Goal: Answer question/provide support

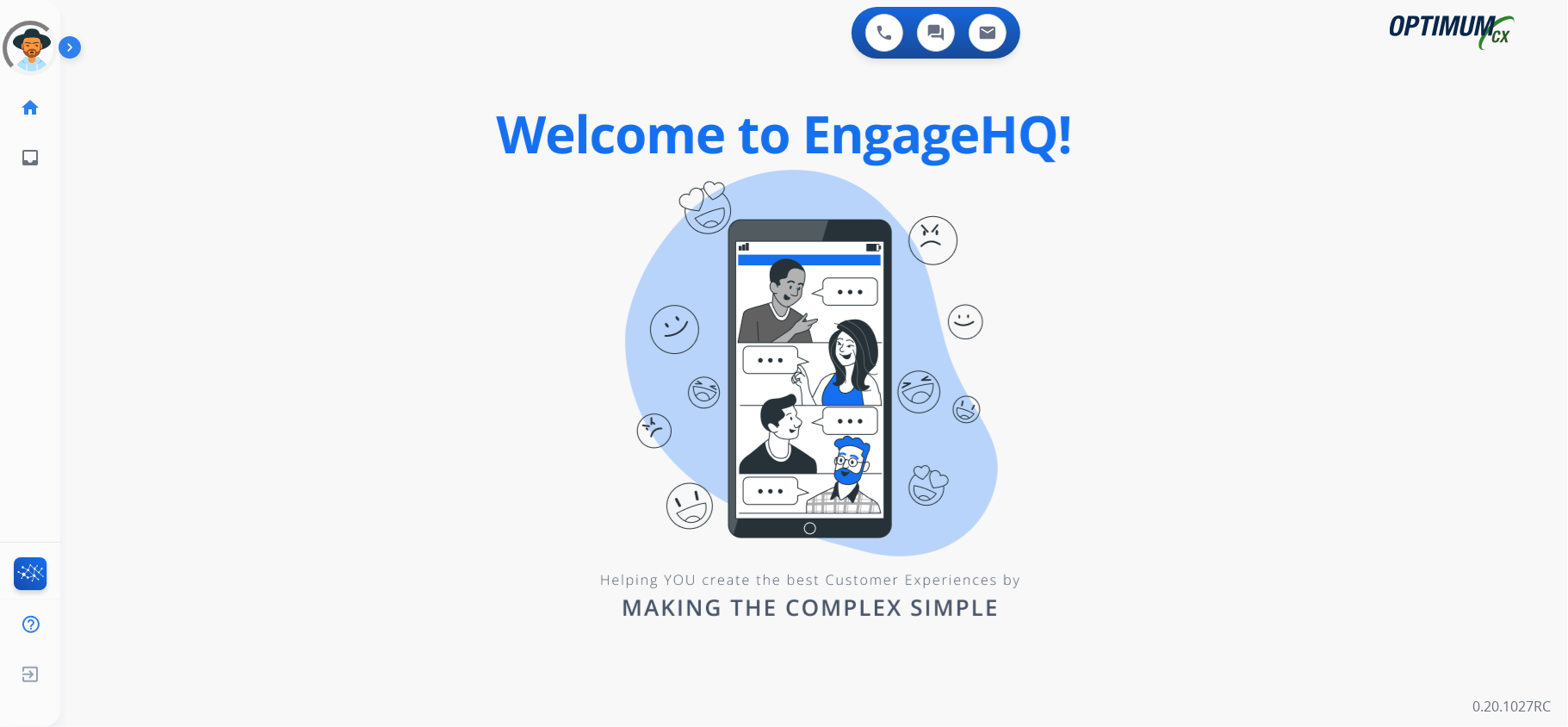
click at [1484, 158] on div "0 Voice Interactions 0 Chat Interactions 0 Email Interactions swap_horiz Break …" at bounding box center [814, 363] width 1508 height 727
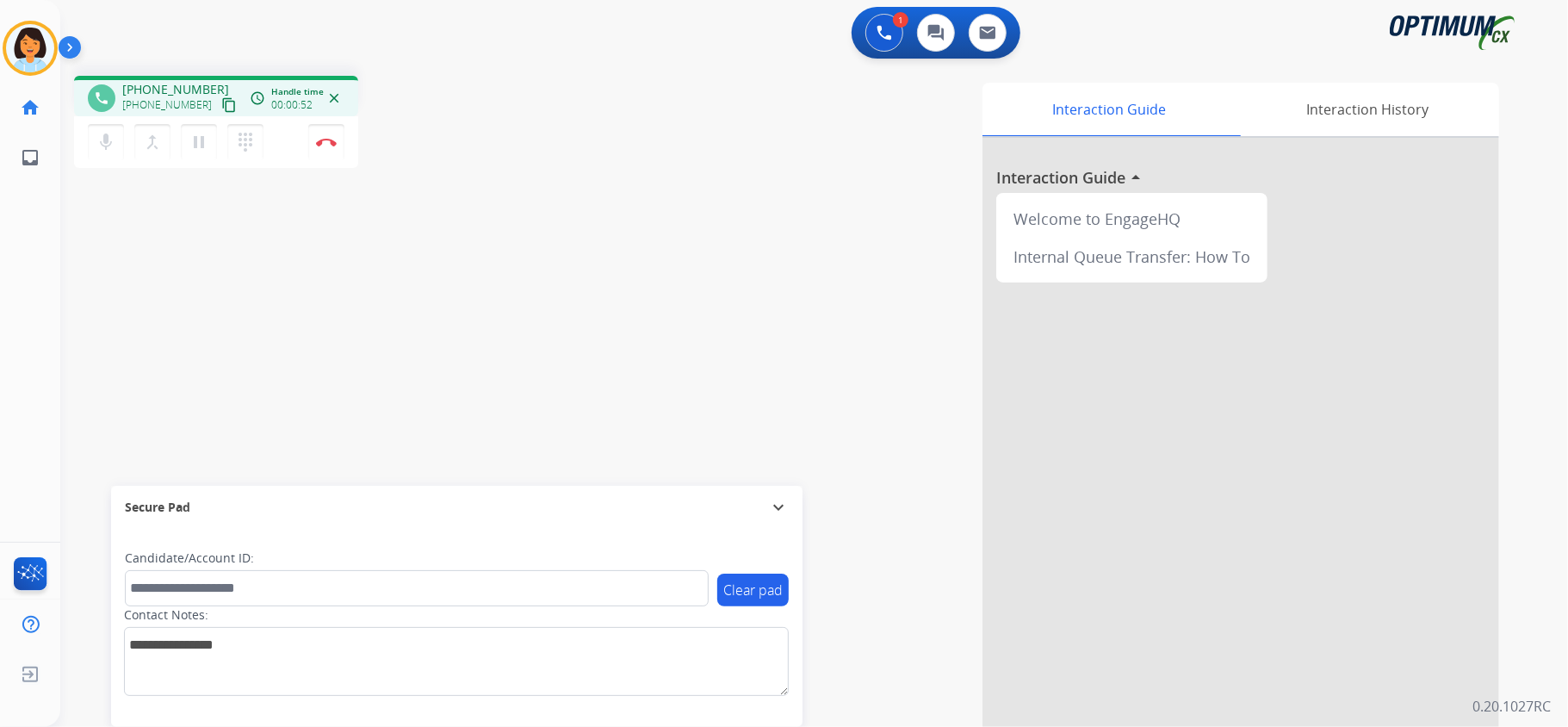
click at [219, 103] on button "content_copy" at bounding box center [229, 105] width 20 height 20
click at [326, 138] on img at bounding box center [327, 141] width 20 height 8
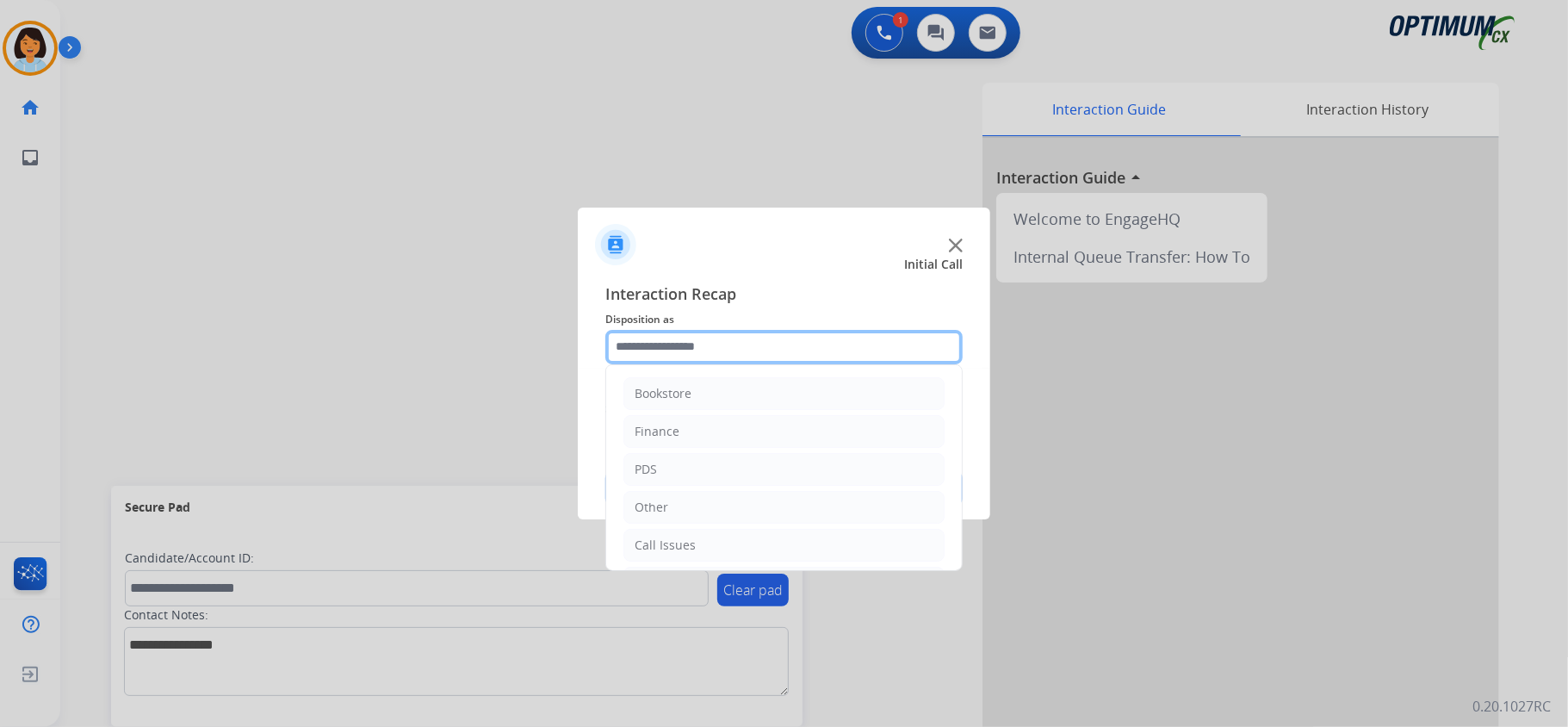
click at [690, 338] on input "text" at bounding box center [784, 346] width 357 height 34
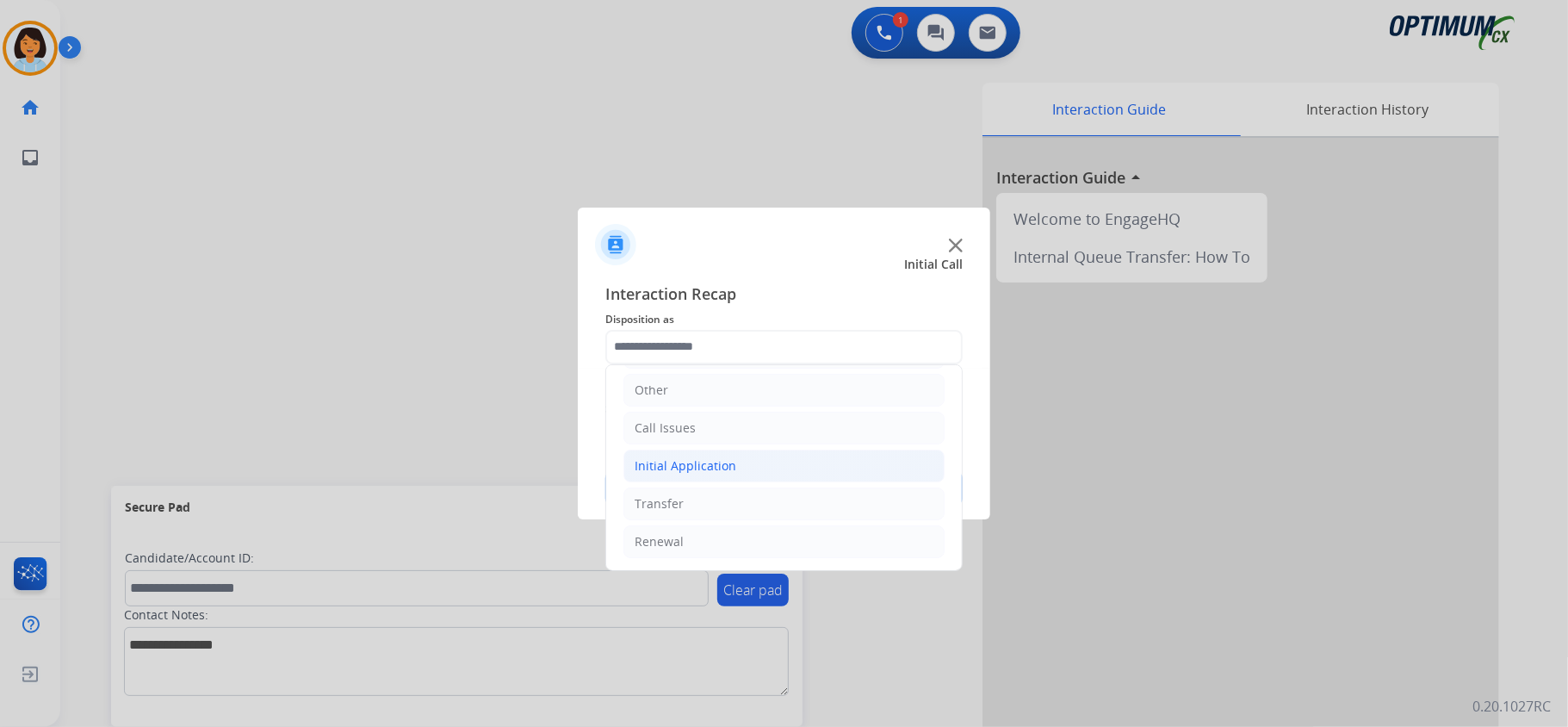
click at [710, 451] on li "Initial Application" at bounding box center [784, 465] width 321 height 33
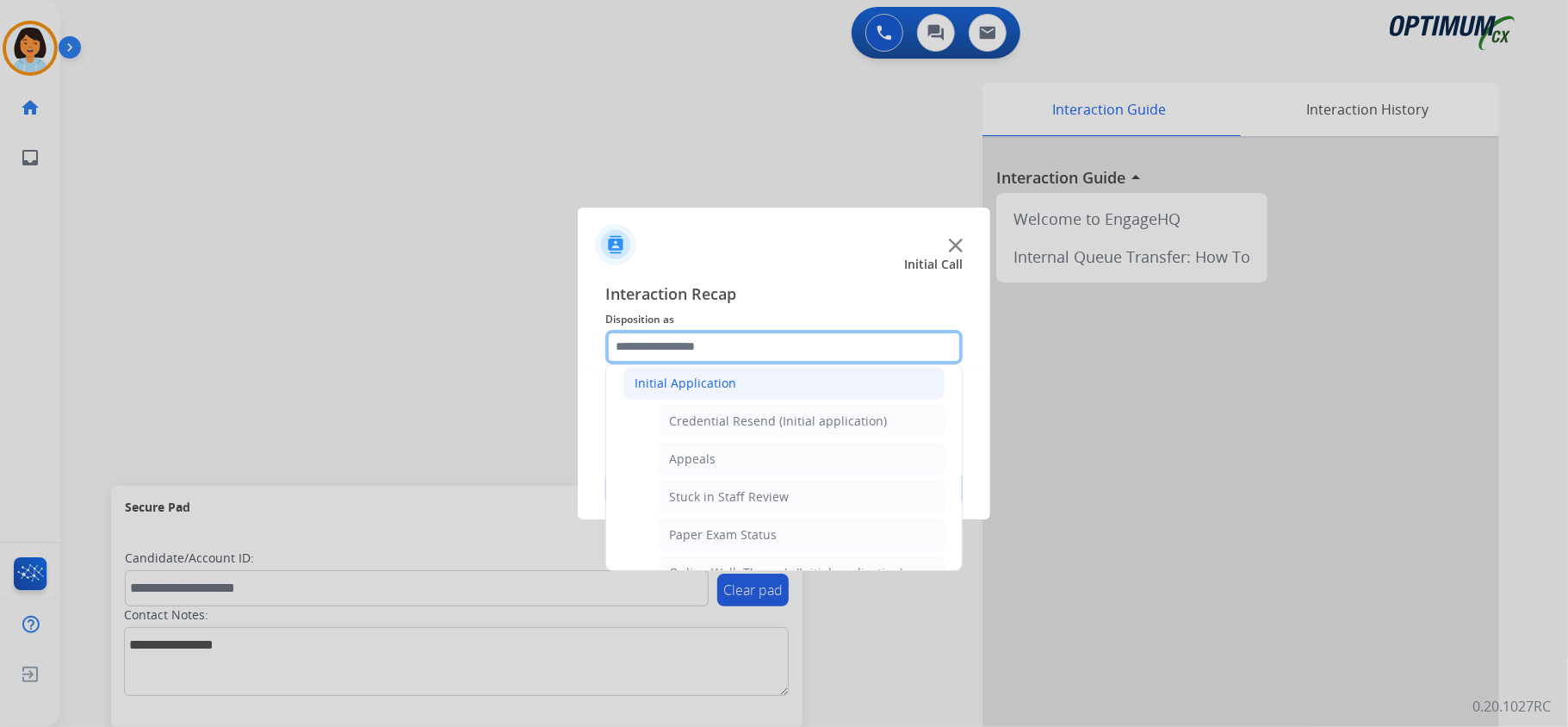
scroll to position [236, 0]
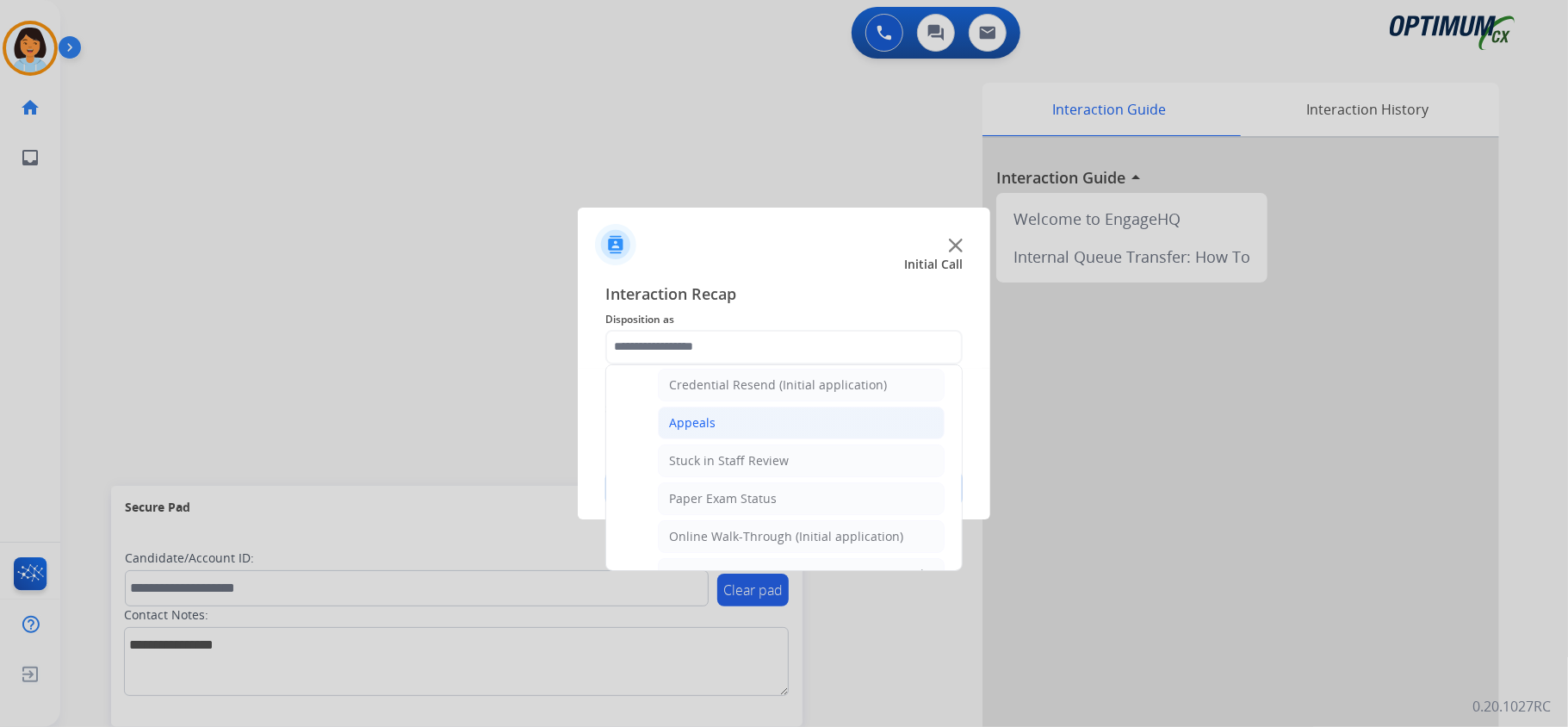
click at [708, 424] on div "Appeals" at bounding box center [692, 423] width 47 height 18
type input "*******"
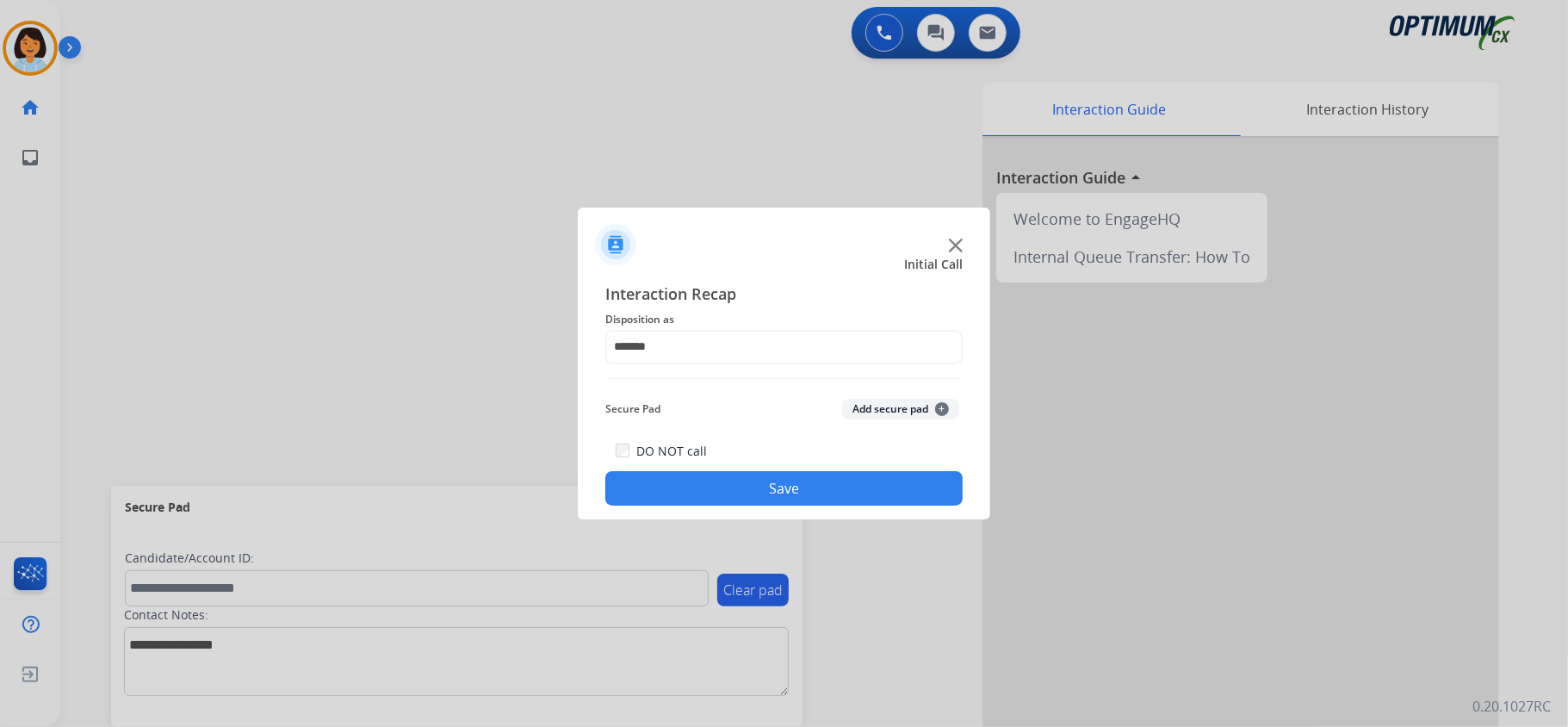
click at [690, 482] on button "Save" at bounding box center [784, 488] width 357 height 34
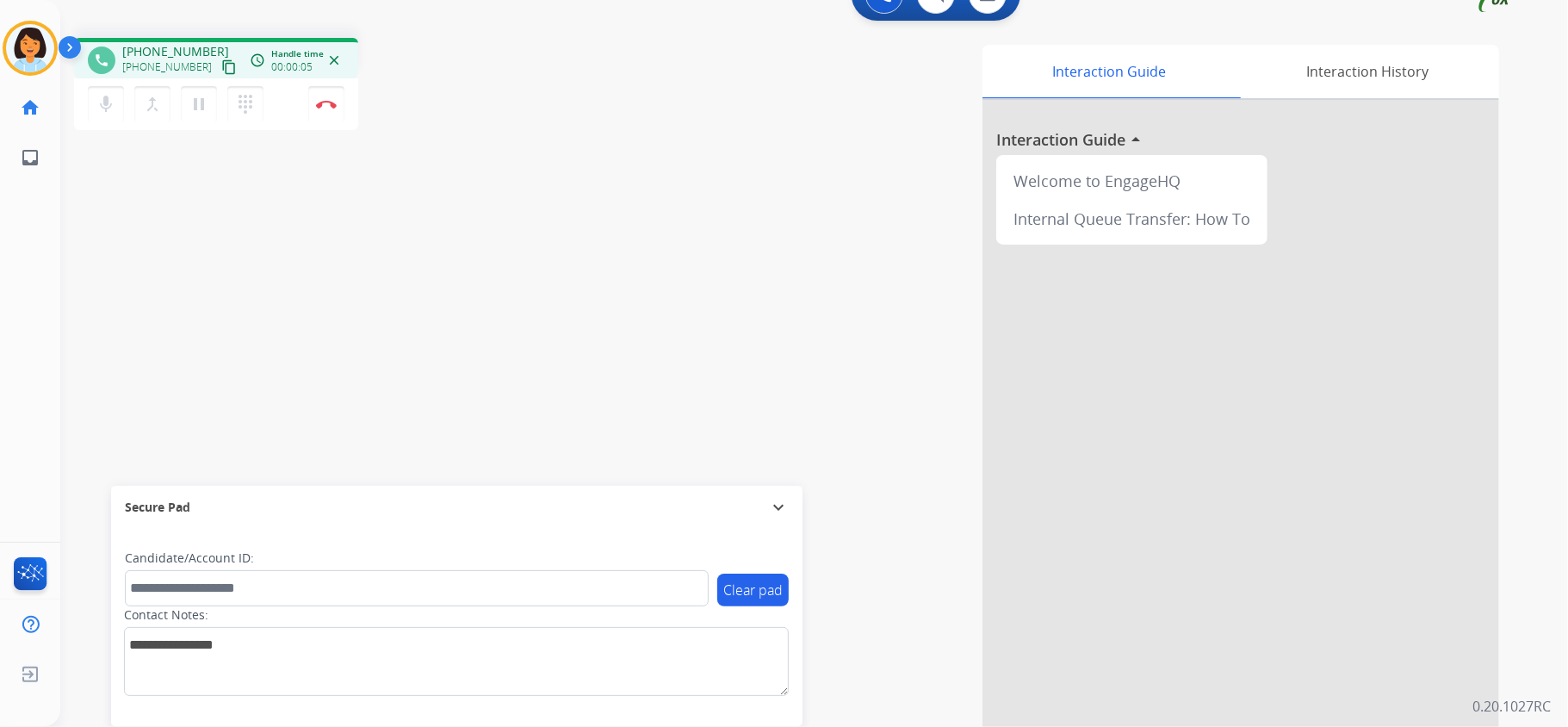
scroll to position [53, 0]
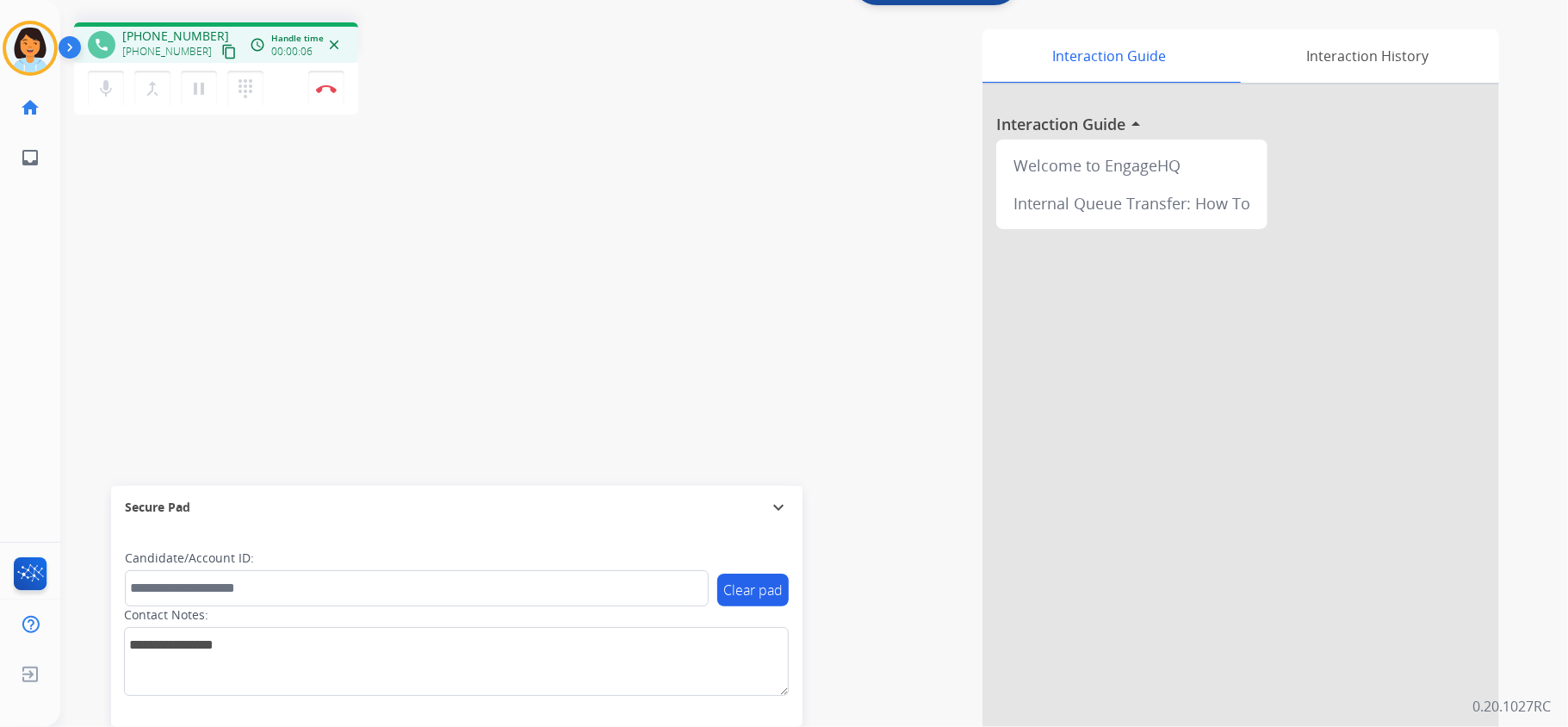
click at [221, 49] on mat-icon "content_copy" at bounding box center [229, 51] width 16 height 16
click at [328, 81] on button "Disconnect" at bounding box center [326, 88] width 36 height 36
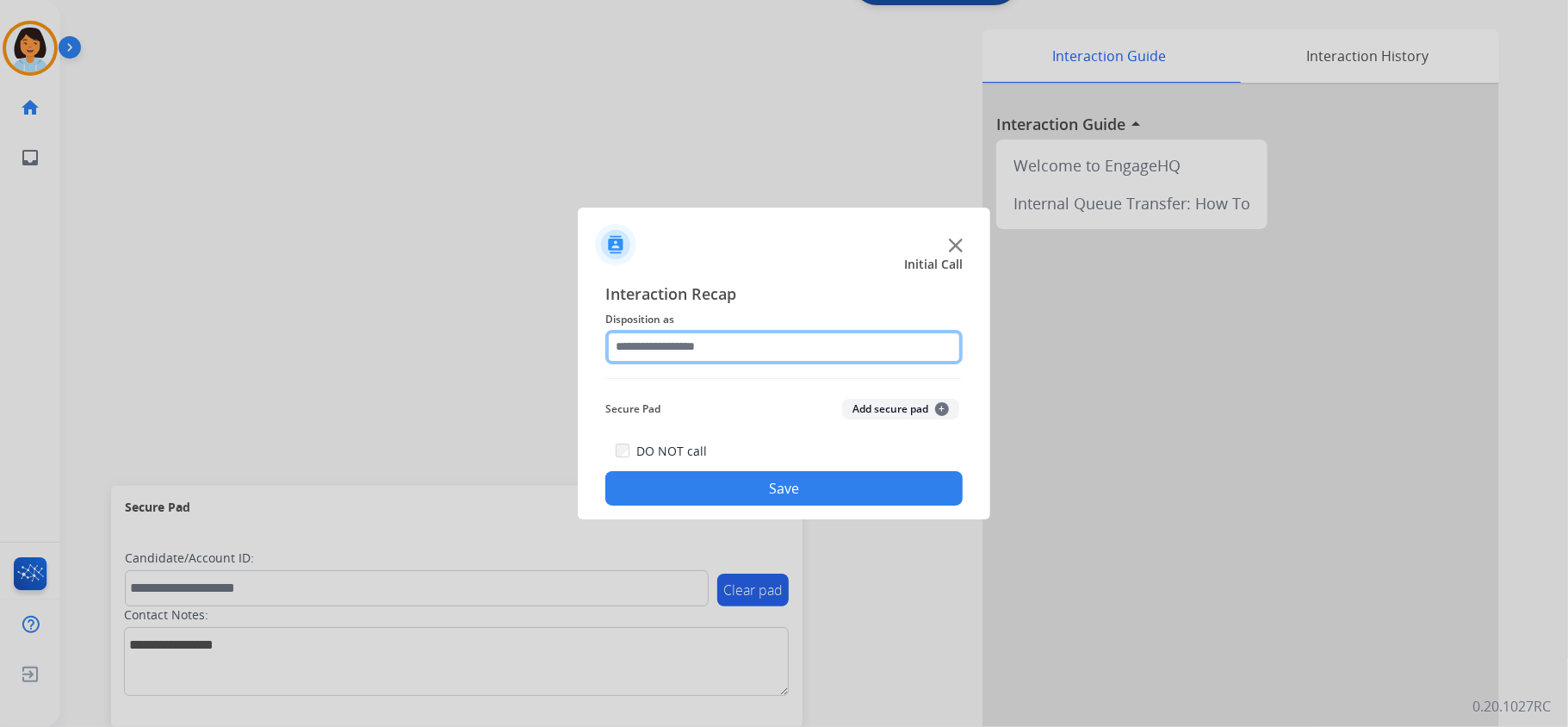
click at [732, 346] on input "text" at bounding box center [784, 346] width 357 height 34
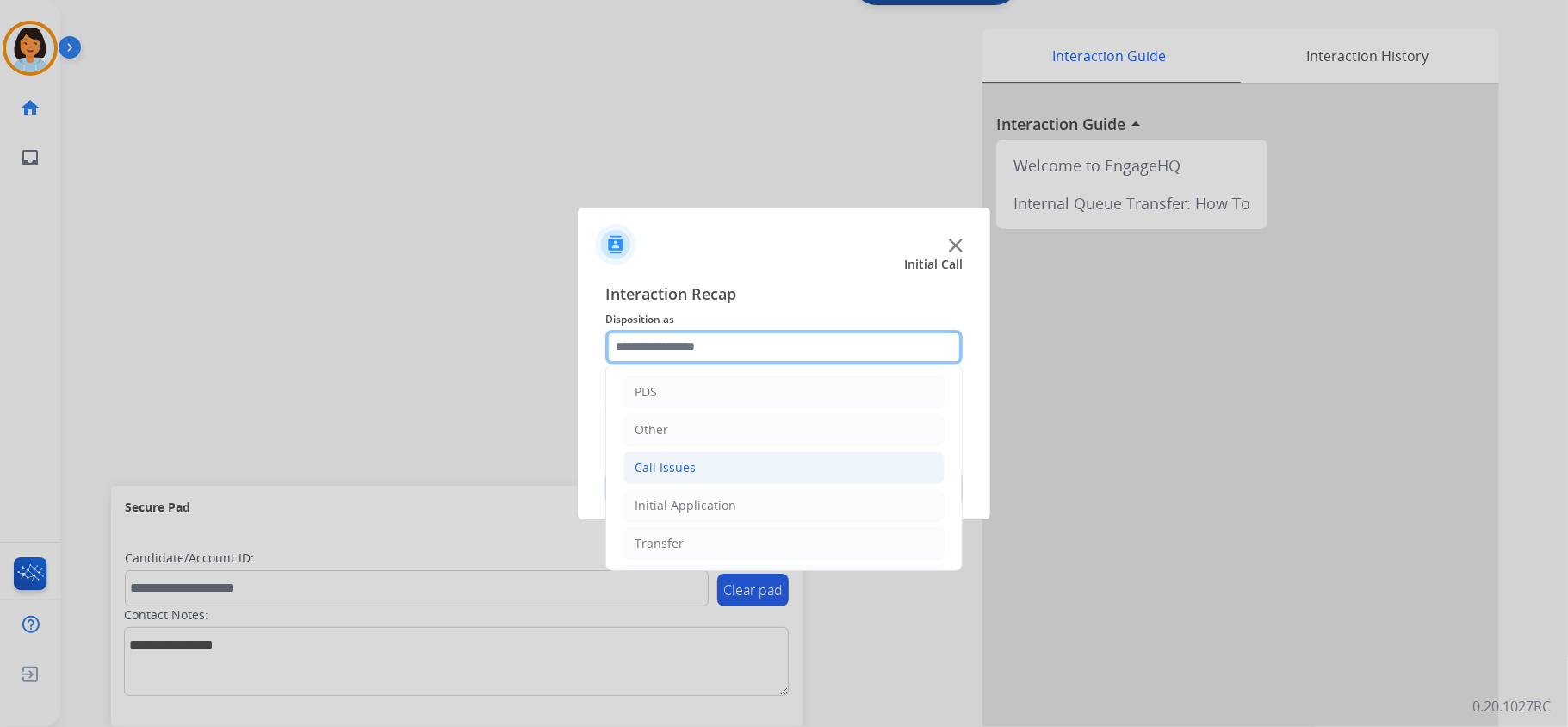
scroll to position [121, 0]
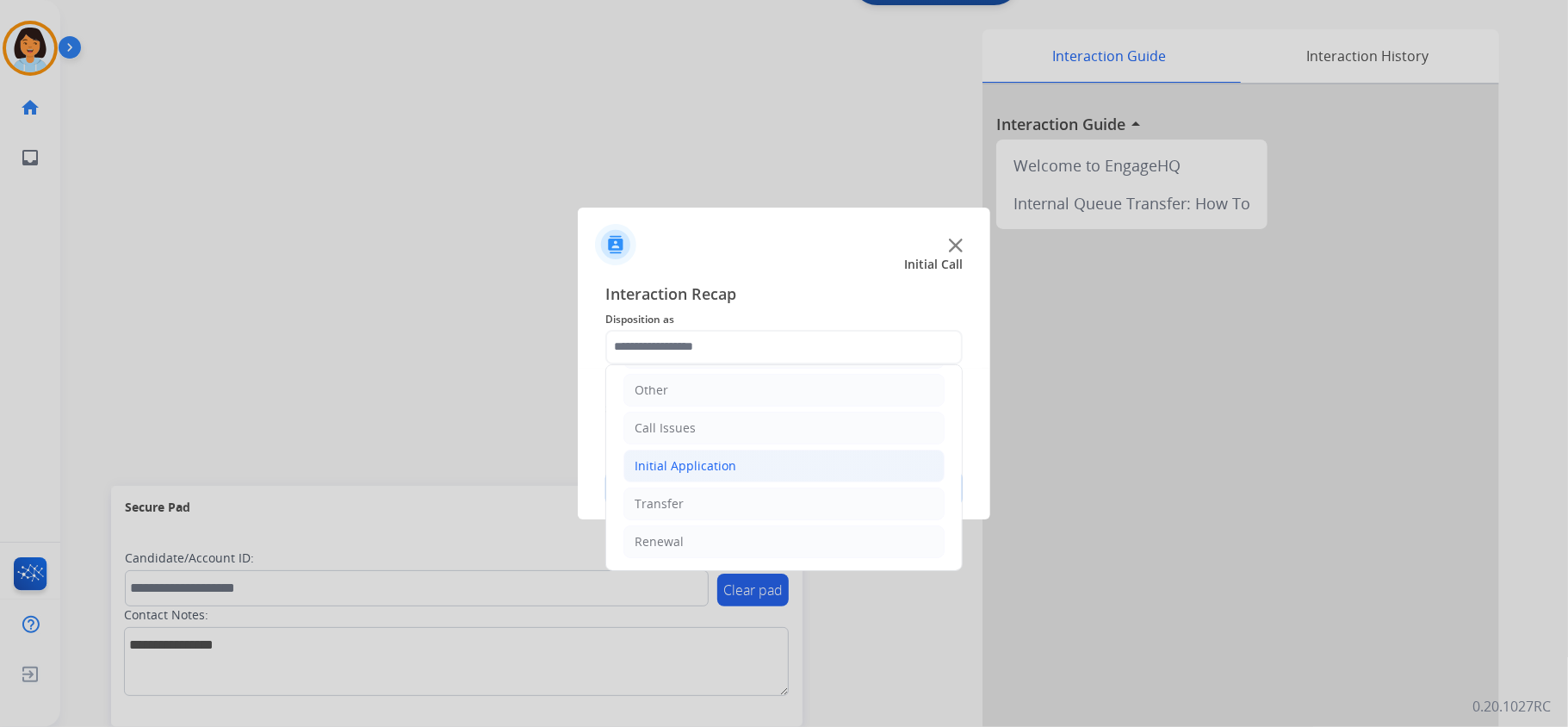
click at [728, 464] on div "Initial Application" at bounding box center [685, 465] width 101 height 18
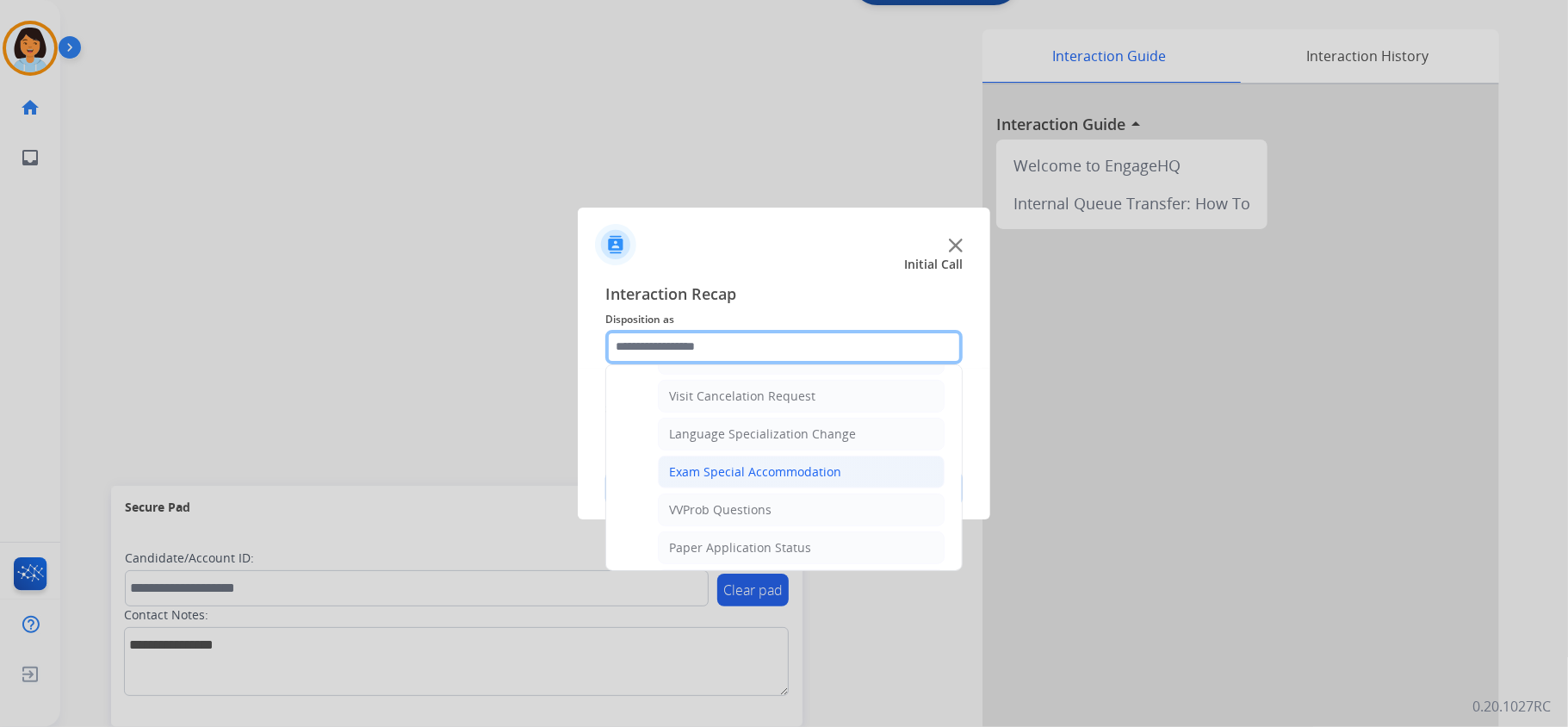
scroll to position [925, 0]
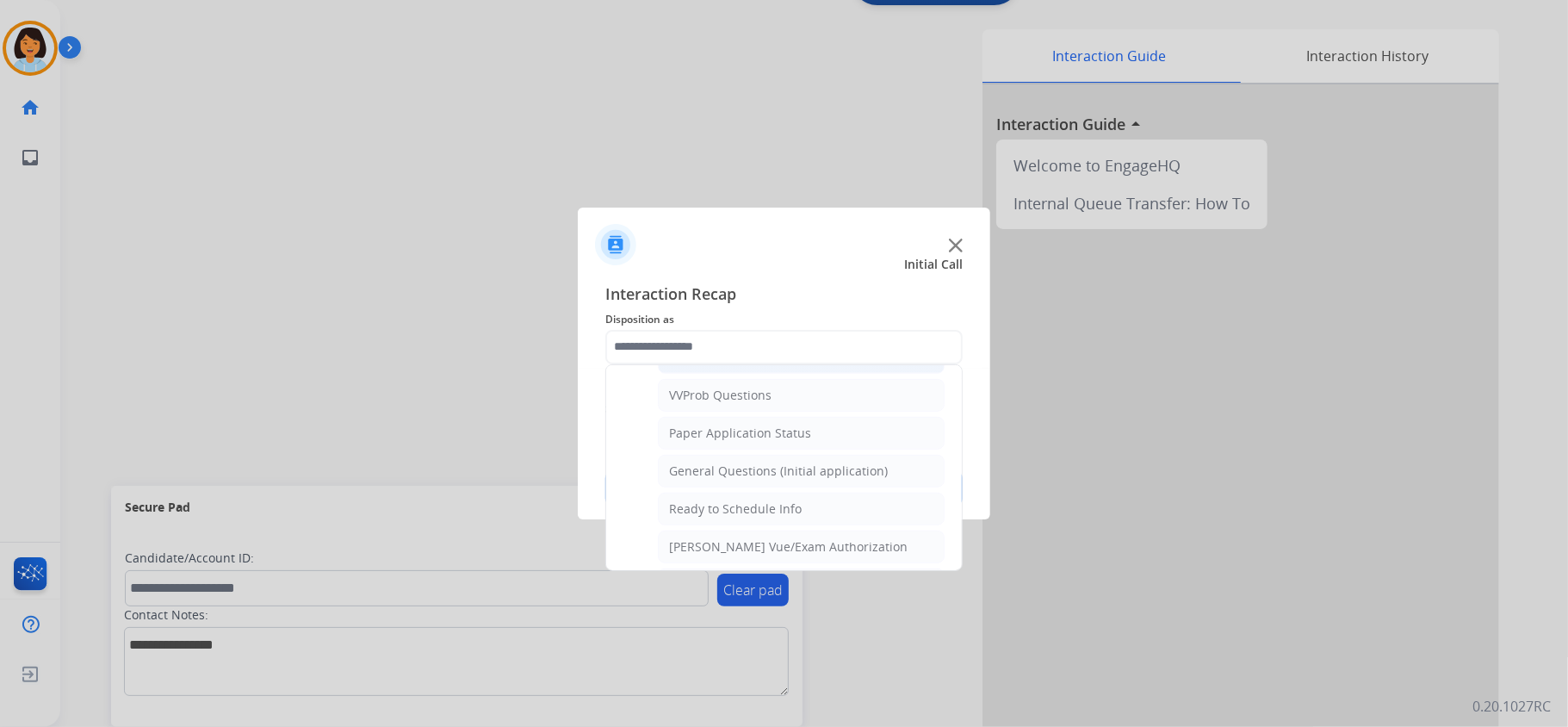
click at [752, 479] on div "General Questions (Initial application)" at bounding box center [778, 471] width 219 height 18
type input "**********"
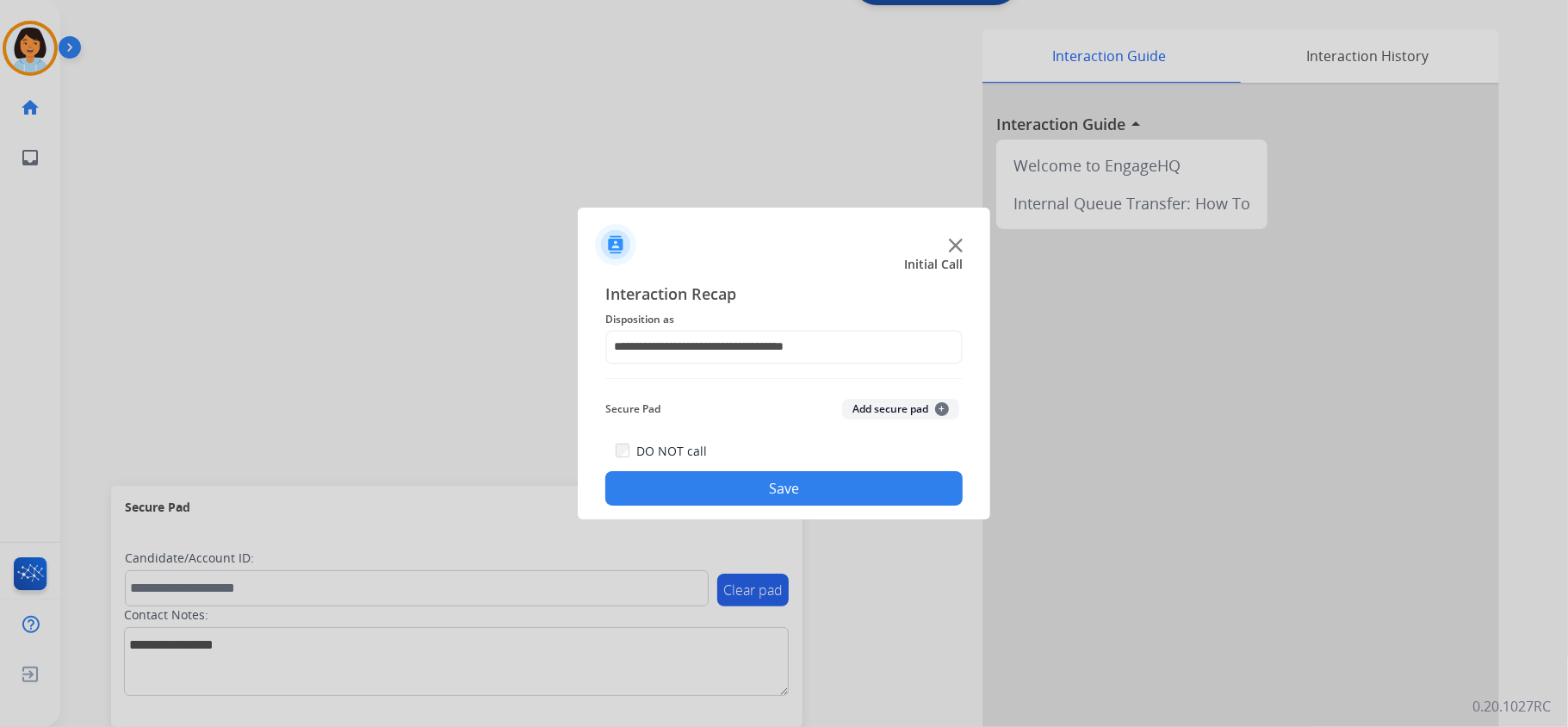
click at [751, 482] on button "Save" at bounding box center [784, 488] width 357 height 34
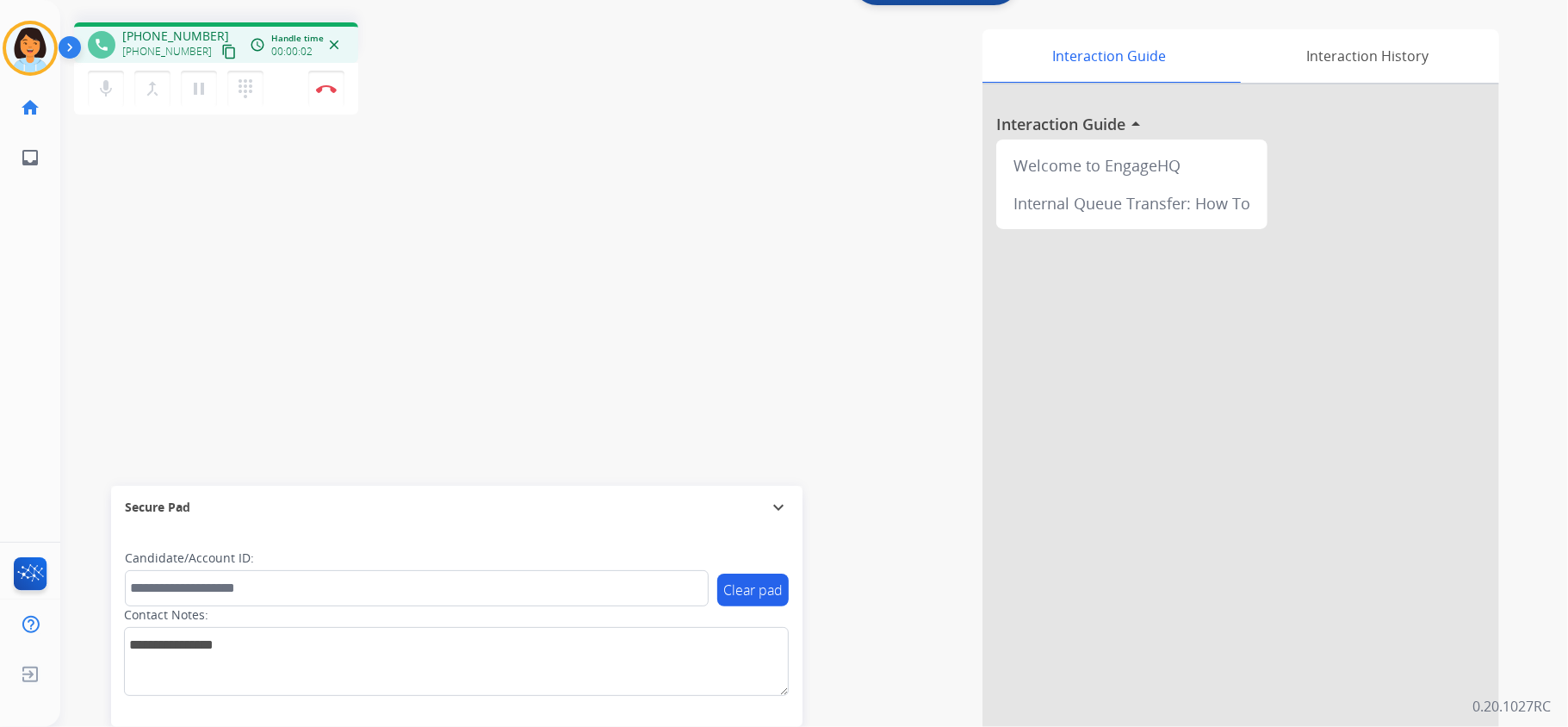
click at [221, 47] on mat-icon "content_copy" at bounding box center [229, 51] width 16 height 16
click at [409, 332] on div "phone [PHONE_NUMBER] [PHONE_NUMBER] content_copy access_time Call metrics Queue…" at bounding box center [794, 368] width 1467 height 719
click at [332, 87] on img at bounding box center [327, 88] width 20 height 8
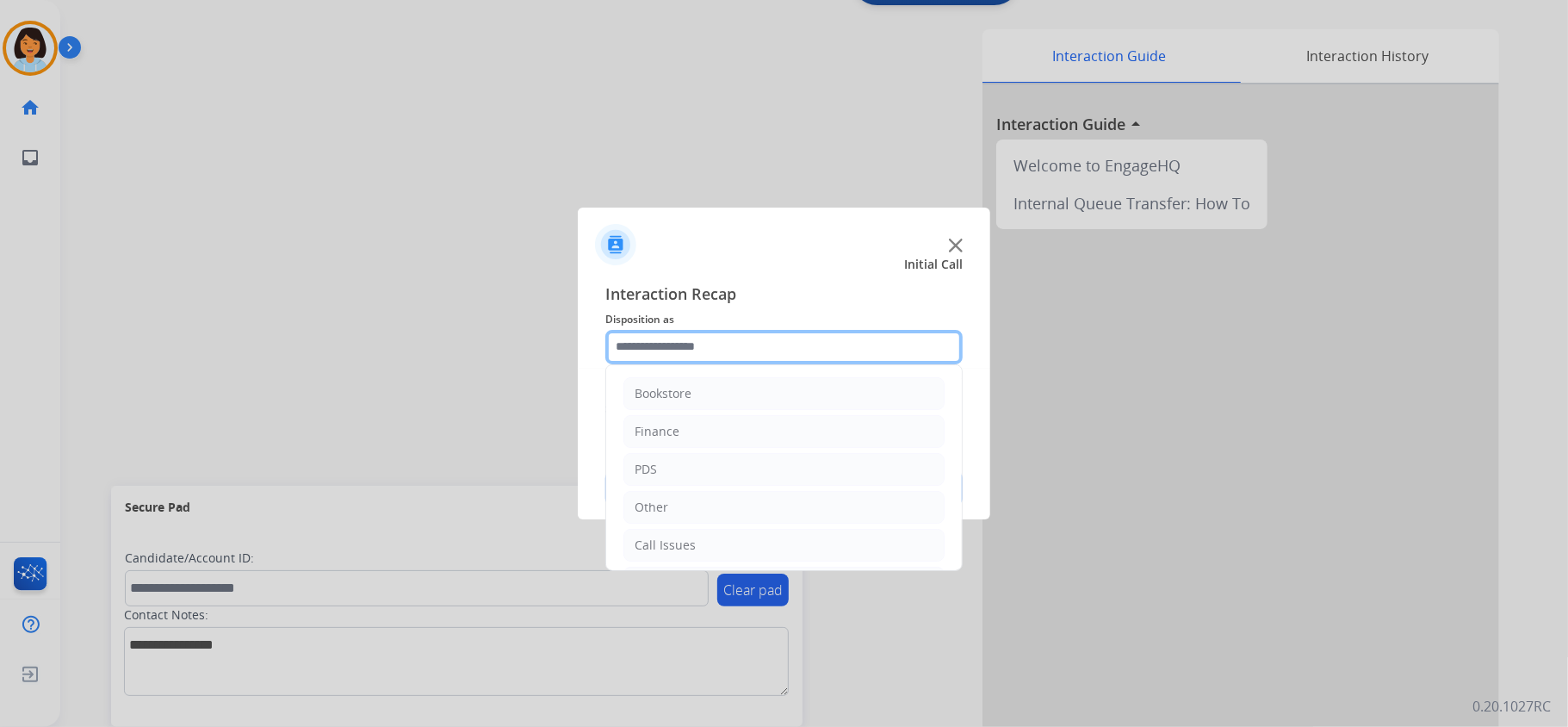
click at [811, 349] on input "text" at bounding box center [784, 346] width 357 height 34
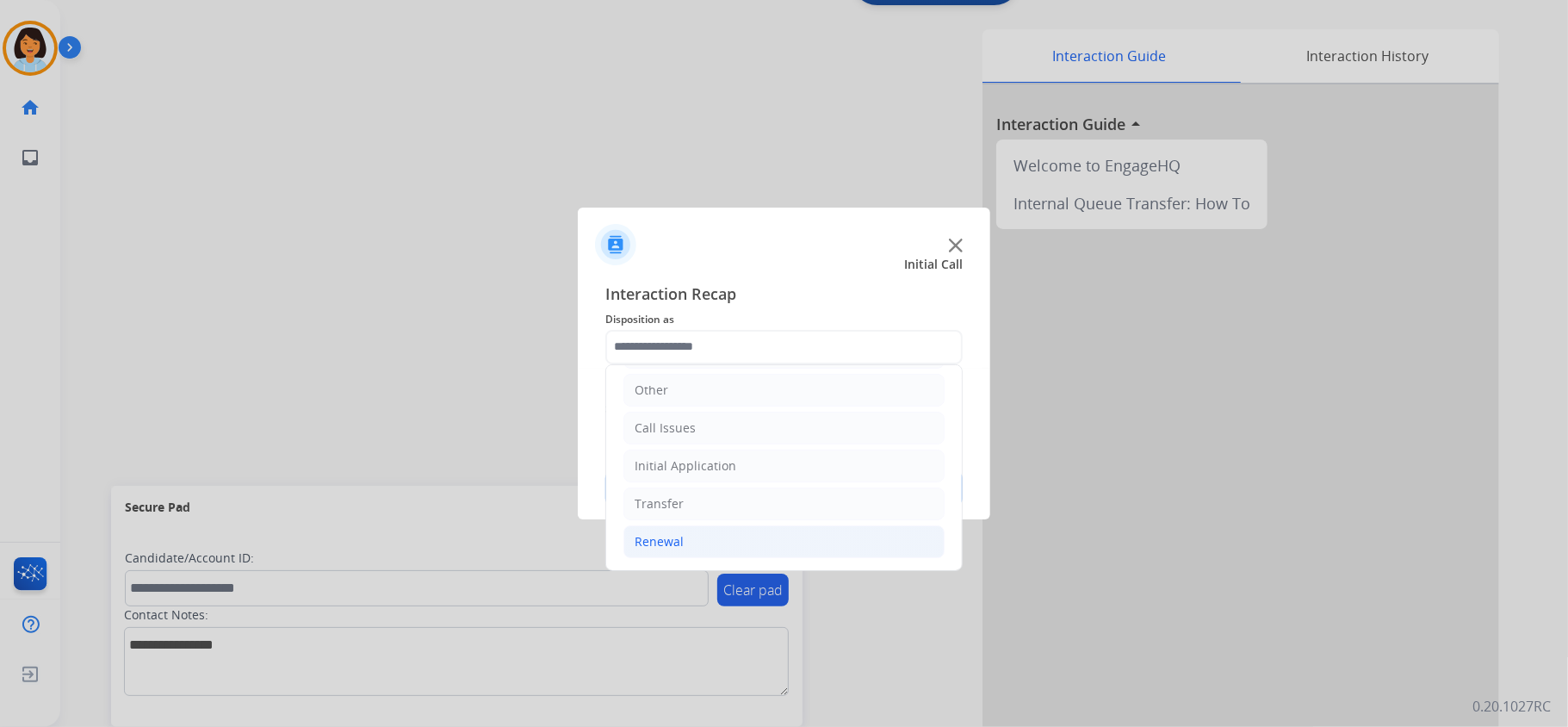
click at [714, 531] on li "Renewal" at bounding box center [784, 541] width 321 height 33
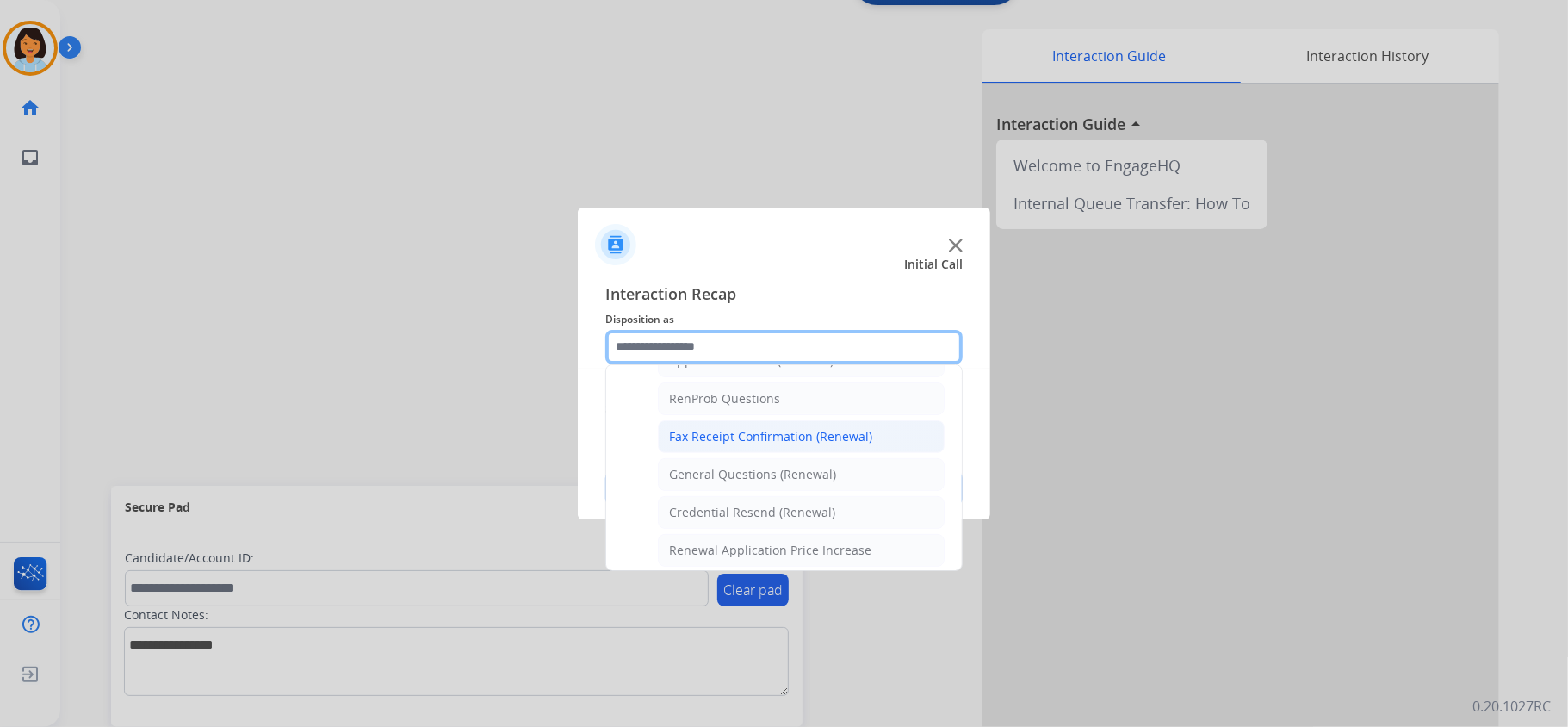
scroll to position [466, 0]
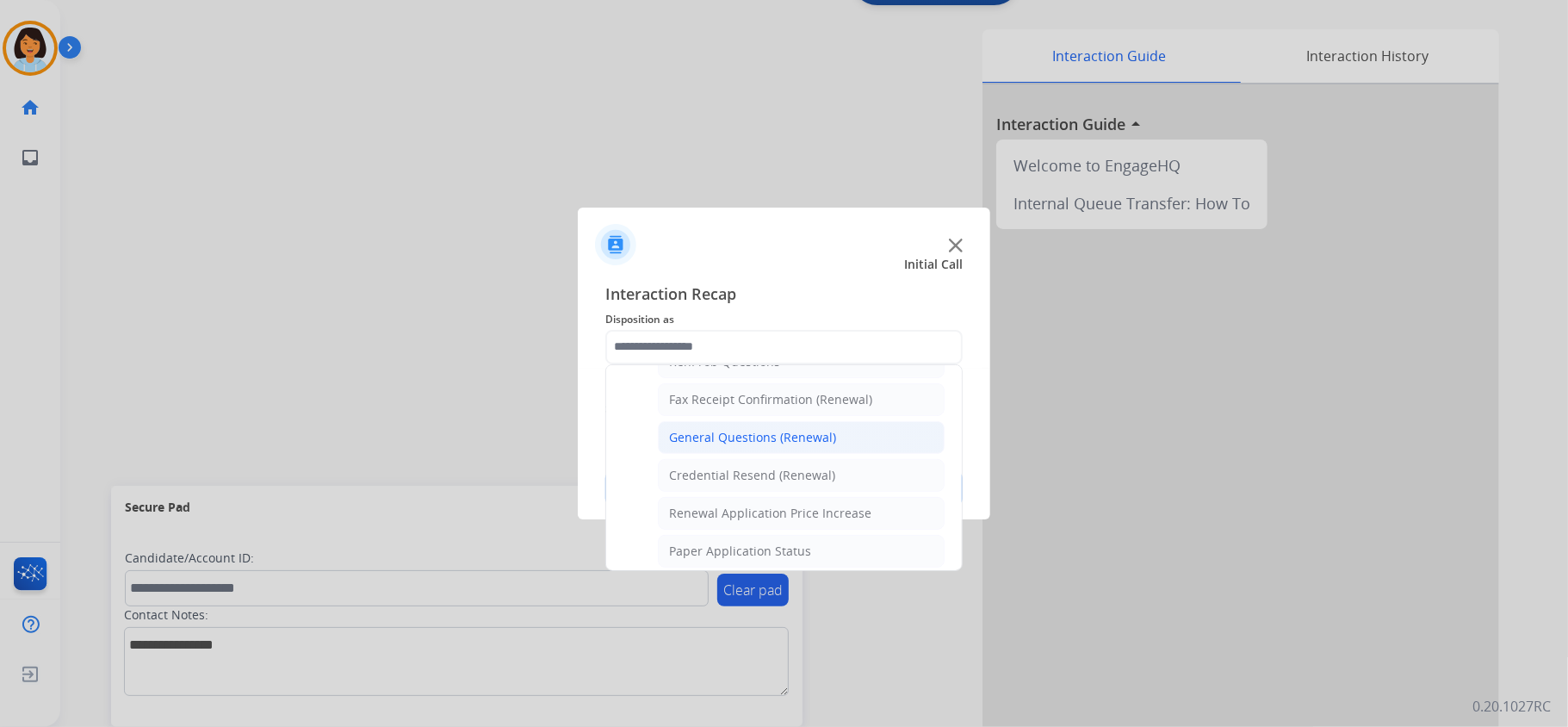
click at [721, 445] on div "General Questions (Renewal)" at bounding box center [753, 438] width 168 height 18
type input "**********"
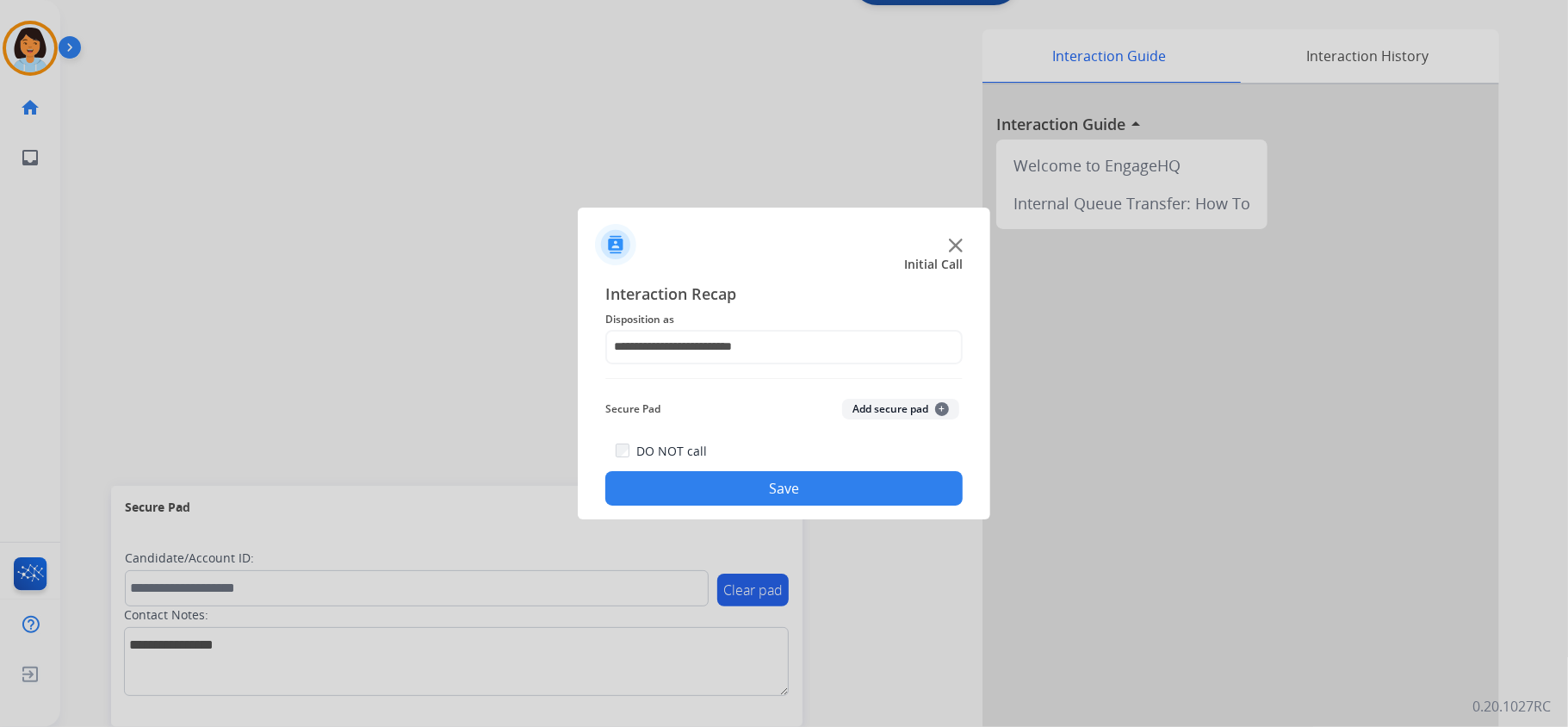
click at [721, 490] on button "Save" at bounding box center [784, 488] width 357 height 34
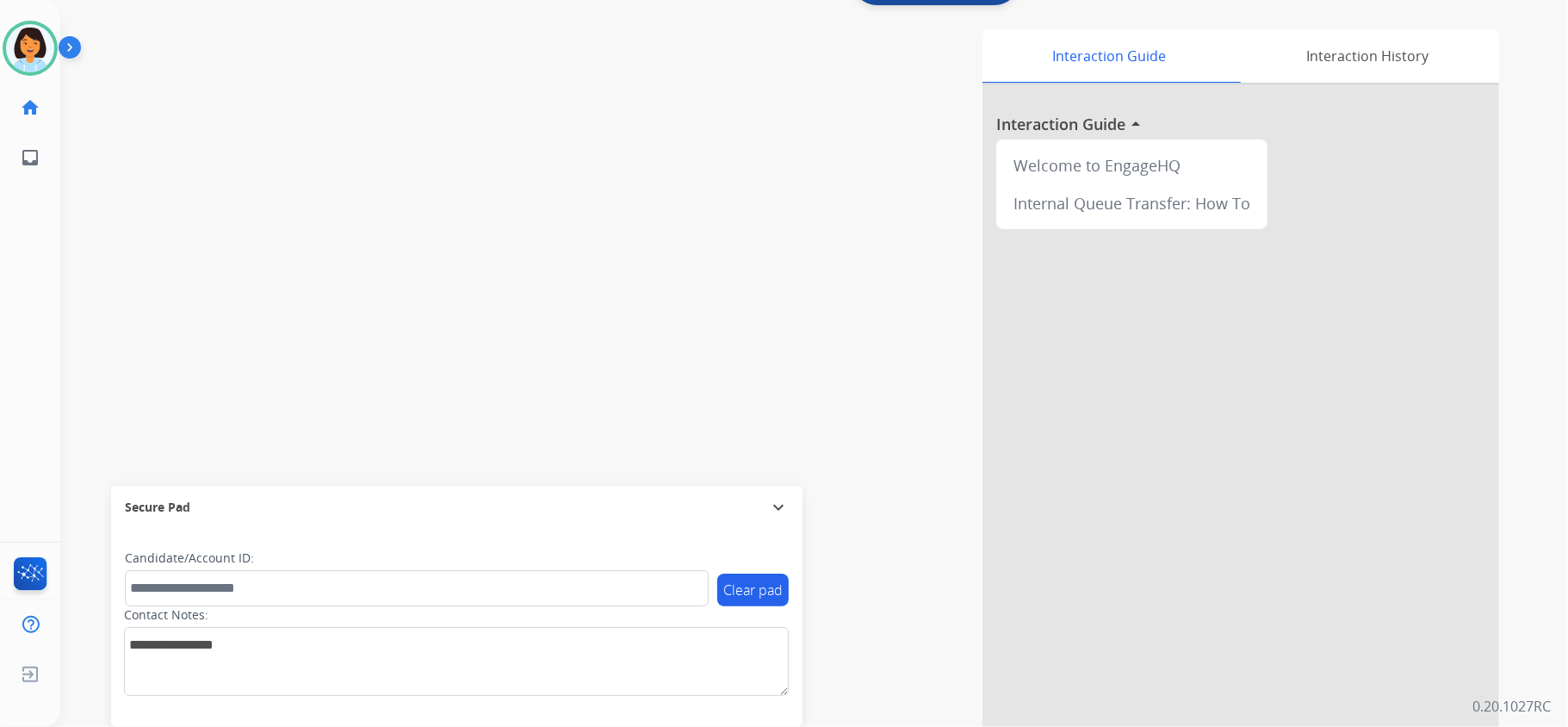
click at [721, 491] on div "Secure Pad expand_more" at bounding box center [456, 507] width 691 height 43
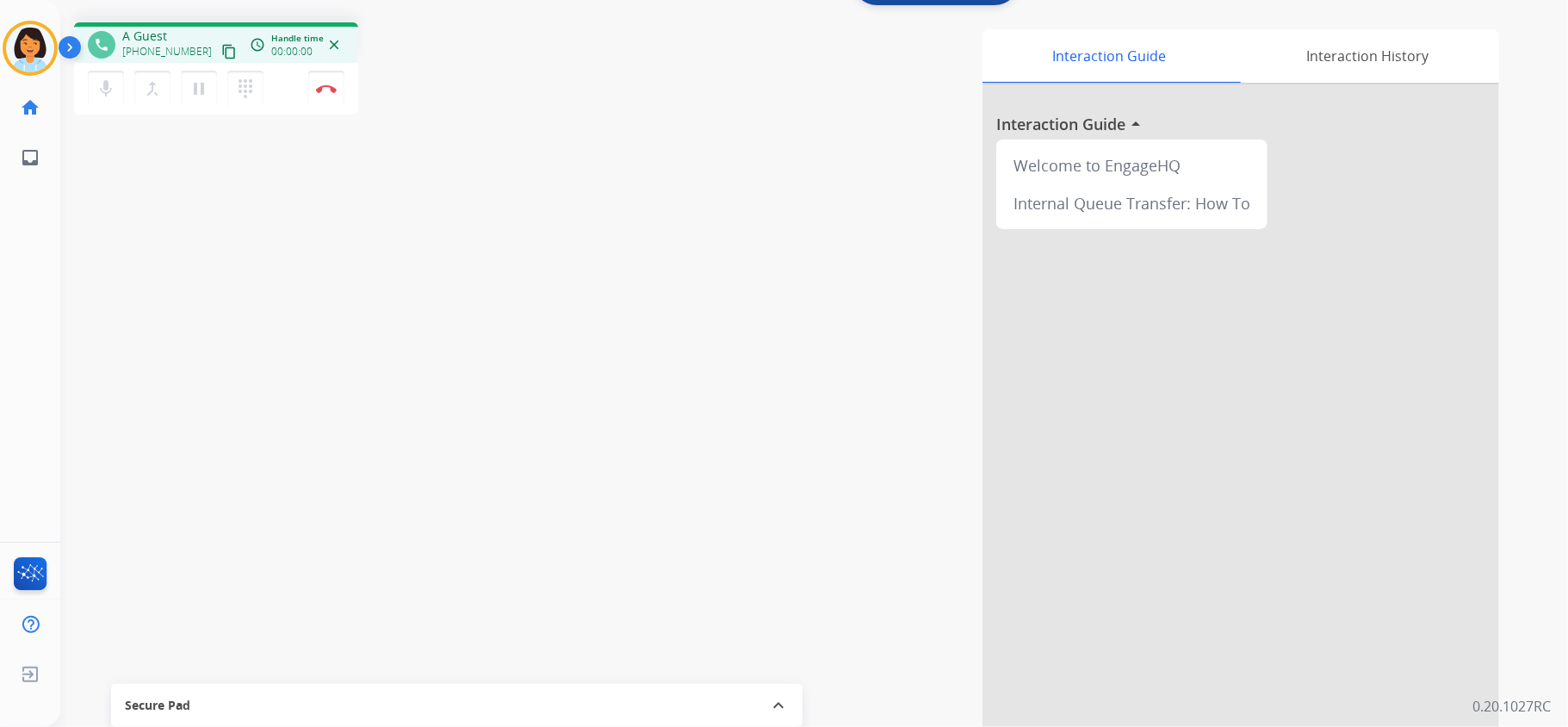
click at [140, 338] on div "phone A Guest [PHONE_NUMBER] content_copy access_time Call metrics Queue 00:08 …" at bounding box center [794, 368] width 1467 height 719
click at [221, 53] on mat-icon "content_copy" at bounding box center [229, 51] width 16 height 16
drag, startPoint x: 328, startPoint y: 76, endPoint x: 320, endPoint y: 69, distance: 10.6
click at [320, 71] on button "Disconnect" at bounding box center [326, 88] width 36 height 36
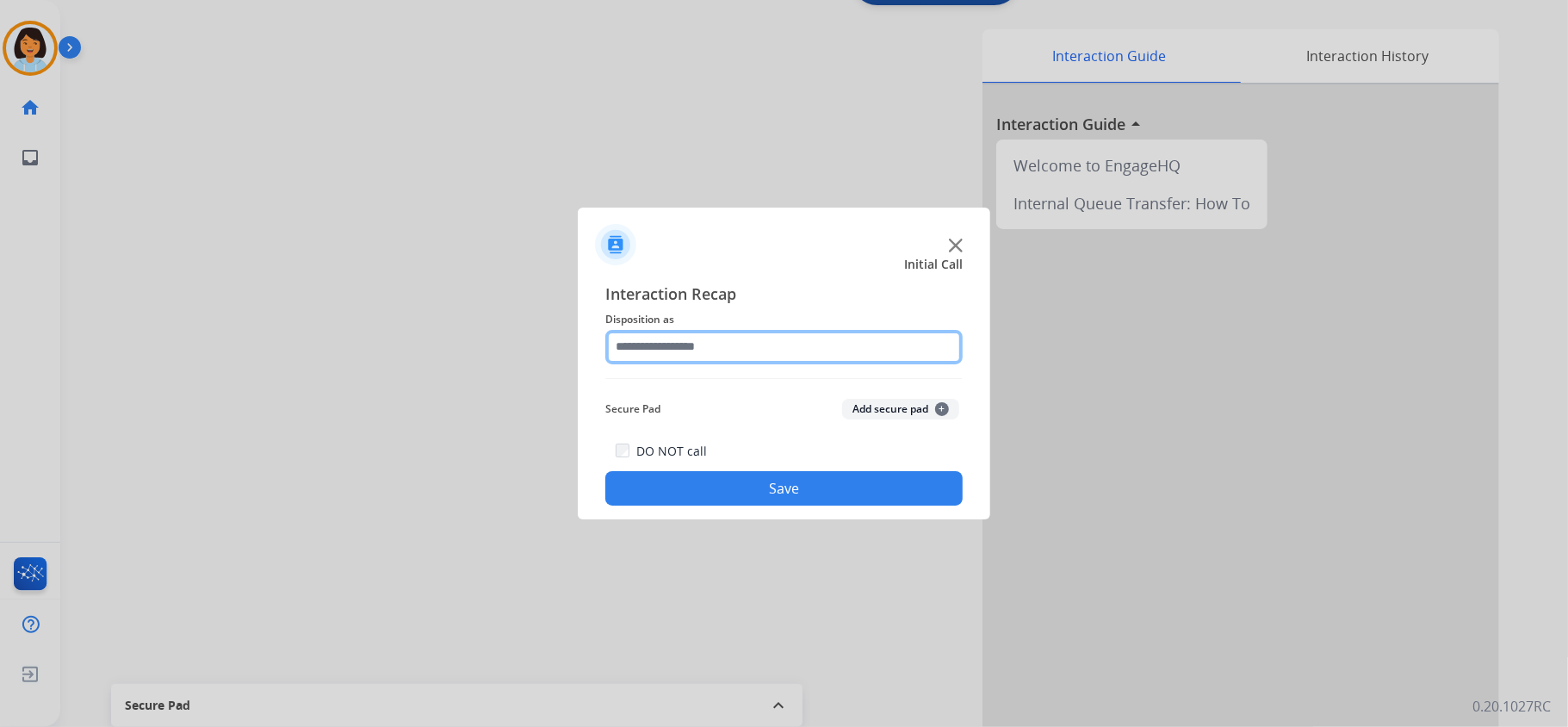
click at [753, 340] on input "text" at bounding box center [784, 346] width 357 height 34
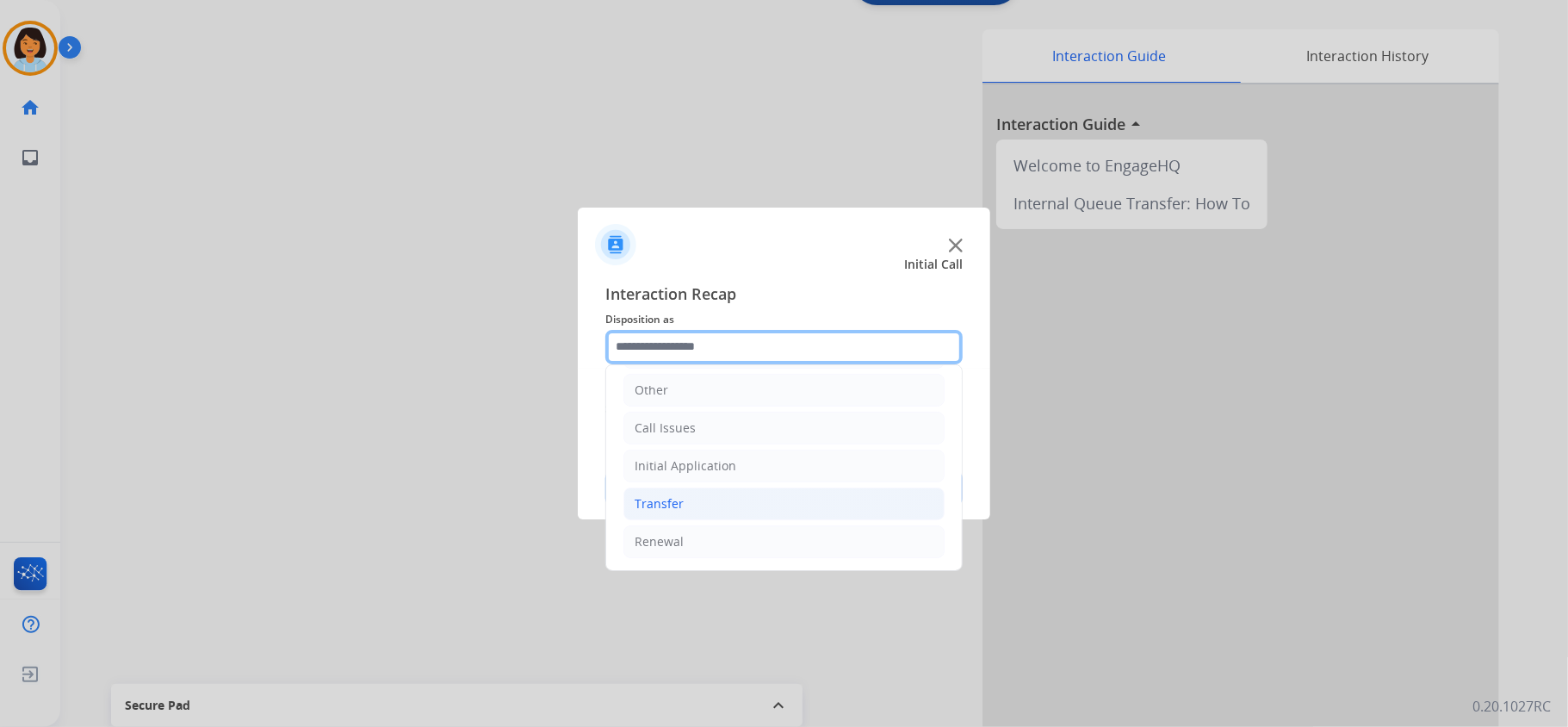
scroll to position [121, 0]
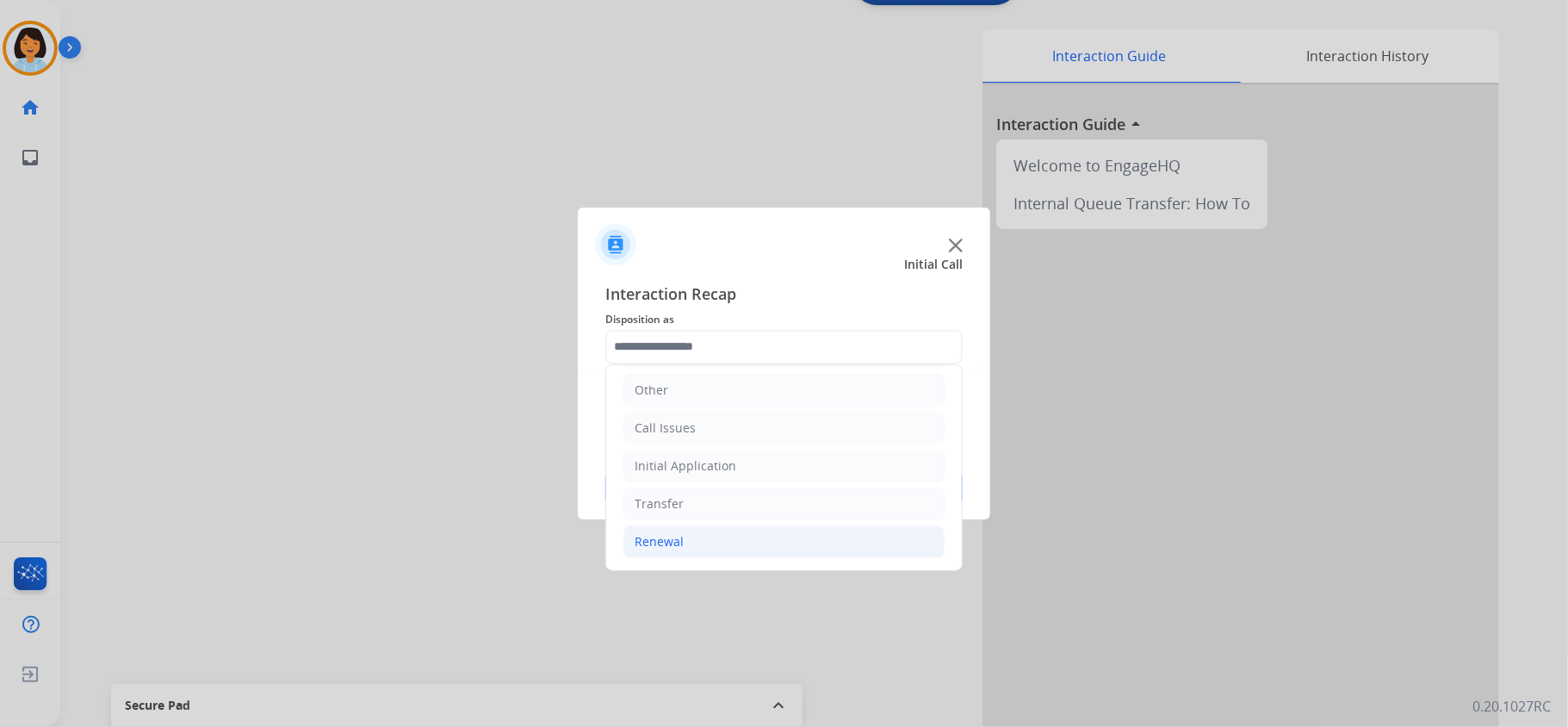
click at [690, 542] on li "Renewal" at bounding box center [784, 541] width 321 height 33
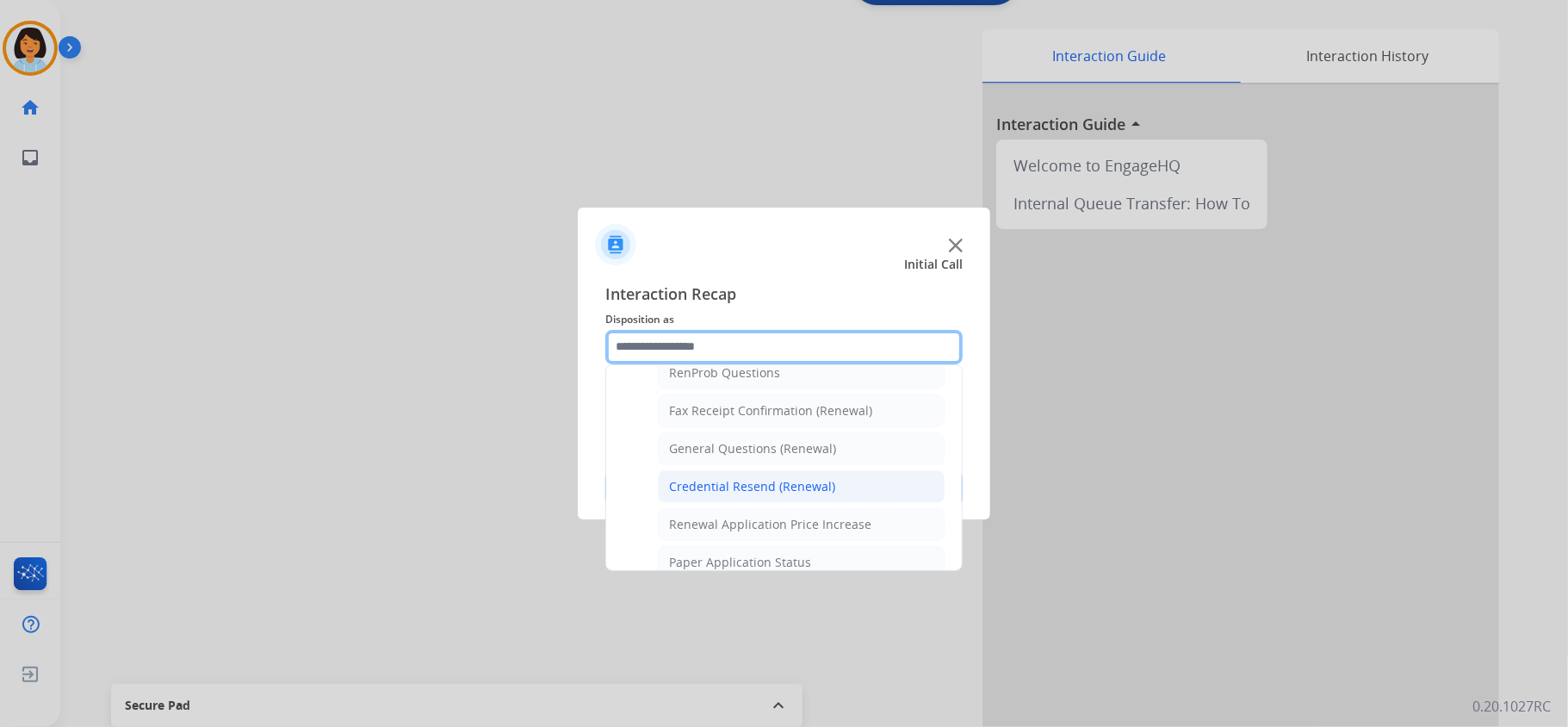
scroll to position [466, 0]
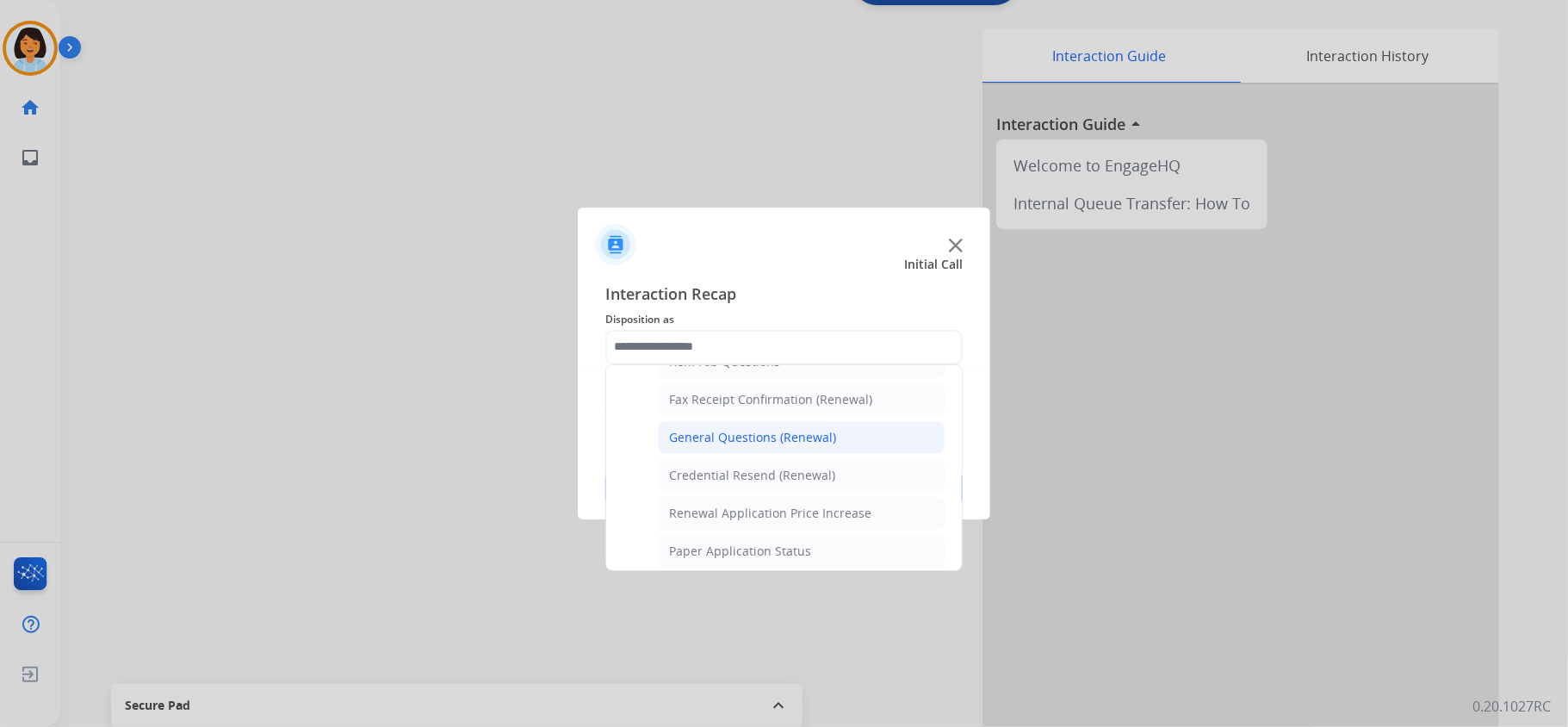
click at [735, 446] on div "General Questions (Renewal)" at bounding box center [753, 438] width 168 height 18
type input "**********"
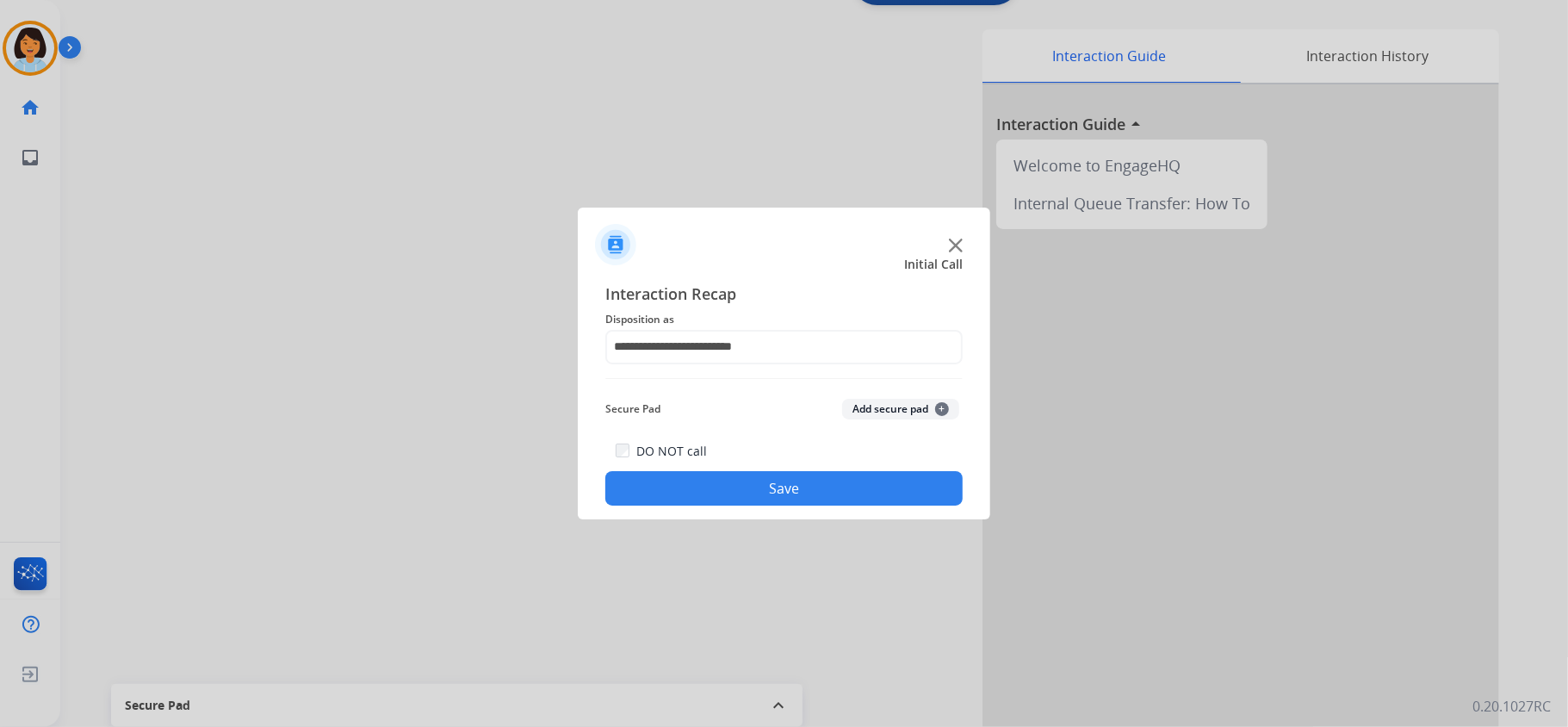
click at [718, 488] on button "Save" at bounding box center [784, 488] width 357 height 34
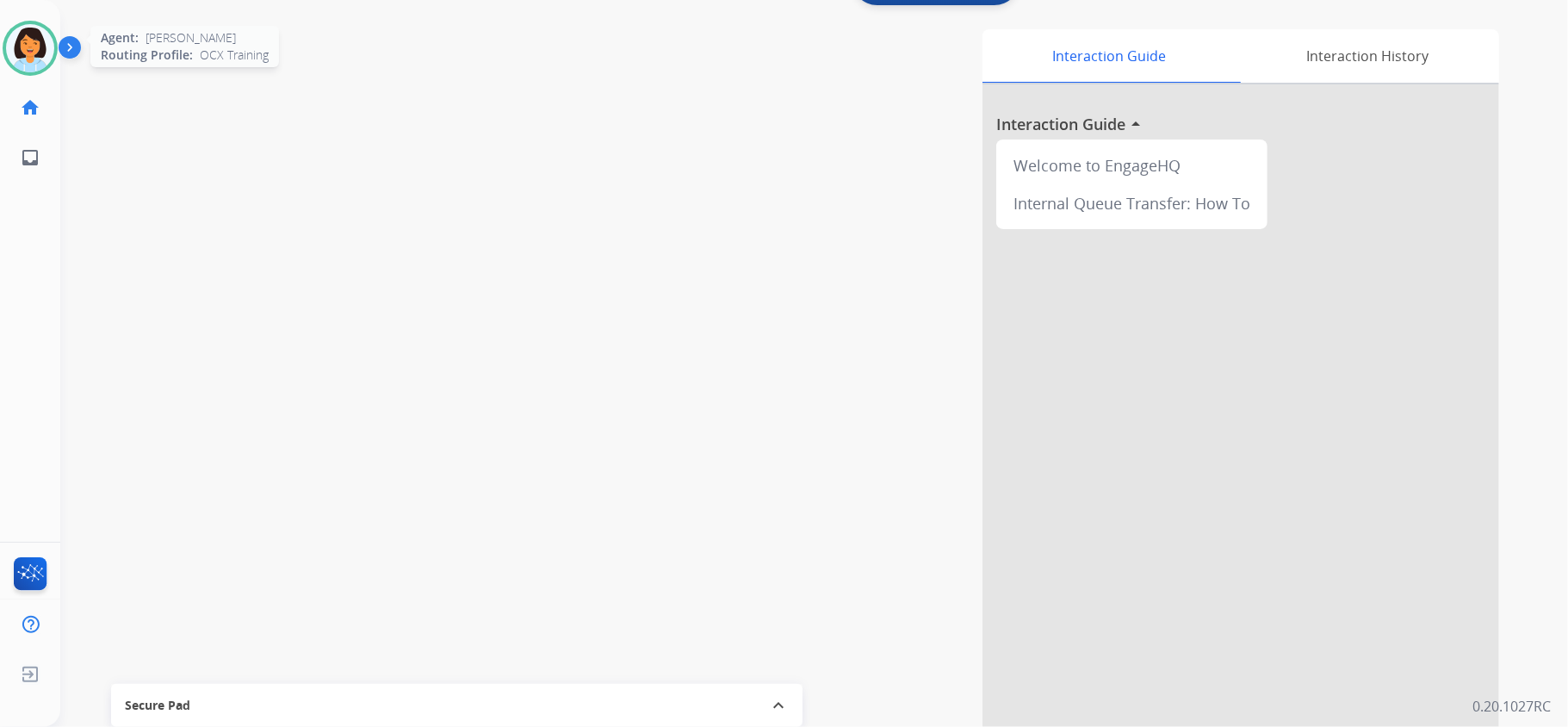
click at [36, 35] on img at bounding box center [30, 48] width 48 height 48
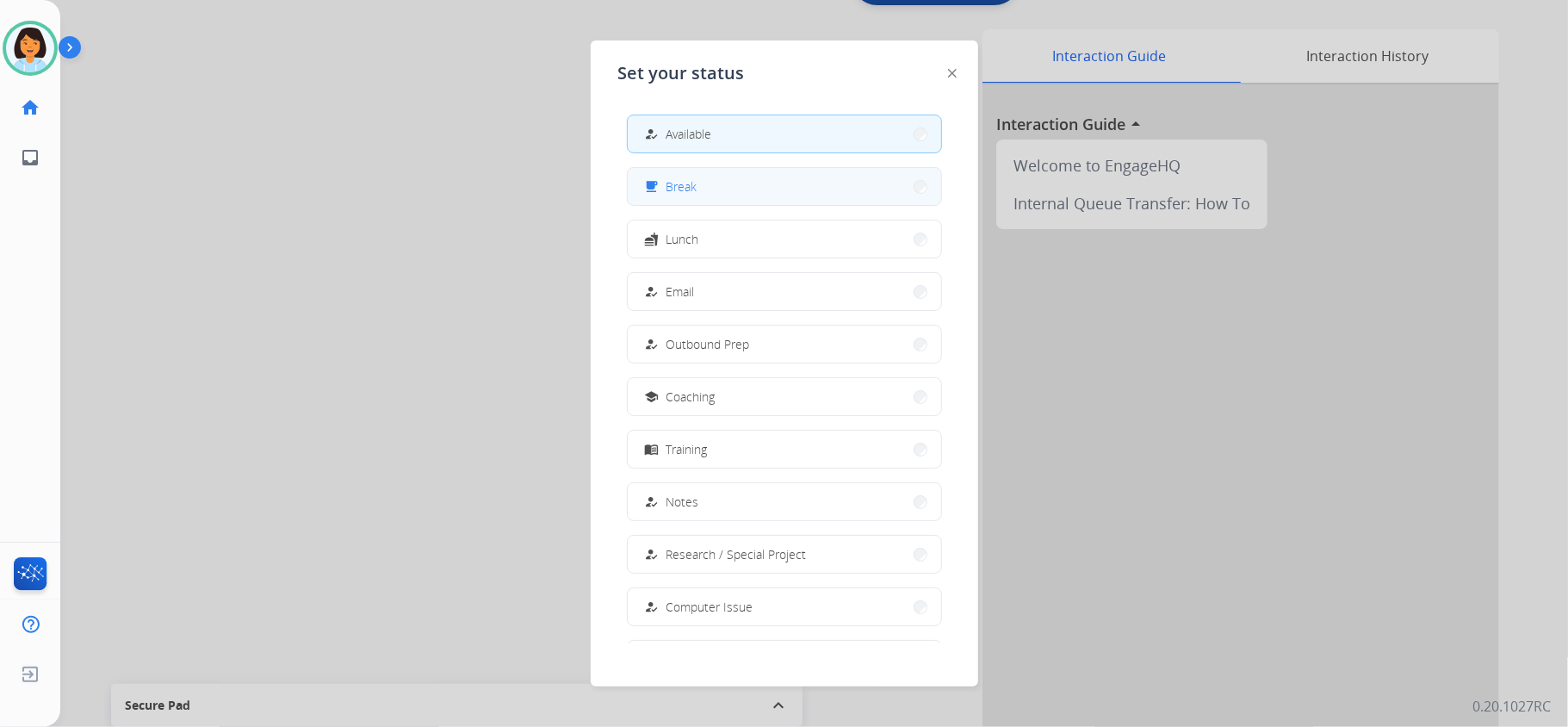
click at [759, 184] on button "free_breakfast Break" at bounding box center [784, 186] width 314 height 37
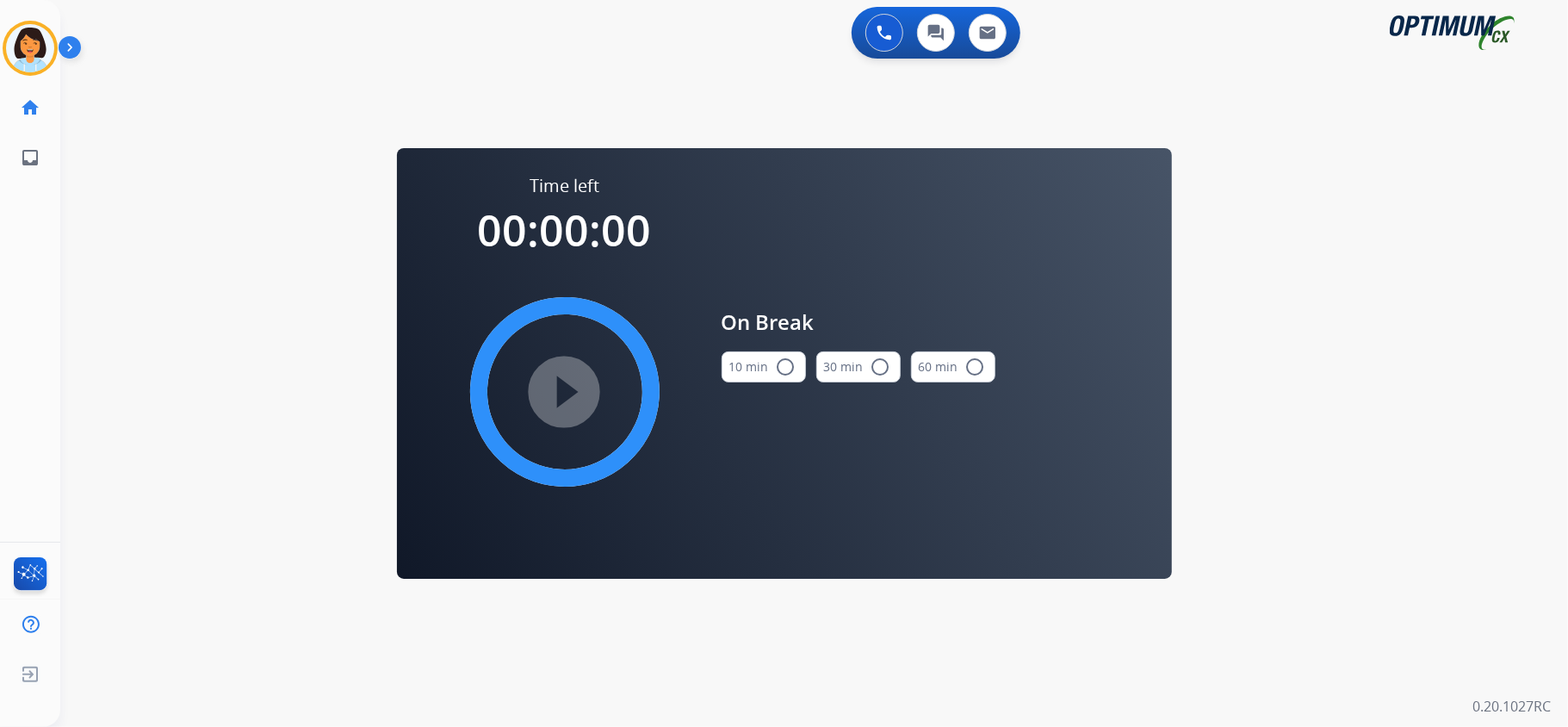
scroll to position [0, 0]
drag, startPoint x: 749, startPoint y: 365, endPoint x: 644, endPoint y: 363, distance: 105.0
click at [747, 365] on button "10 min radio_button_unchecked" at bounding box center [763, 367] width 85 height 31
click at [570, 382] on mat-icon "play_circle_filled" at bounding box center [565, 392] width 20 height 20
click at [1534, 222] on div "0 Voice Interactions 0 Chat Interactions 0 Email Interactions swap_horiz Break …" at bounding box center [814, 363] width 1508 height 727
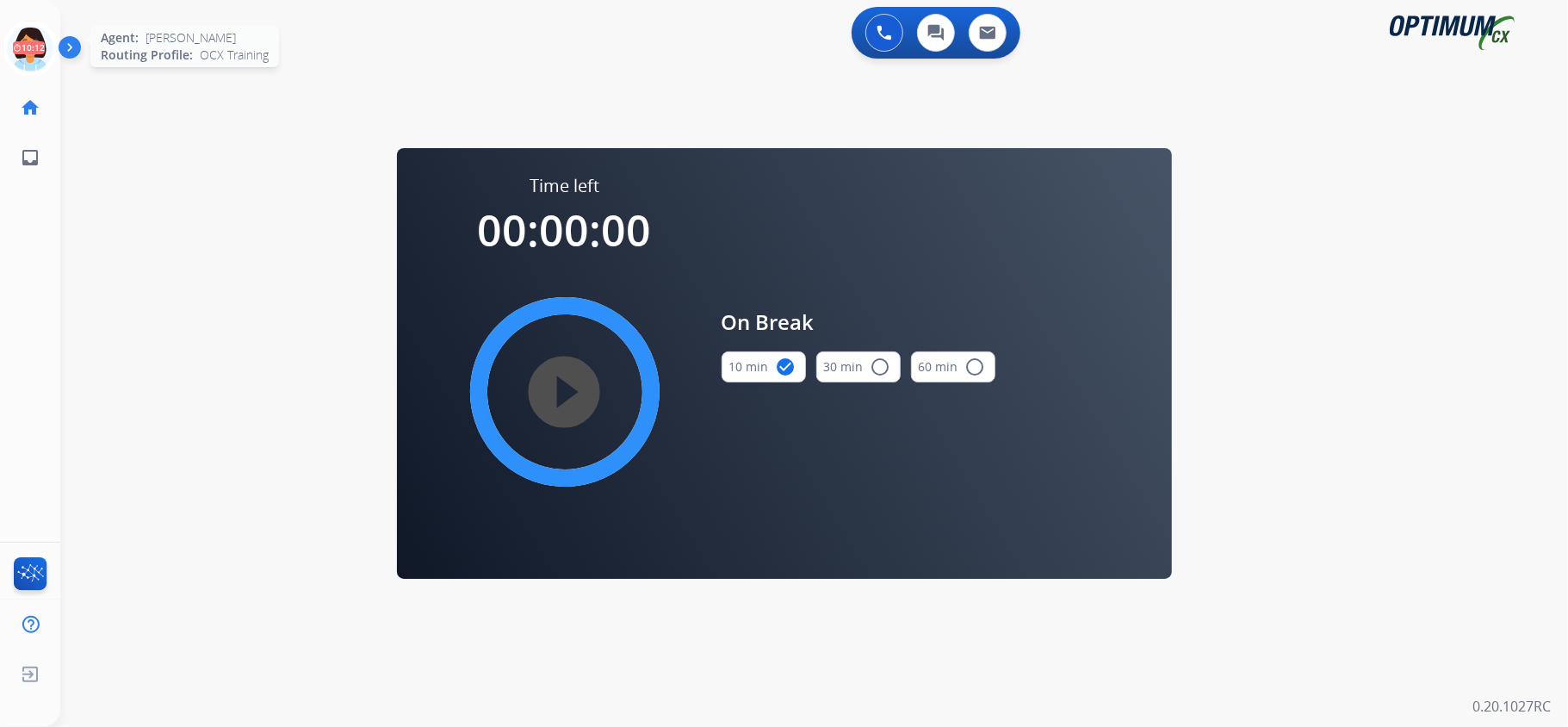
click at [29, 53] on icon at bounding box center [31, 48] width 56 height 56
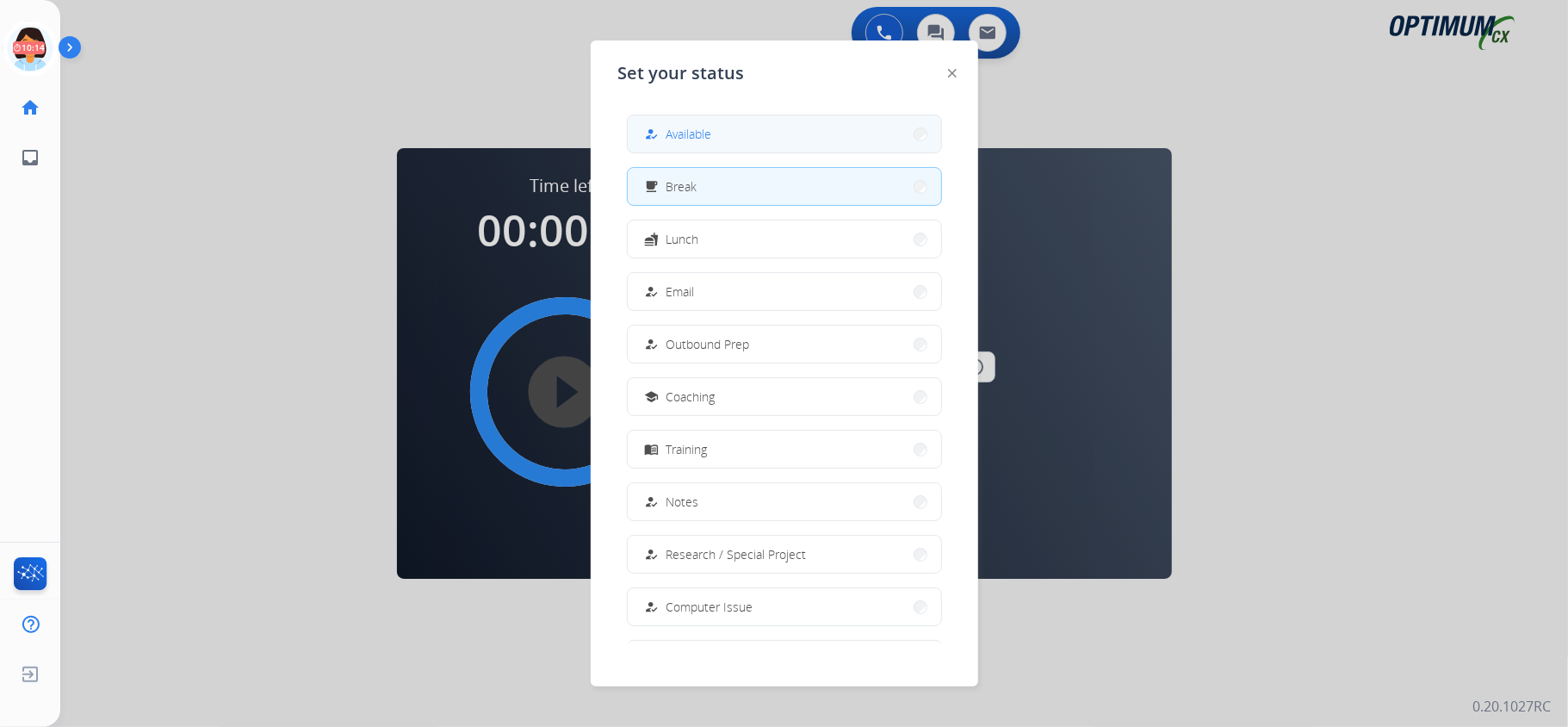
click at [767, 142] on button "how_to_reg Available" at bounding box center [784, 134] width 314 height 37
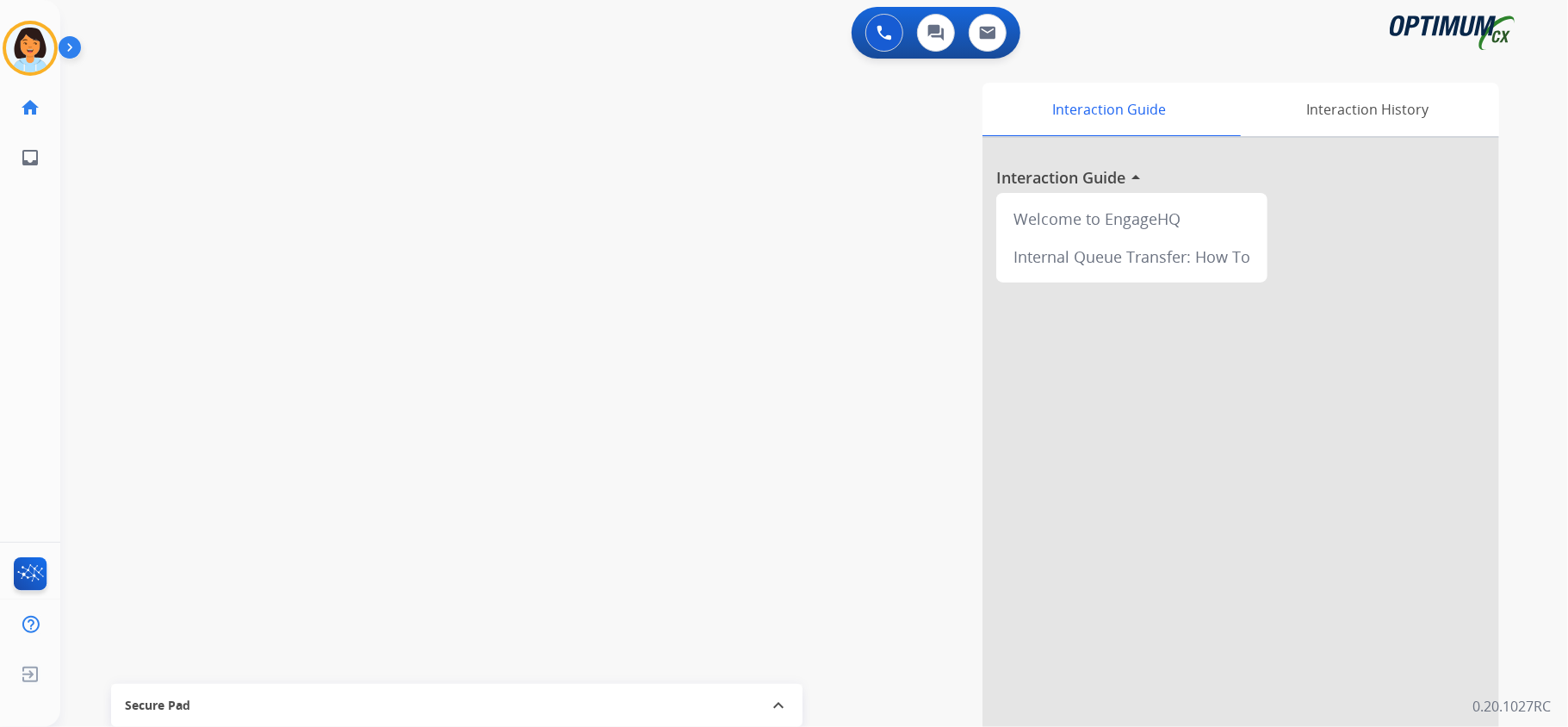
click at [89, 197] on div "swap_horiz Break voice bridge close_fullscreen Connect 3-Way Call merge_type Se…" at bounding box center [794, 422] width 1467 height 719
click at [322, 143] on div "swap_horiz Break voice bridge close_fullscreen Connect 3-Way Call merge_type Se…" at bounding box center [794, 422] width 1467 height 719
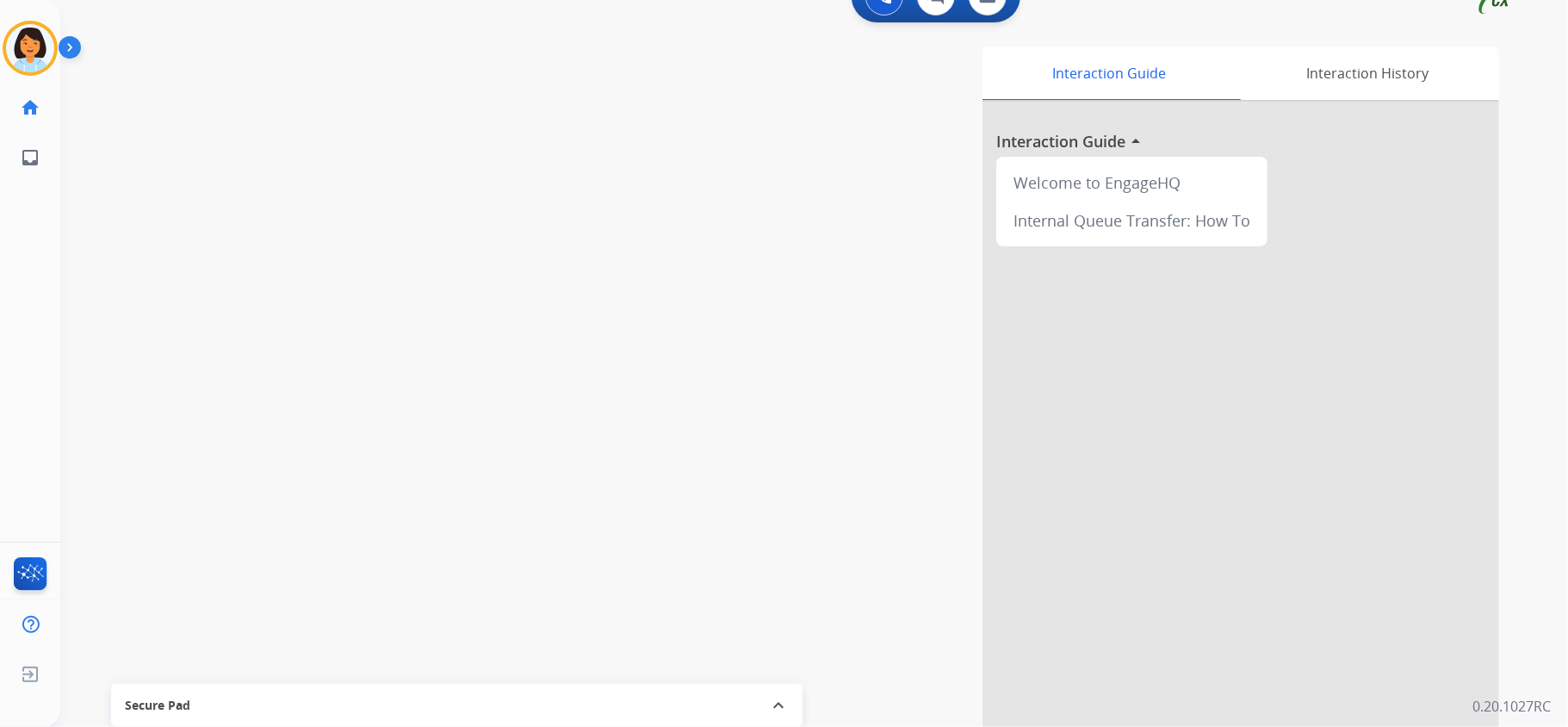
scroll to position [53, 0]
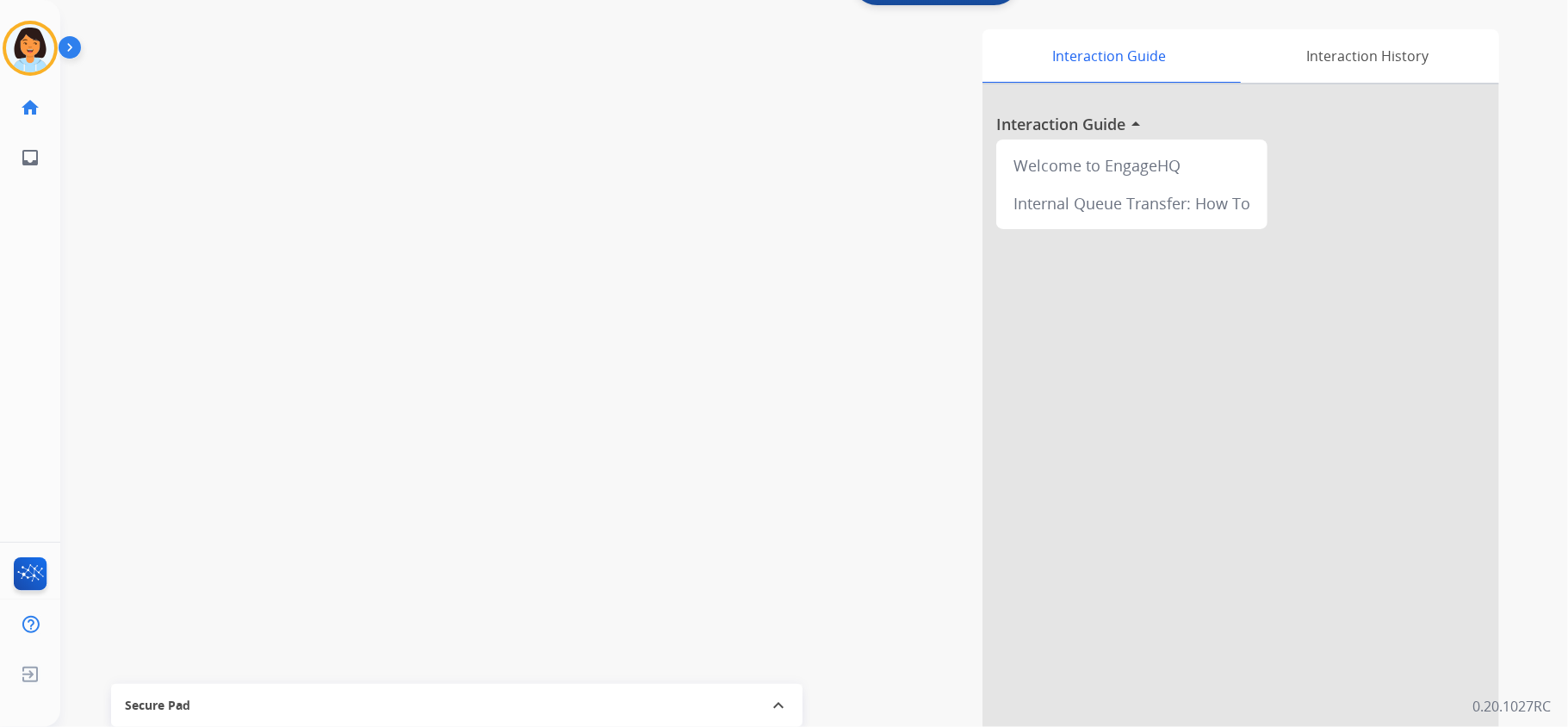
click at [841, 479] on div "Interaction Guide Interaction History Interaction Guide arrow_drop_up Welcome t…" at bounding box center [1029, 378] width 939 height 698
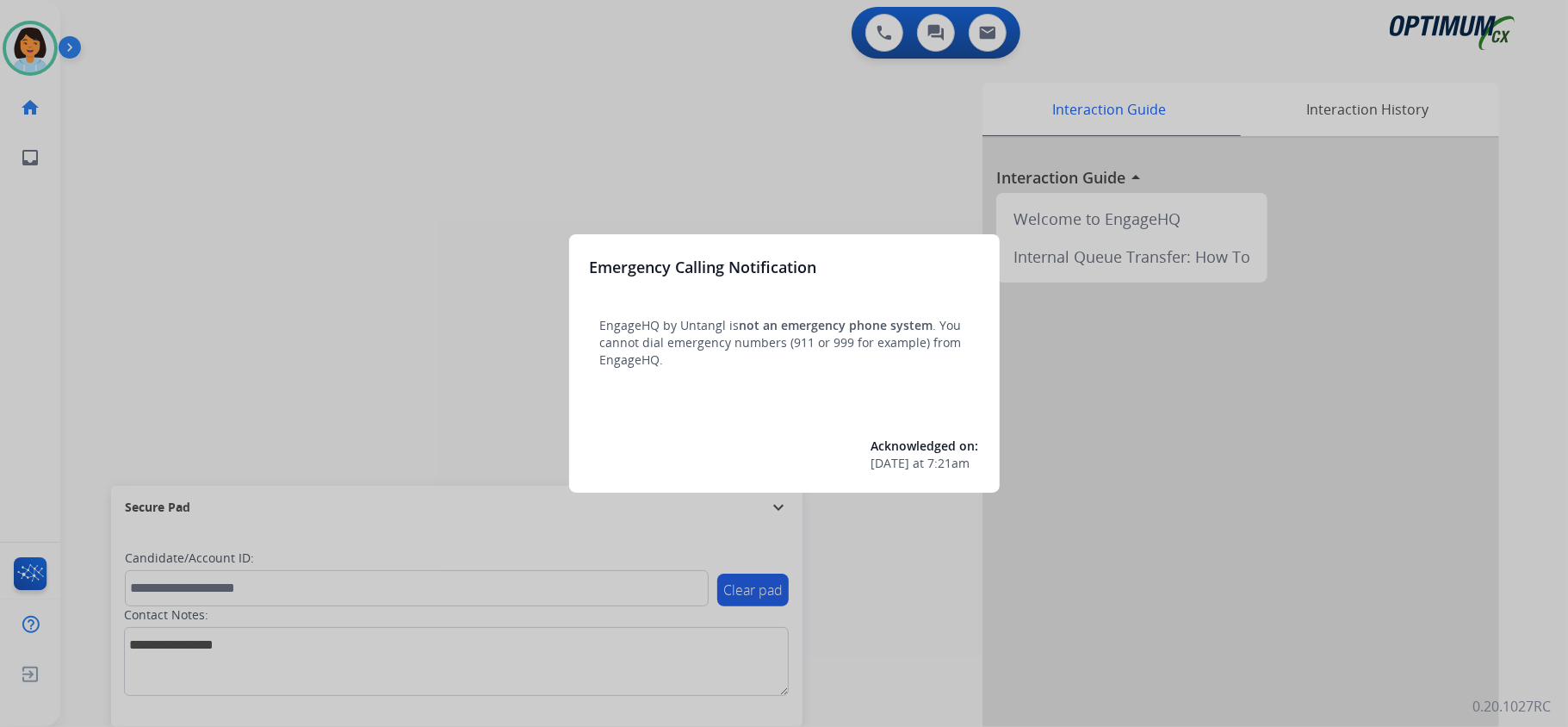
click at [294, 212] on div at bounding box center [784, 363] width 1568 height 727
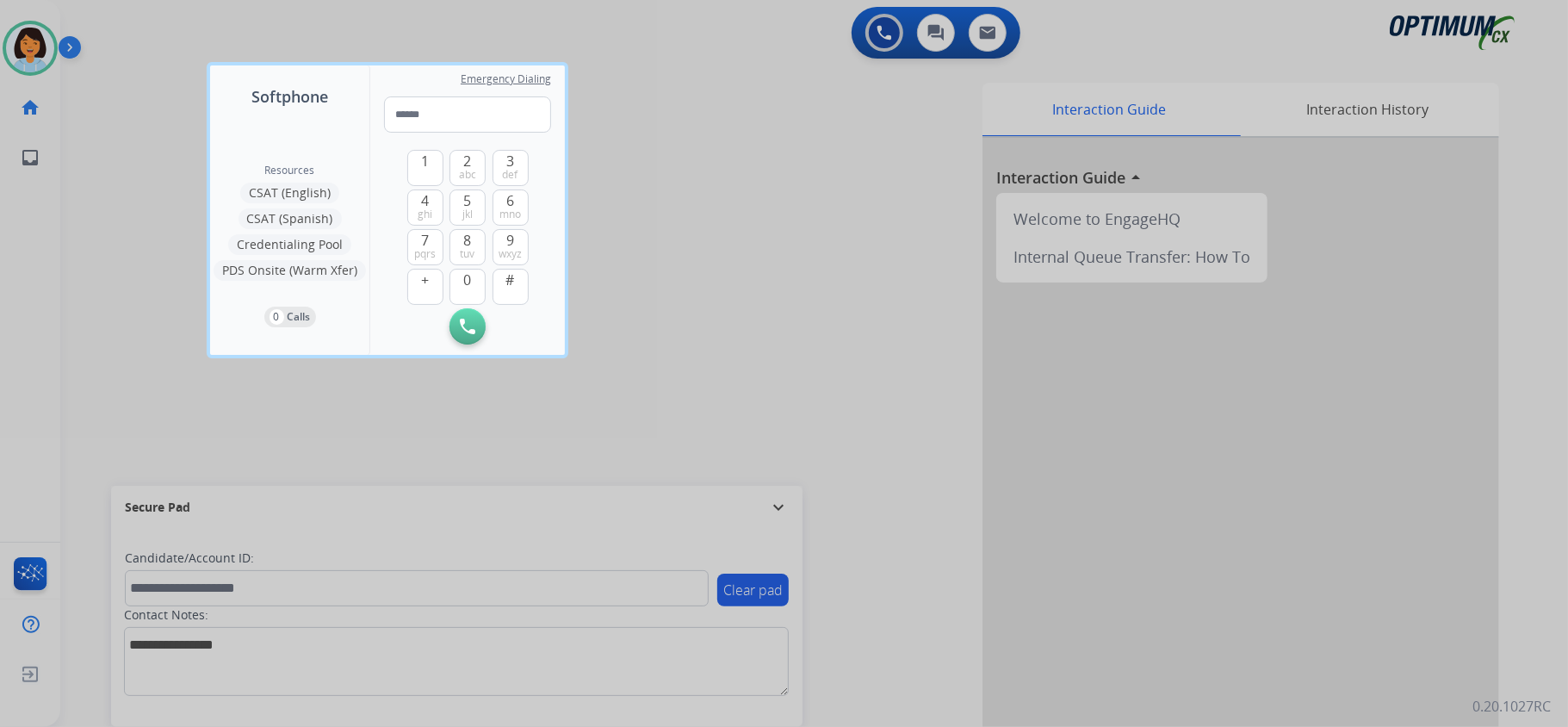
click at [699, 135] on div at bounding box center [784, 363] width 1568 height 727
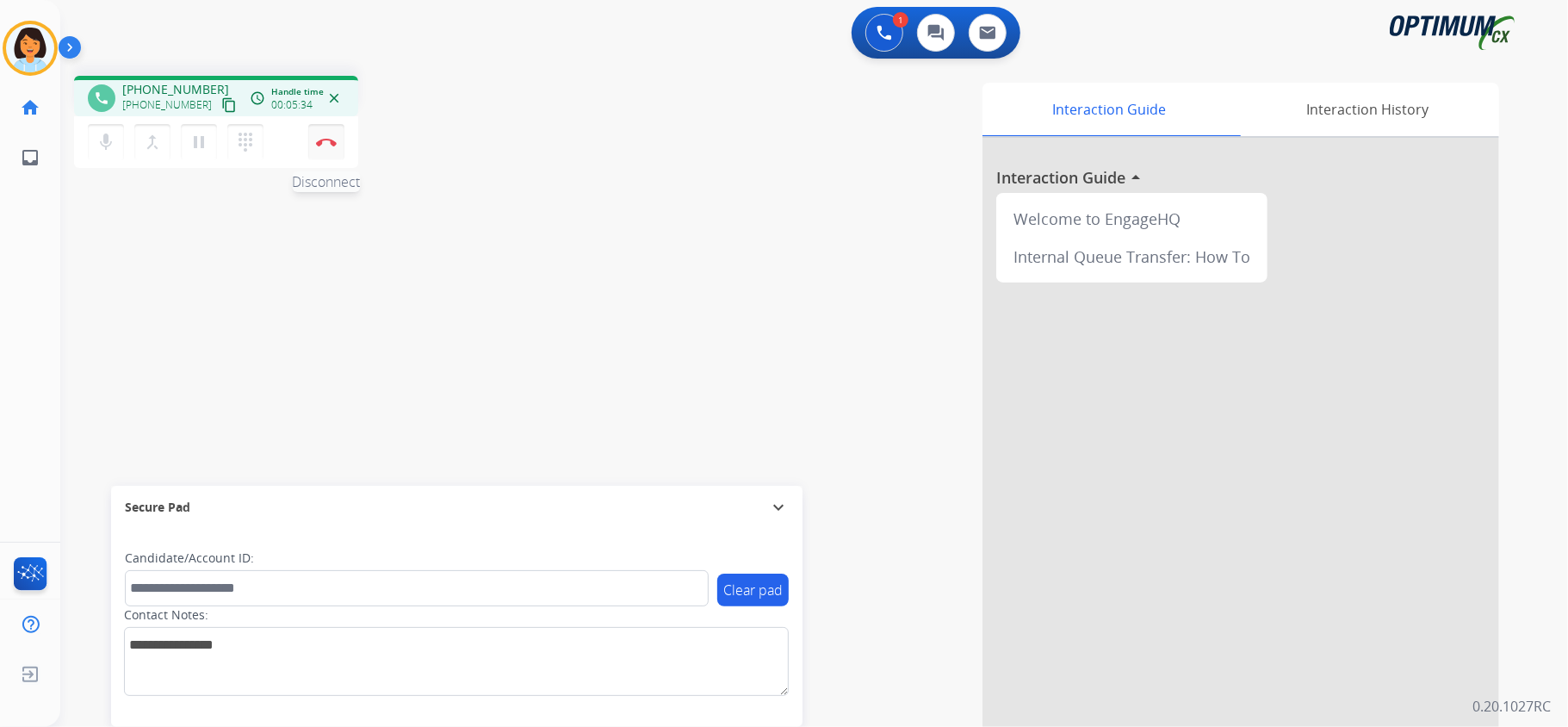
click at [321, 138] on img at bounding box center [327, 141] width 20 height 8
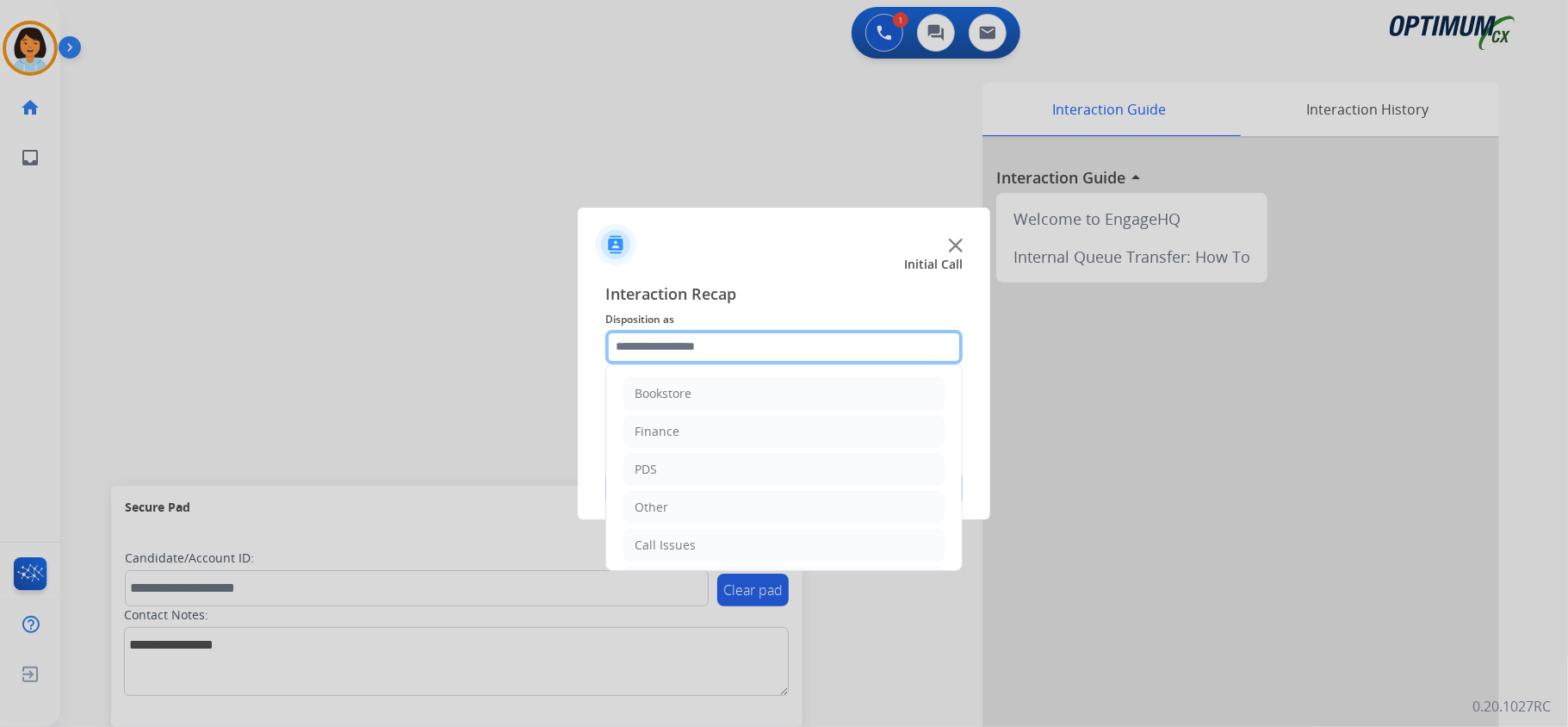
click at [759, 342] on input "text" at bounding box center [784, 346] width 357 height 34
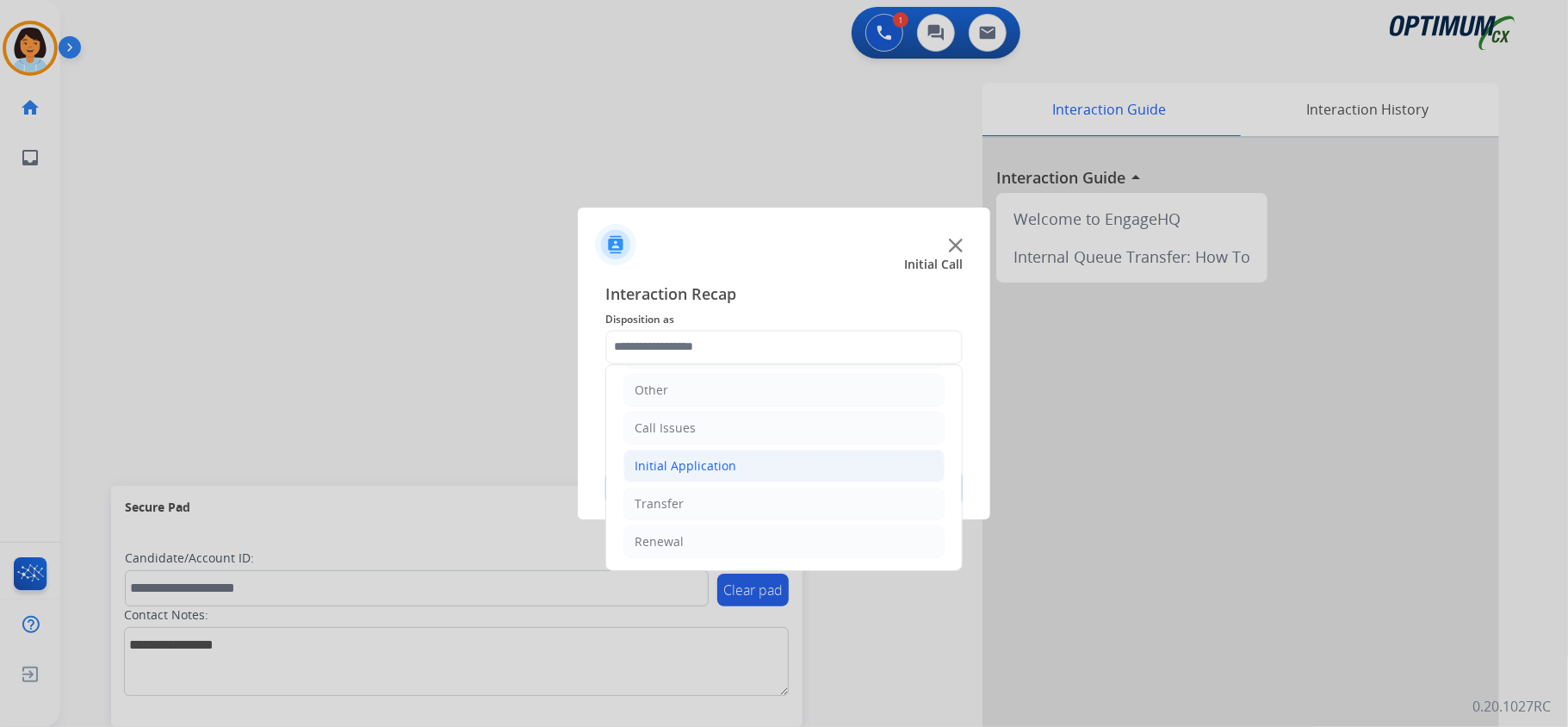
click at [715, 450] on li "Initial Application" at bounding box center [784, 465] width 321 height 33
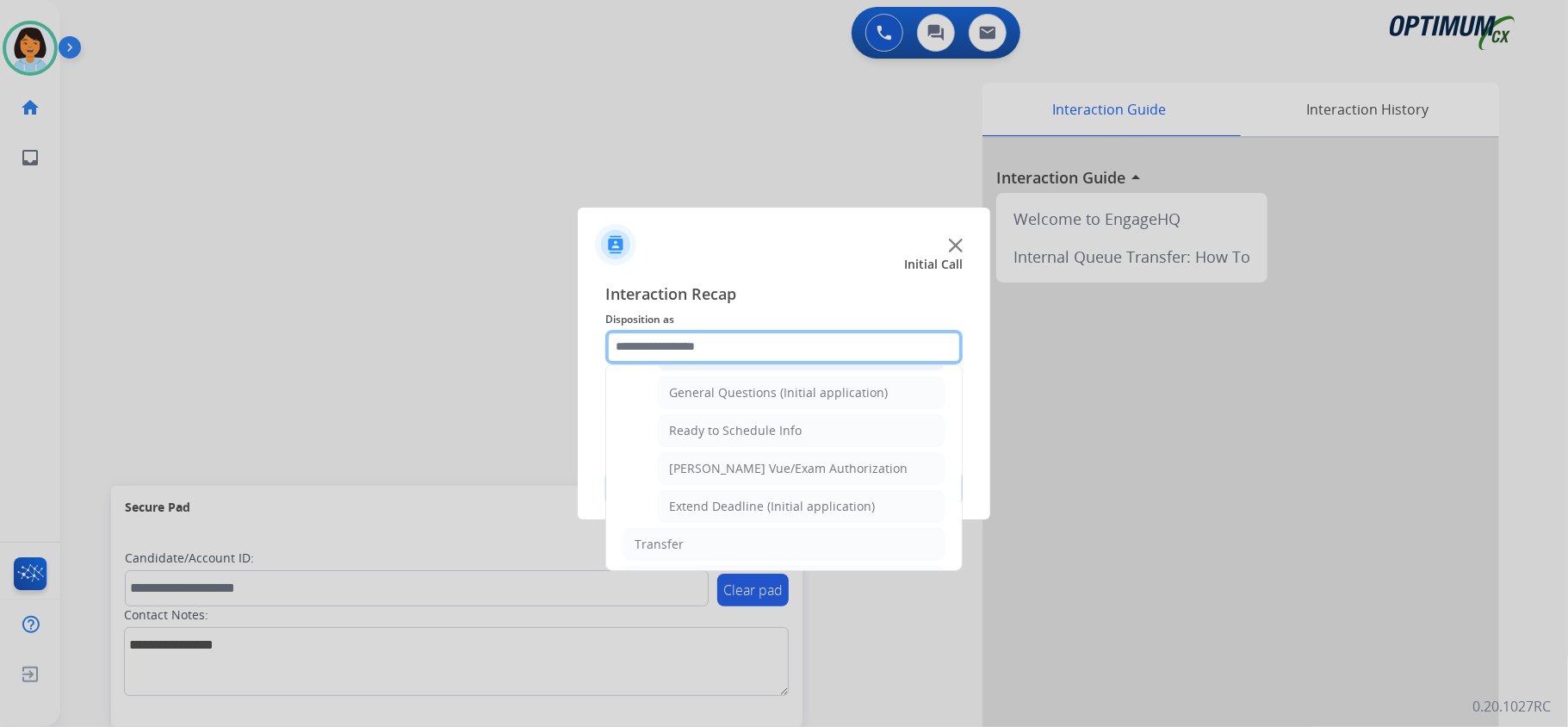
scroll to position [1041, 0]
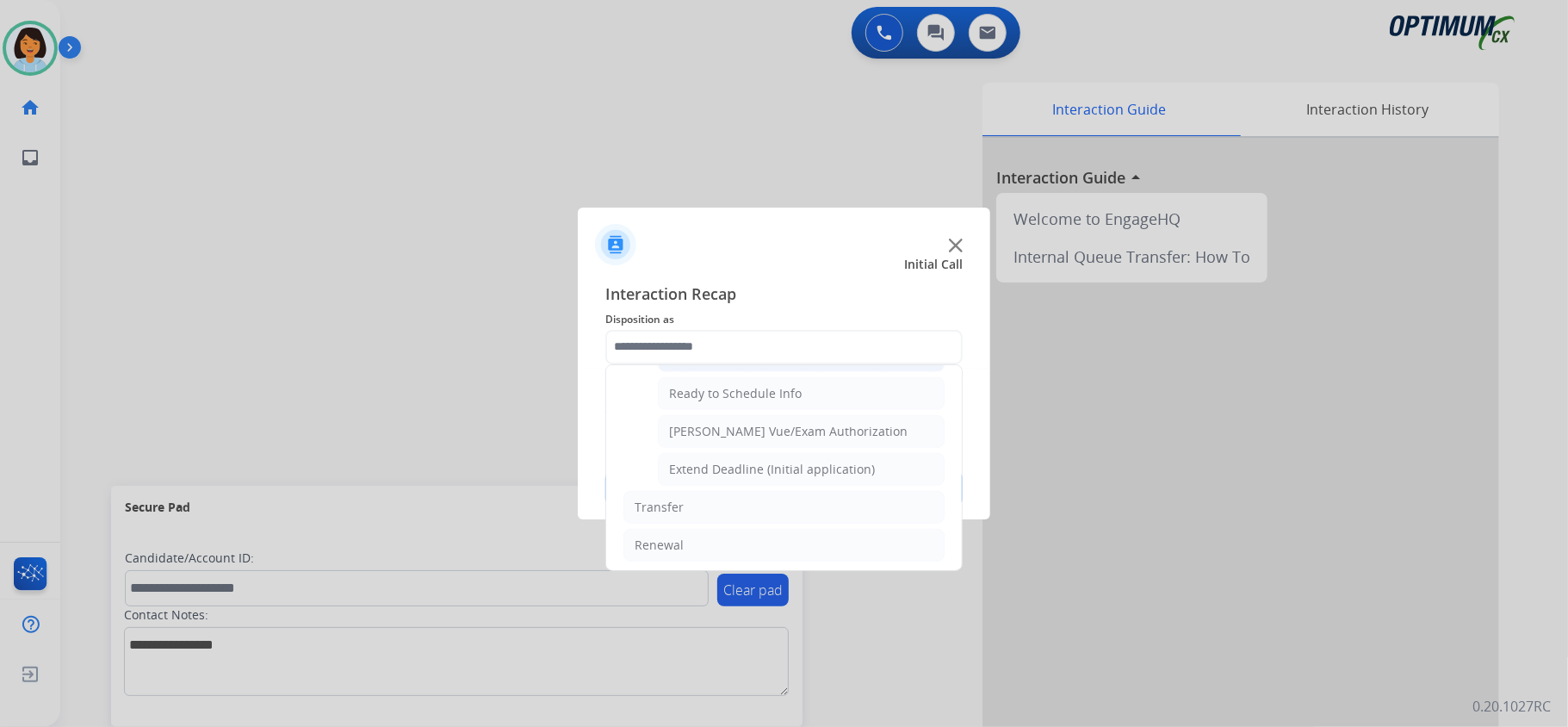
click at [734, 364] on div "General Questions (Initial application)" at bounding box center [778, 356] width 219 height 18
type input "**********"
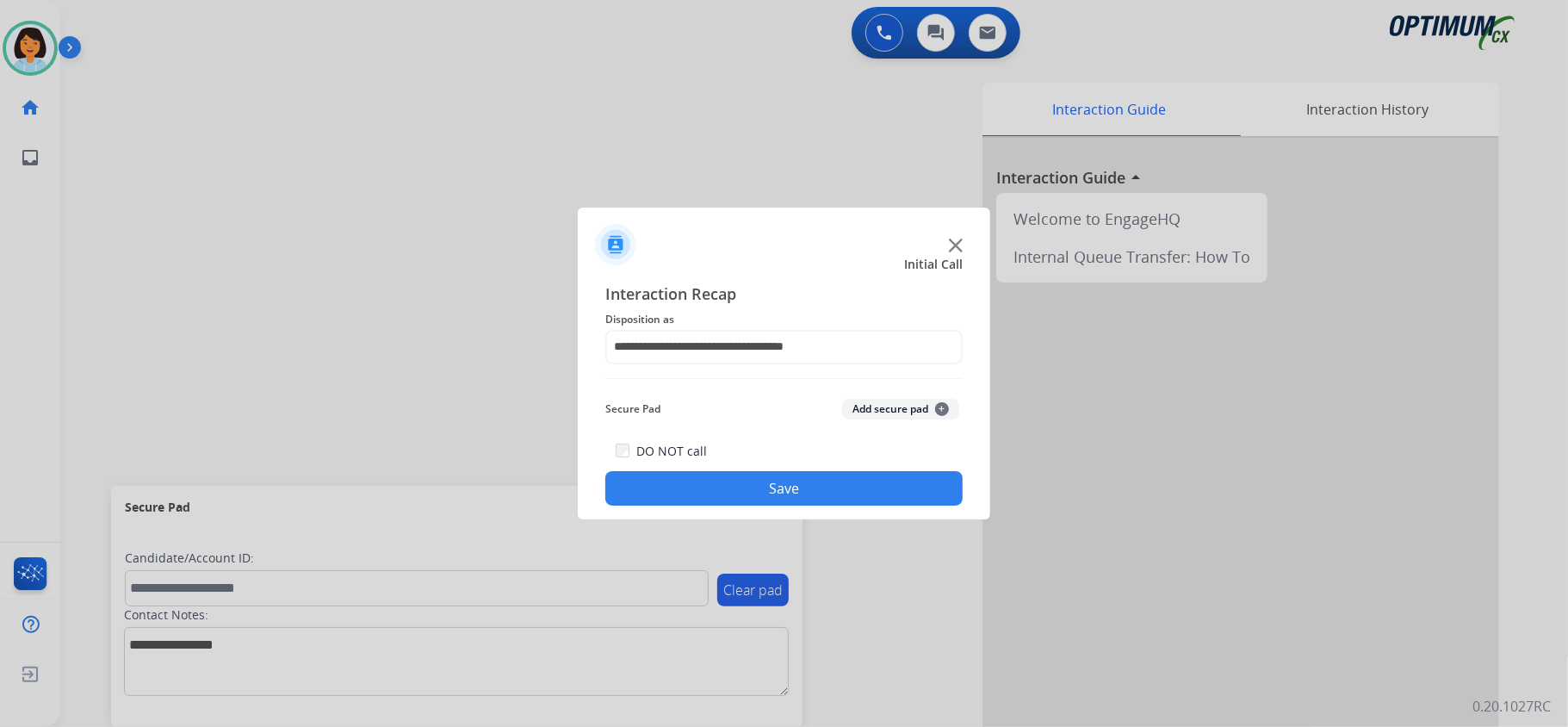
click at [765, 479] on button "Save" at bounding box center [784, 488] width 357 height 34
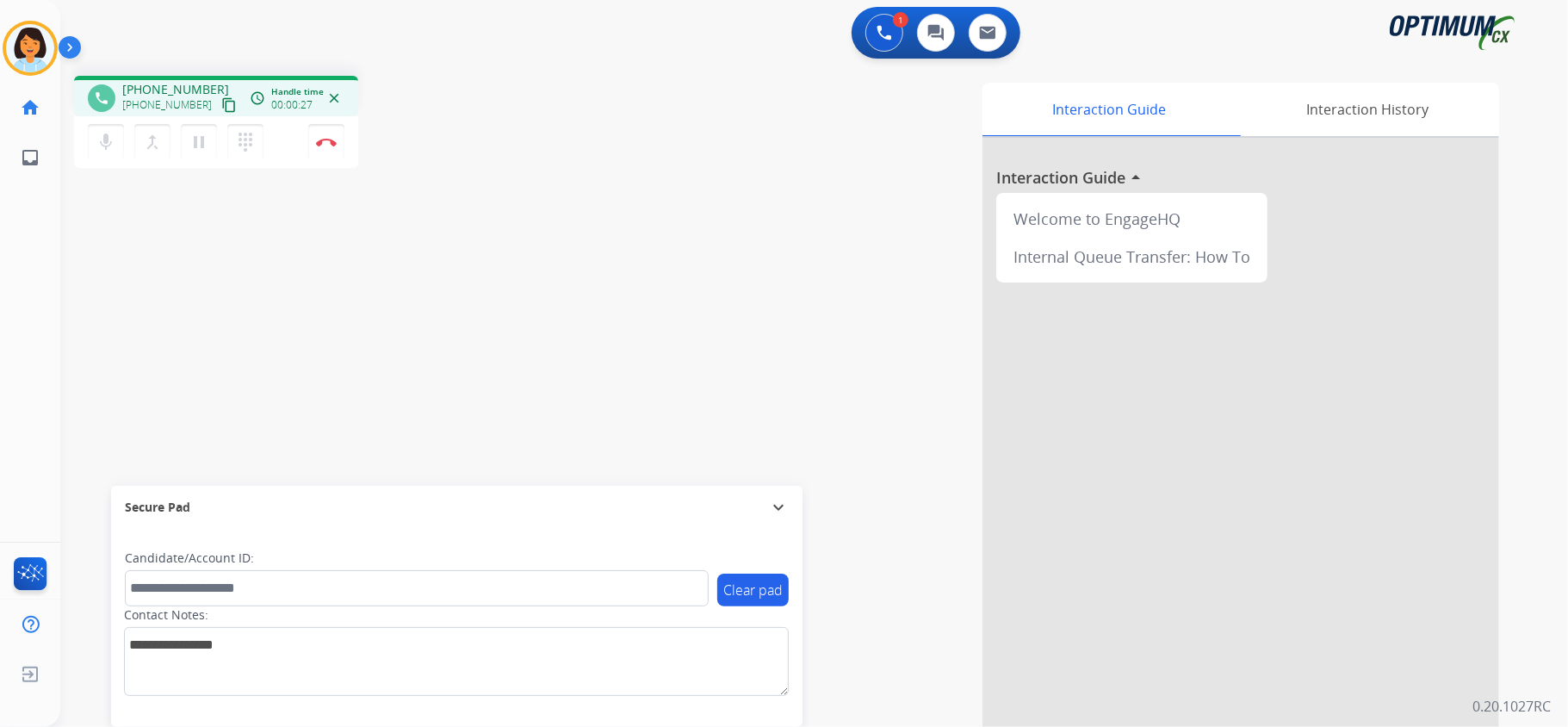
click at [221, 101] on mat-icon "content_copy" at bounding box center [229, 105] width 16 height 16
click at [325, 138] on img at bounding box center [327, 141] width 20 height 8
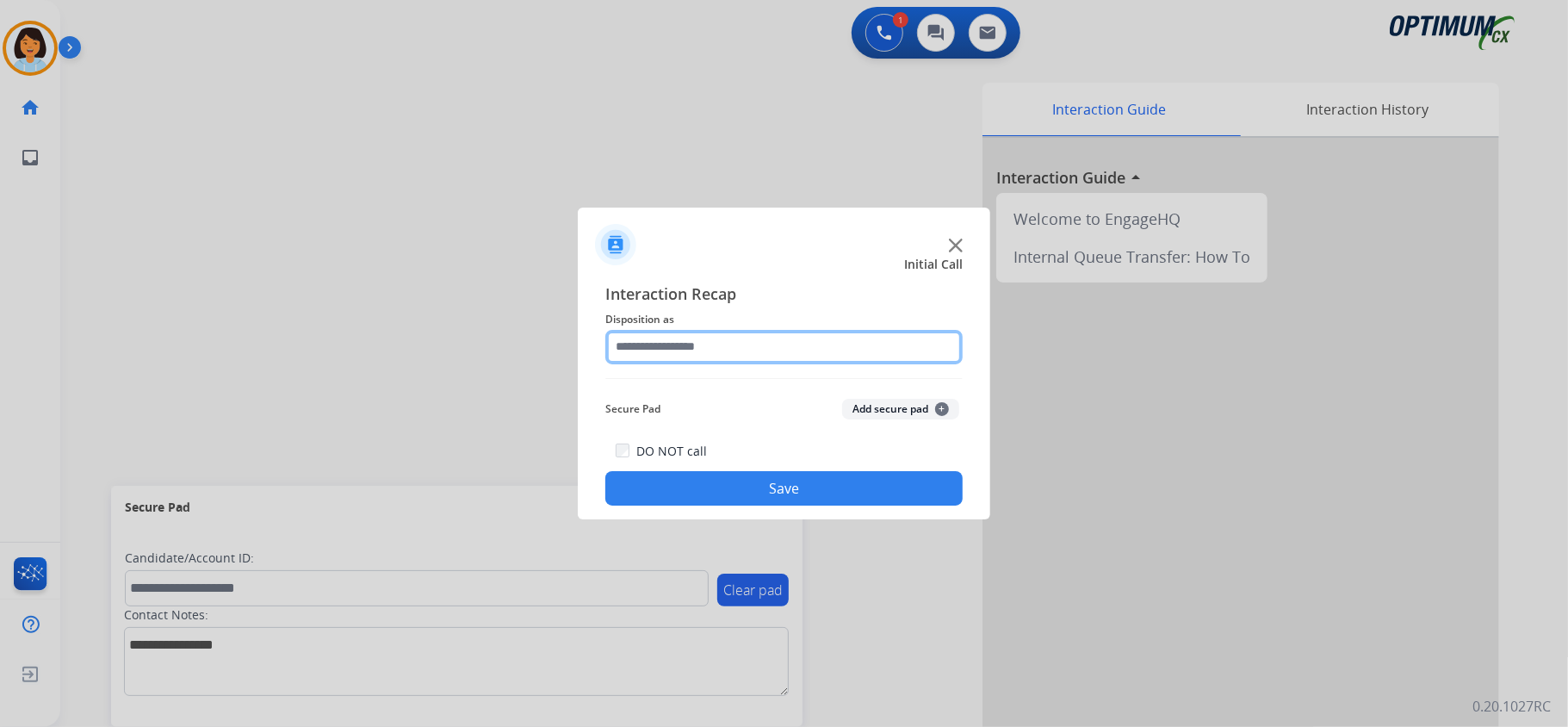
click at [793, 344] on input "text" at bounding box center [784, 346] width 357 height 34
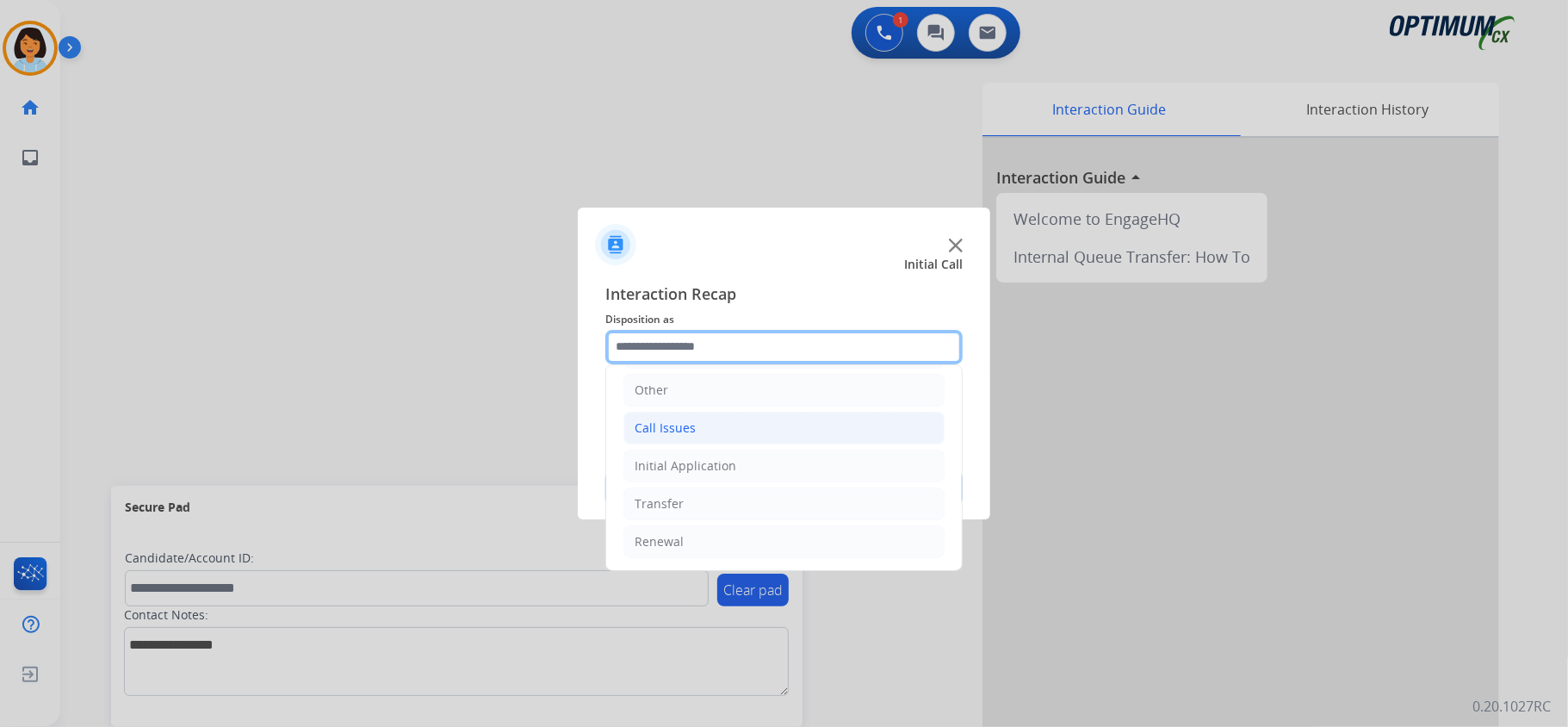
scroll to position [121, 0]
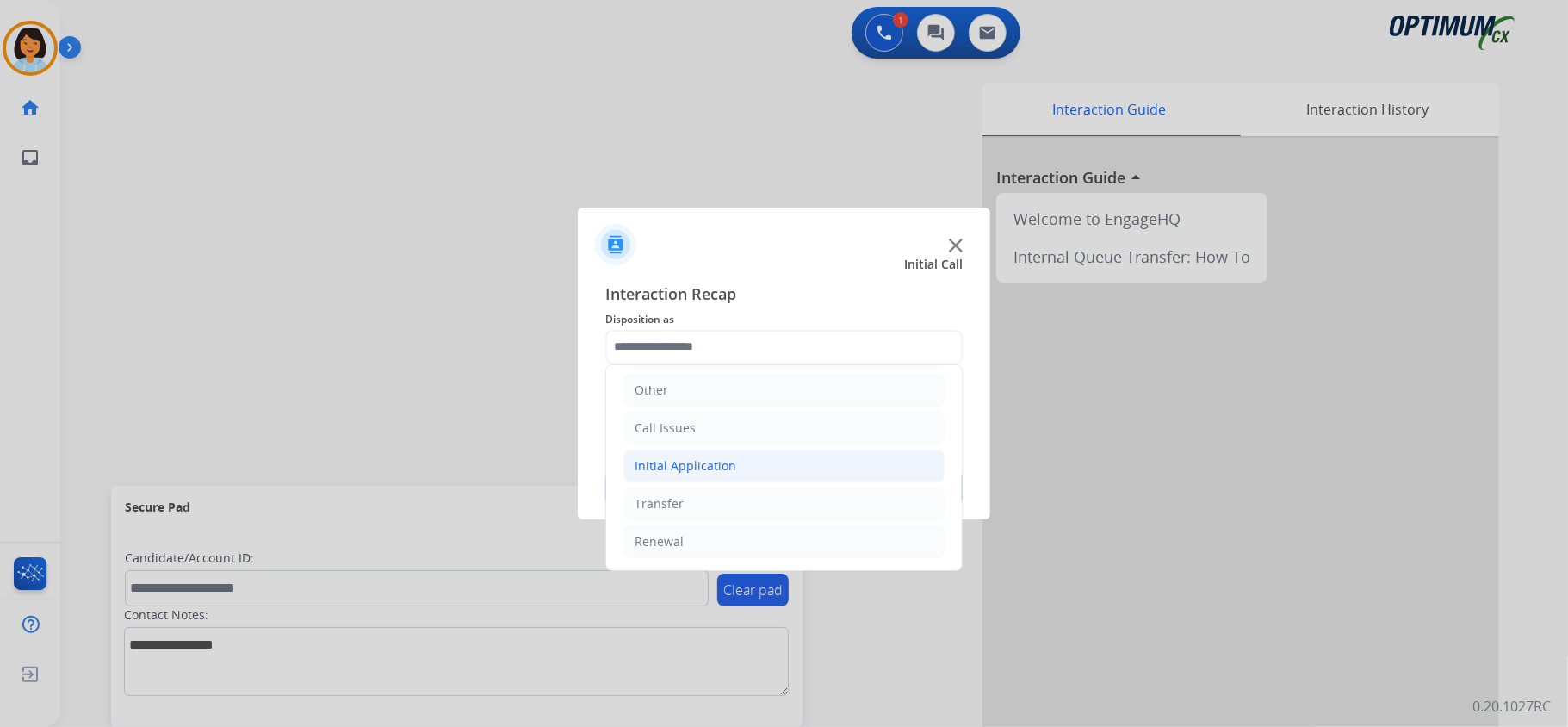
click at [723, 464] on div "Initial Application" at bounding box center [685, 465] width 101 height 18
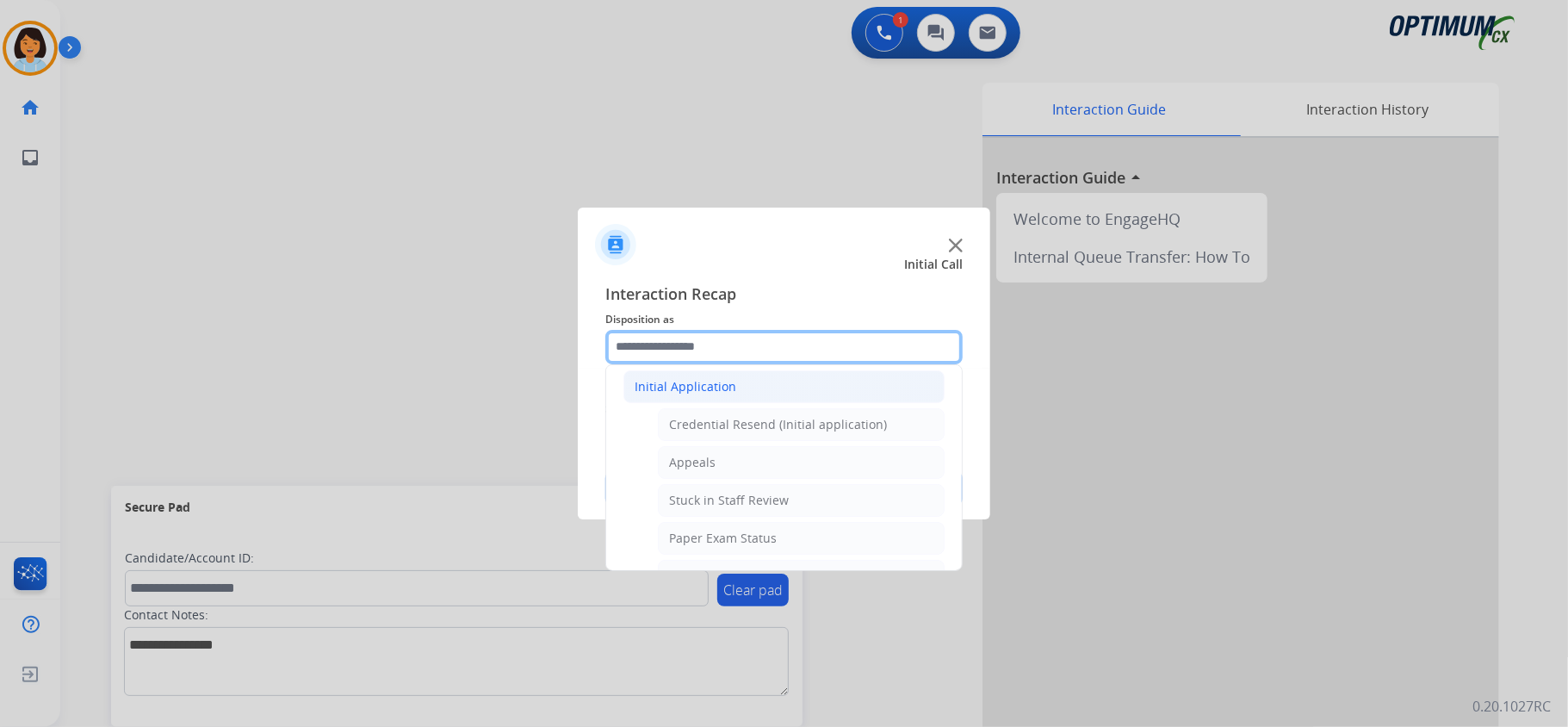
scroll to position [236, 0]
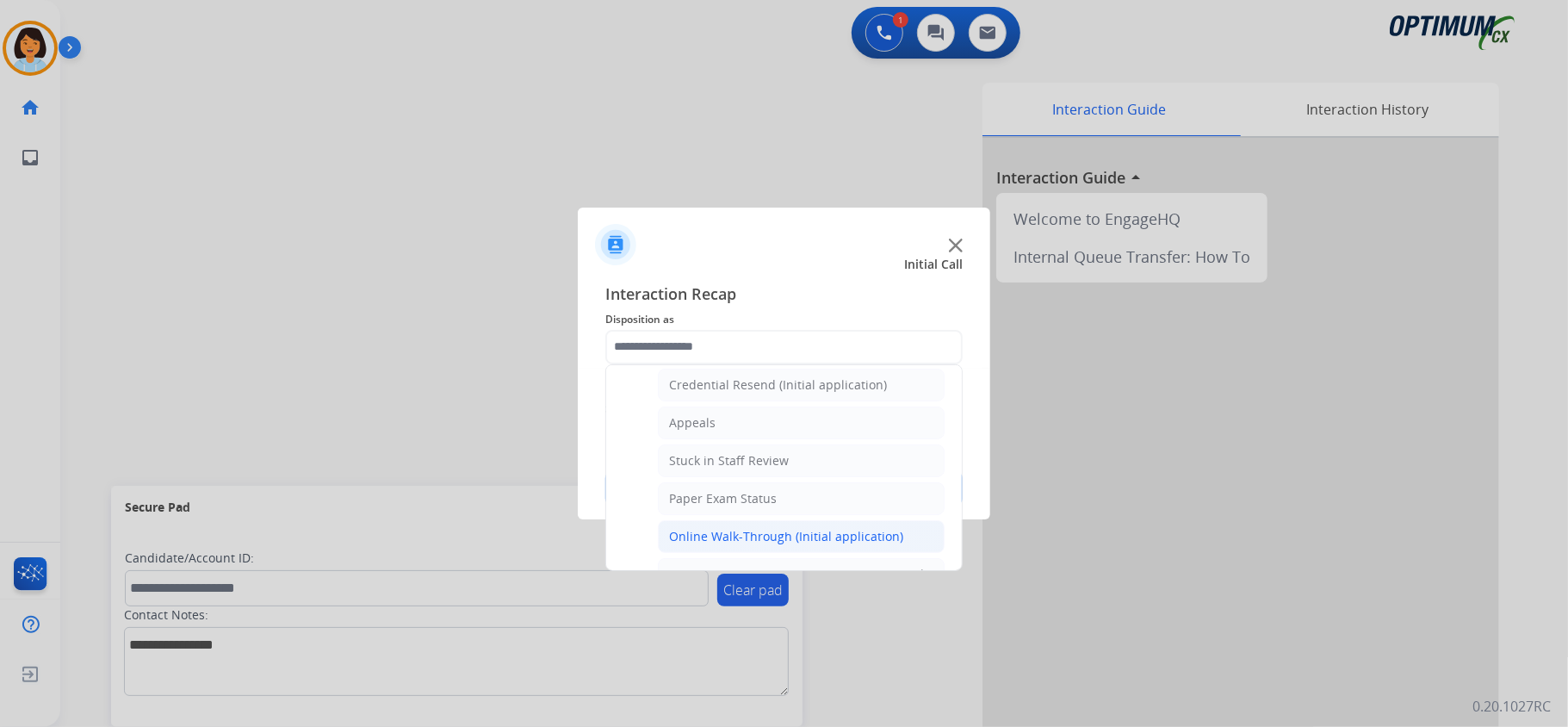
click at [751, 528] on li "Online Walk-Through (Initial application)" at bounding box center [801, 536] width 287 height 33
type input "**********"
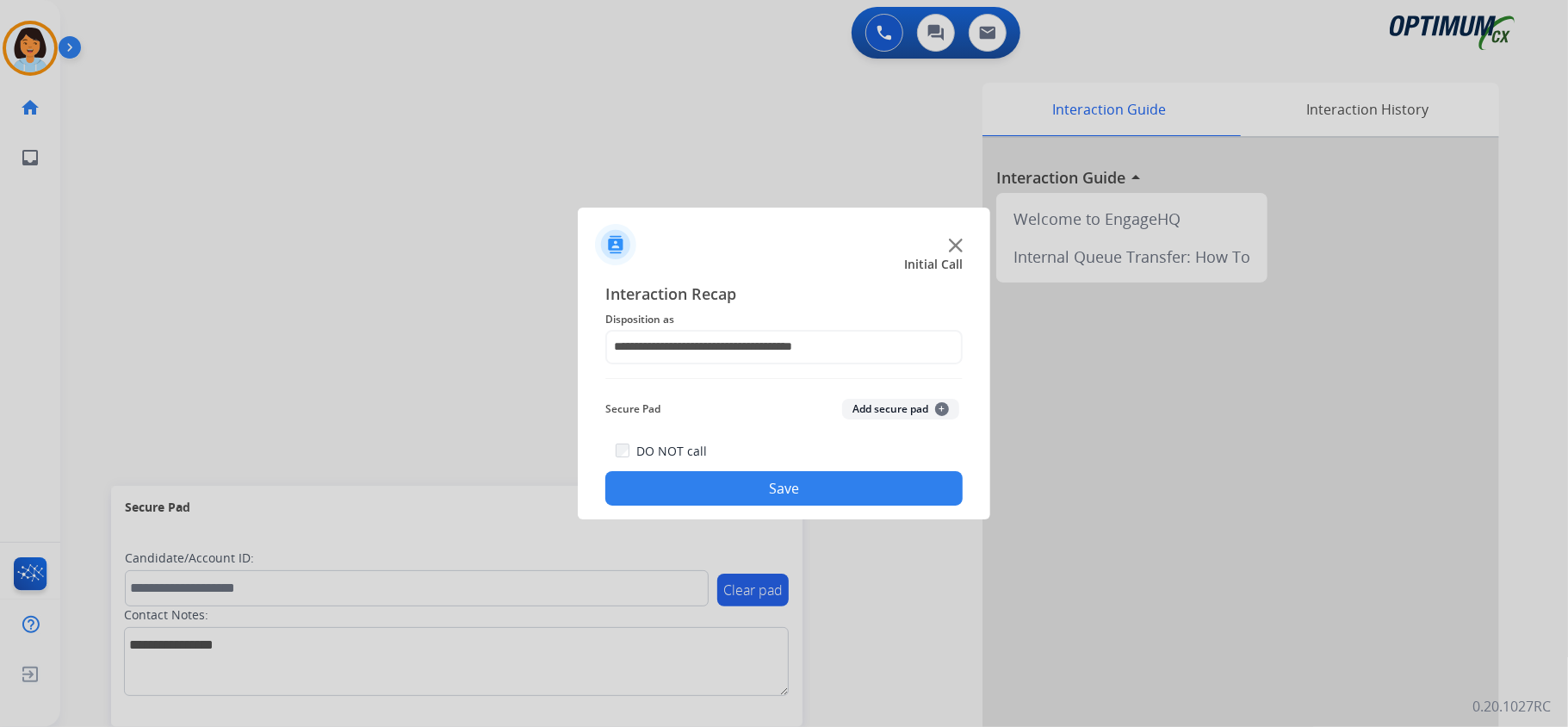
click at [704, 487] on button "Save" at bounding box center [784, 488] width 357 height 34
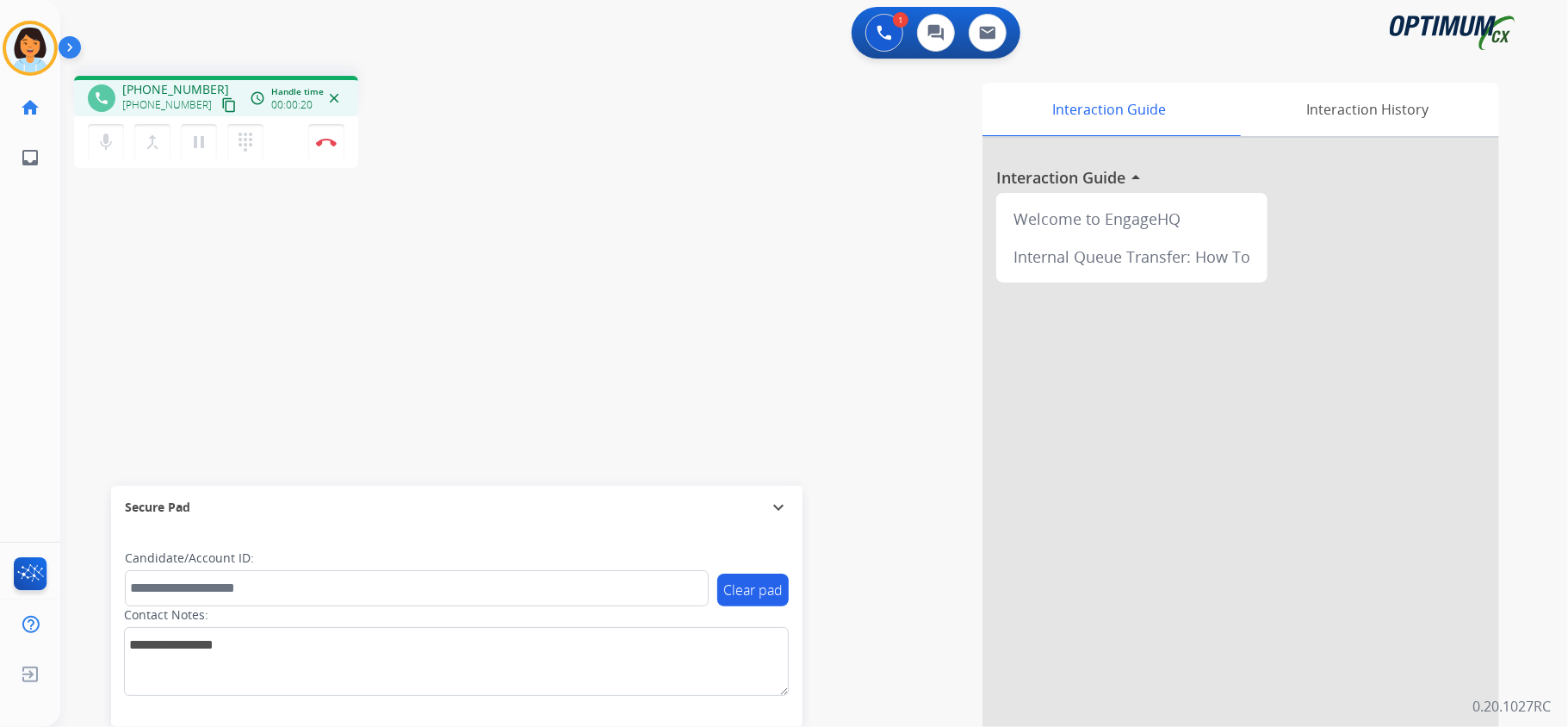
click at [221, 98] on mat-icon "content_copy" at bounding box center [229, 105] width 16 height 16
click at [132, 290] on div "phone +13306140752 +13306140752 content_copy access_time Call metrics Queue 00:…" at bounding box center [794, 422] width 1467 height 719
click at [221, 100] on mat-icon "content_copy" at bounding box center [229, 105] width 16 height 16
click at [326, 142] on img at bounding box center [327, 141] width 20 height 8
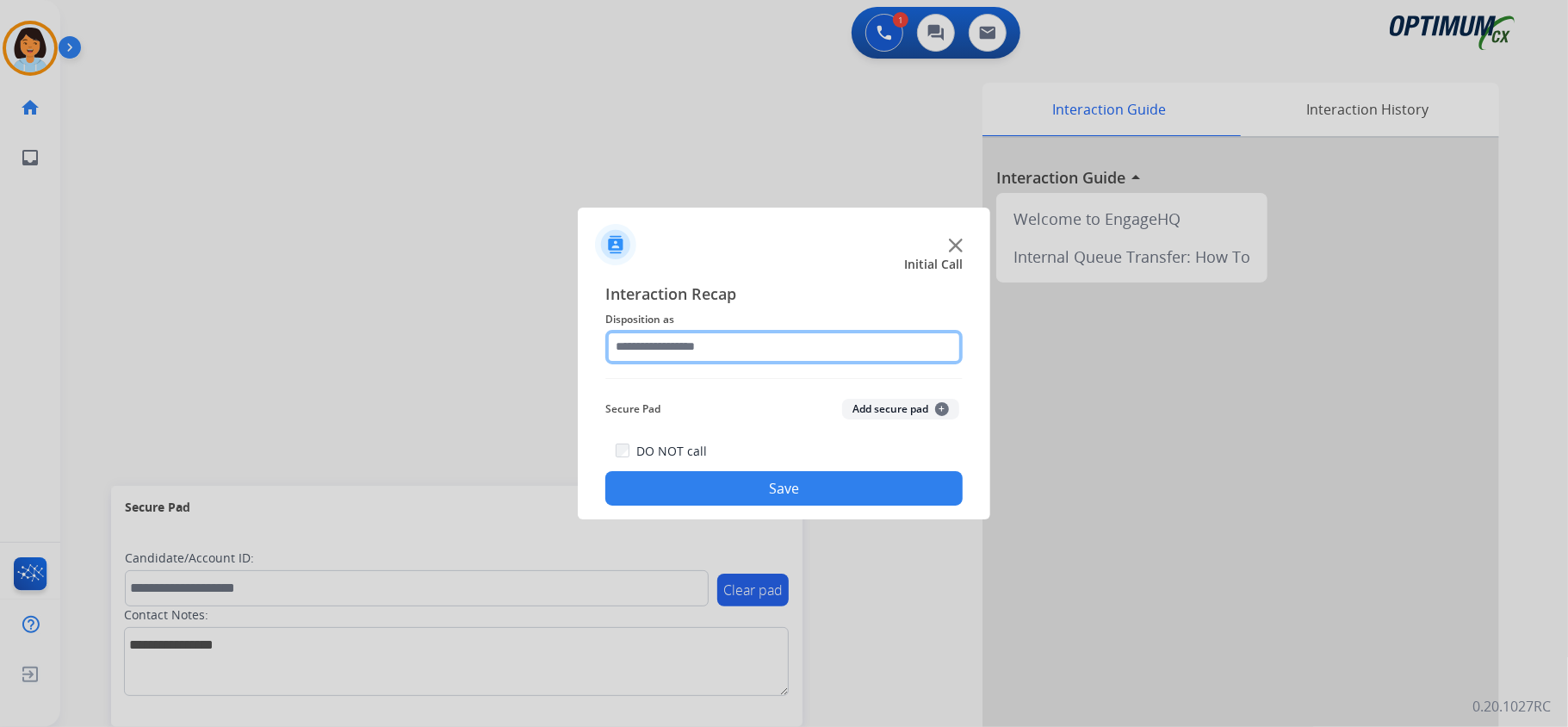
click at [720, 343] on input "text" at bounding box center [784, 346] width 357 height 34
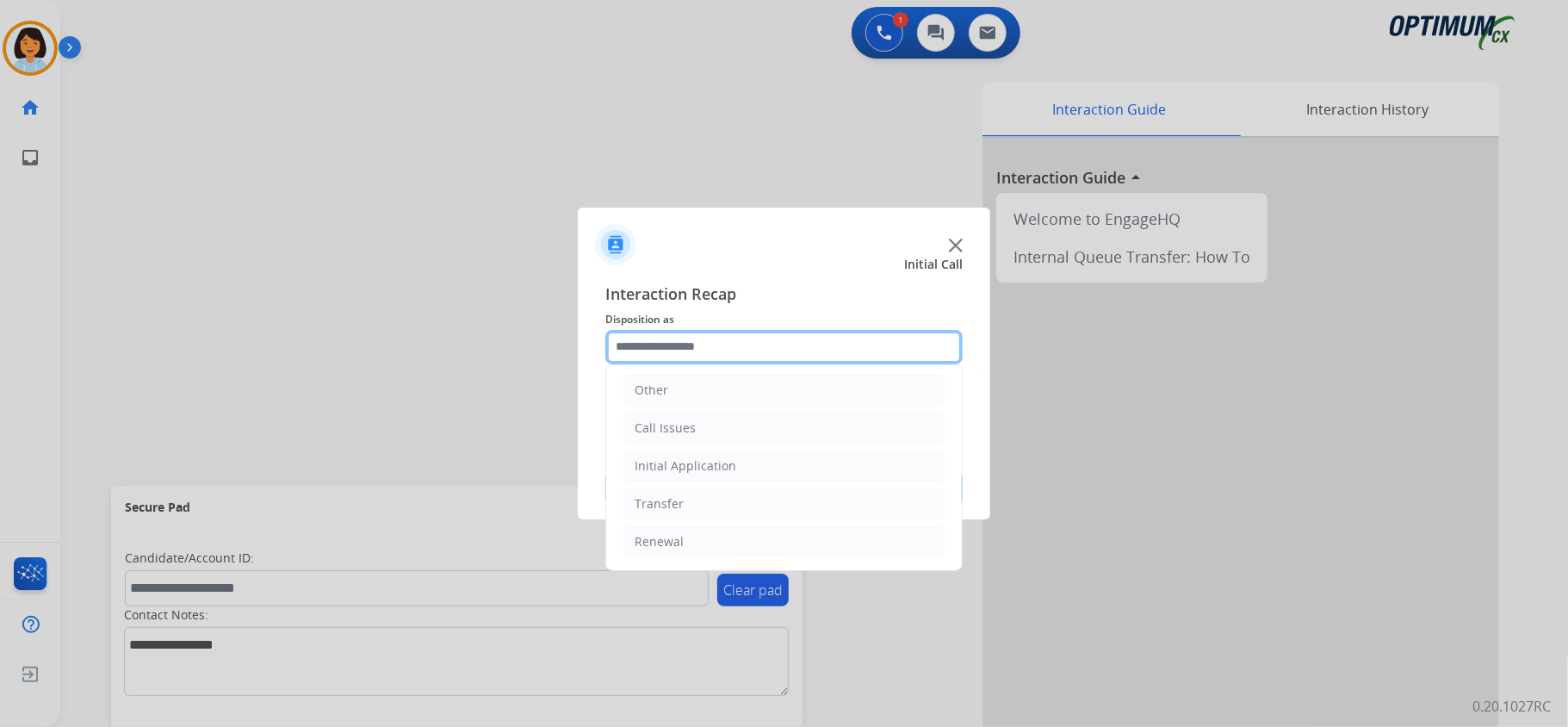
scroll to position [121, 0]
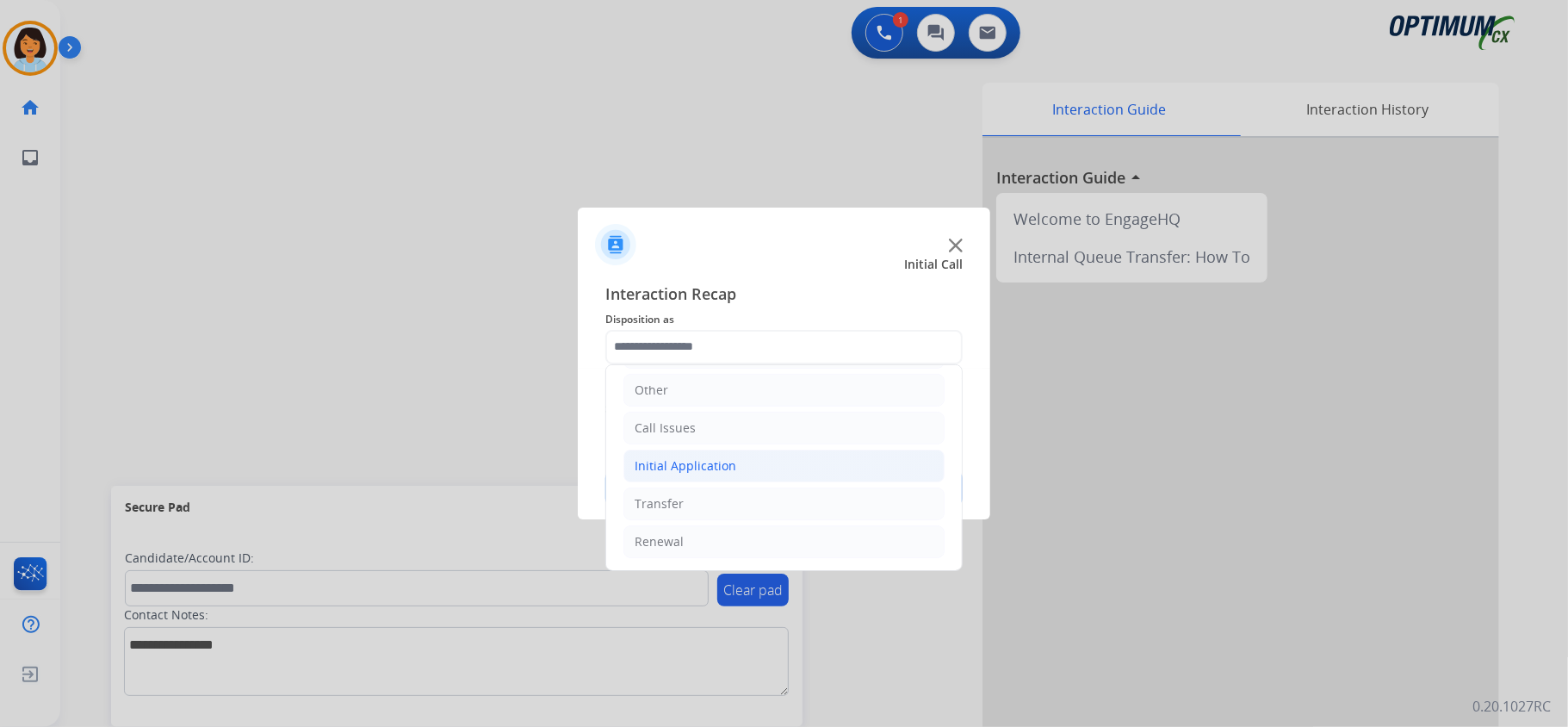
click at [770, 465] on li "Initial Application" at bounding box center [784, 465] width 321 height 33
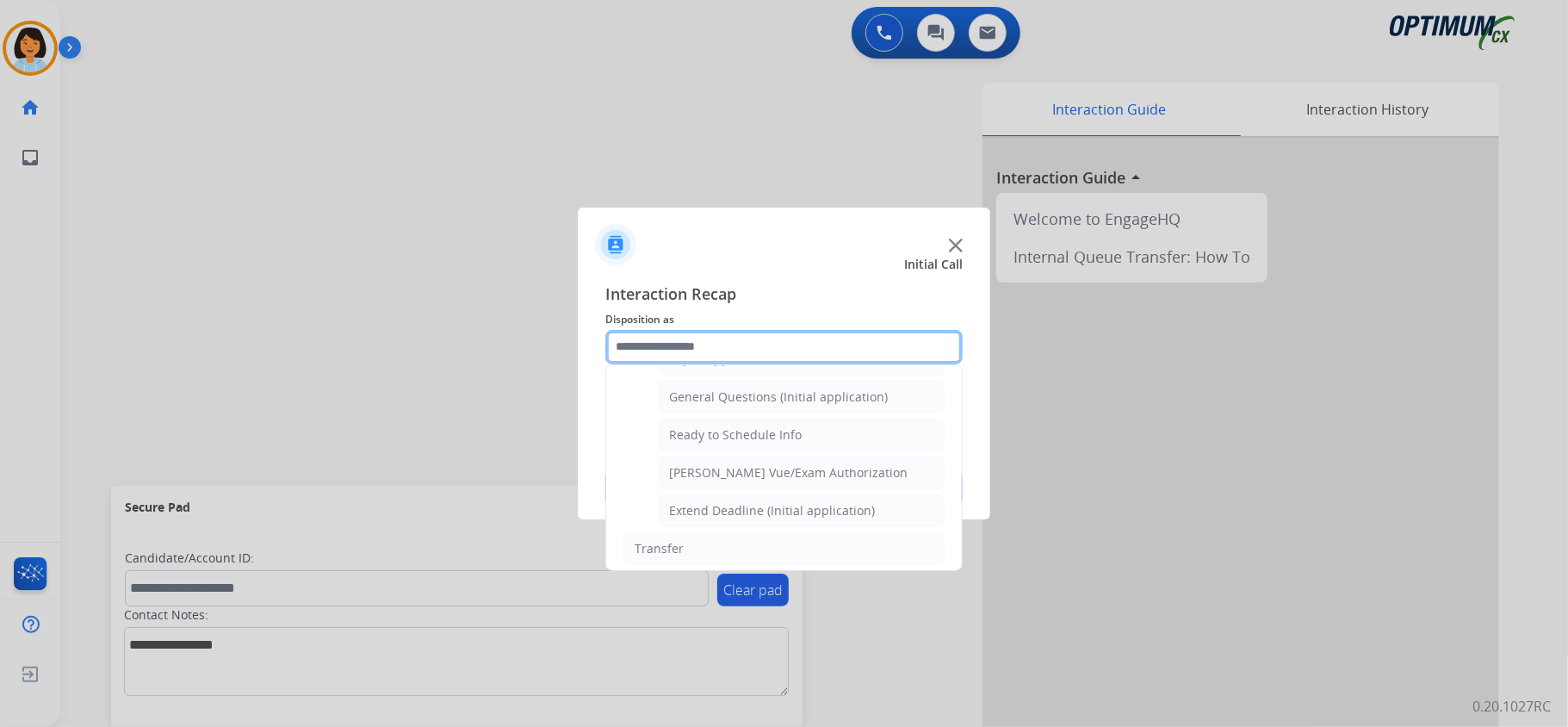
scroll to position [1014, 0]
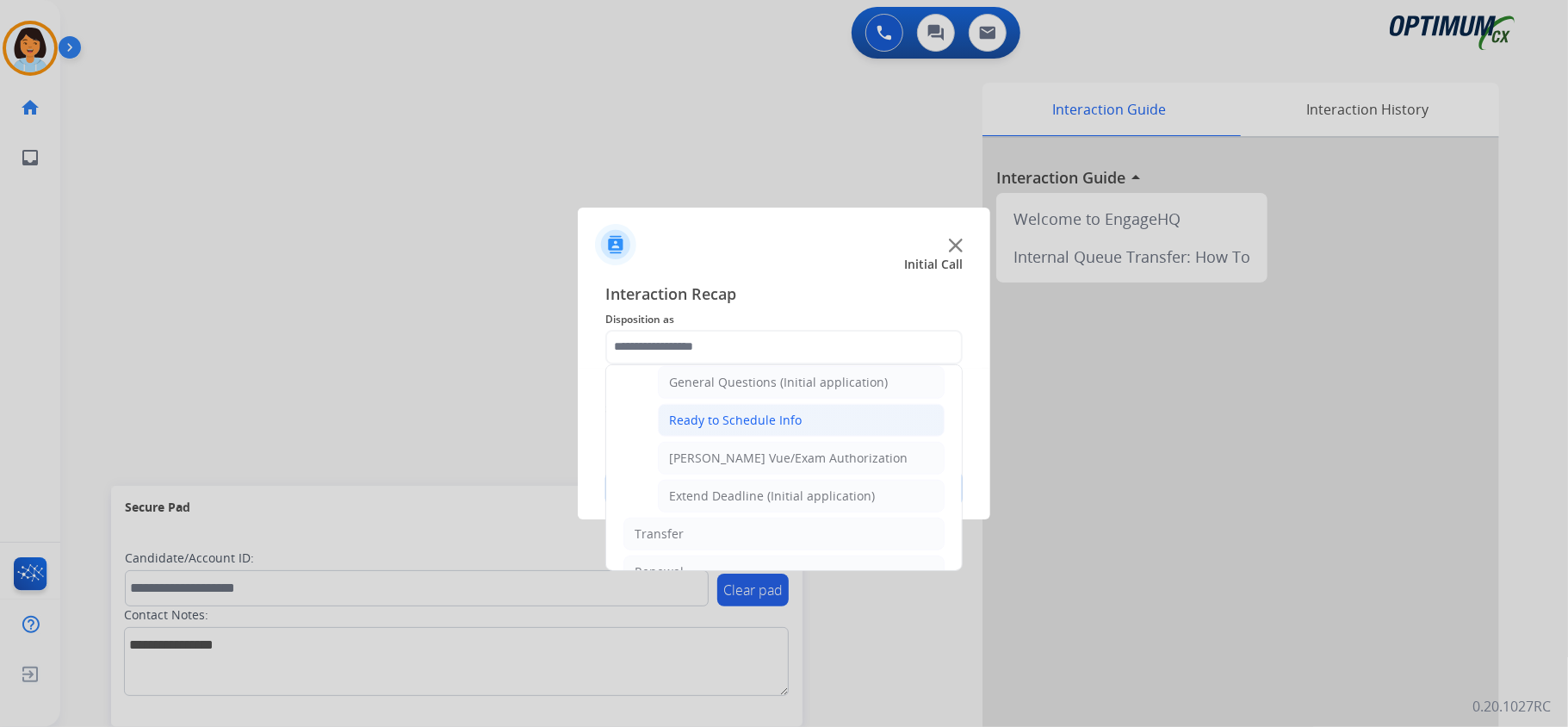
click at [729, 437] on li "Ready to Schedule Info" at bounding box center [801, 420] width 287 height 33
type input "**********"
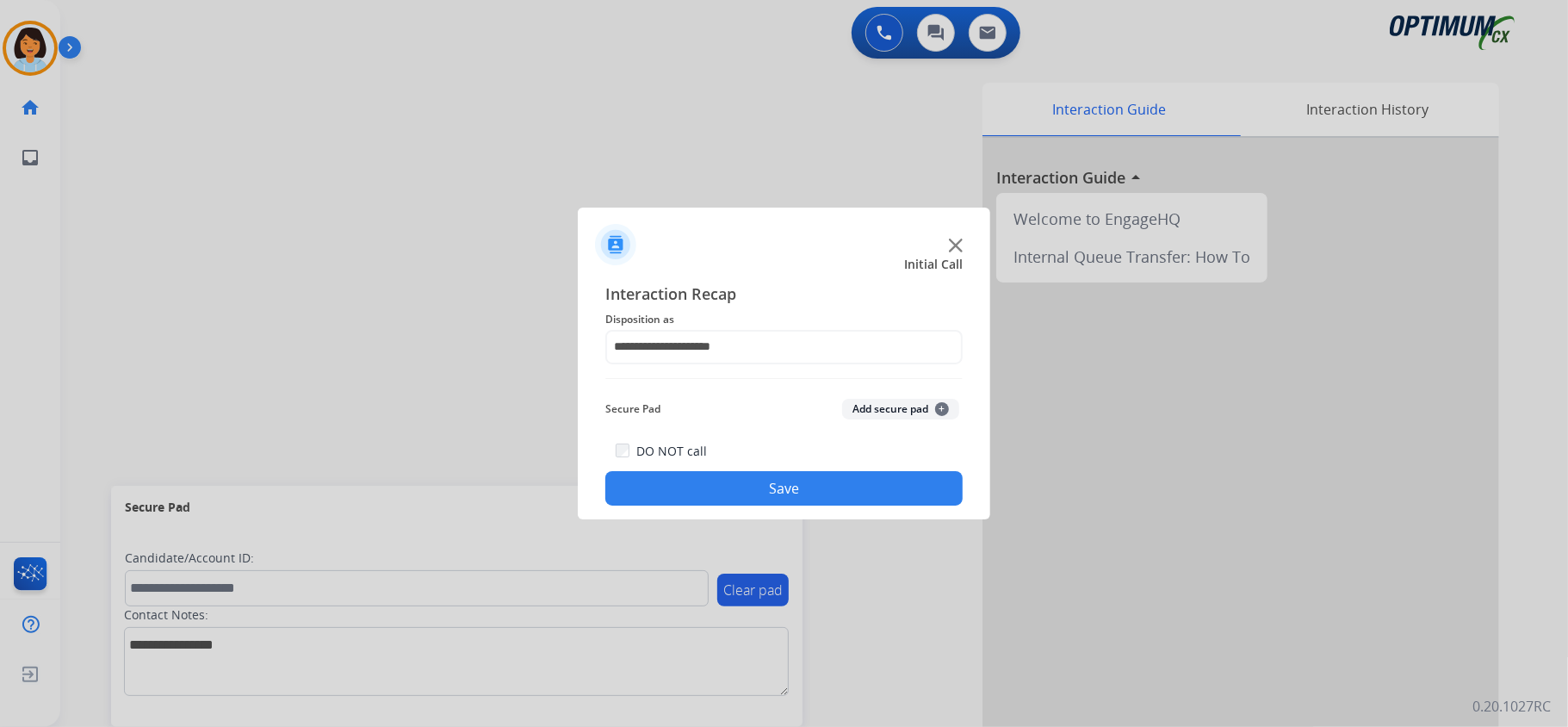
click at [711, 480] on button "Save" at bounding box center [784, 488] width 357 height 34
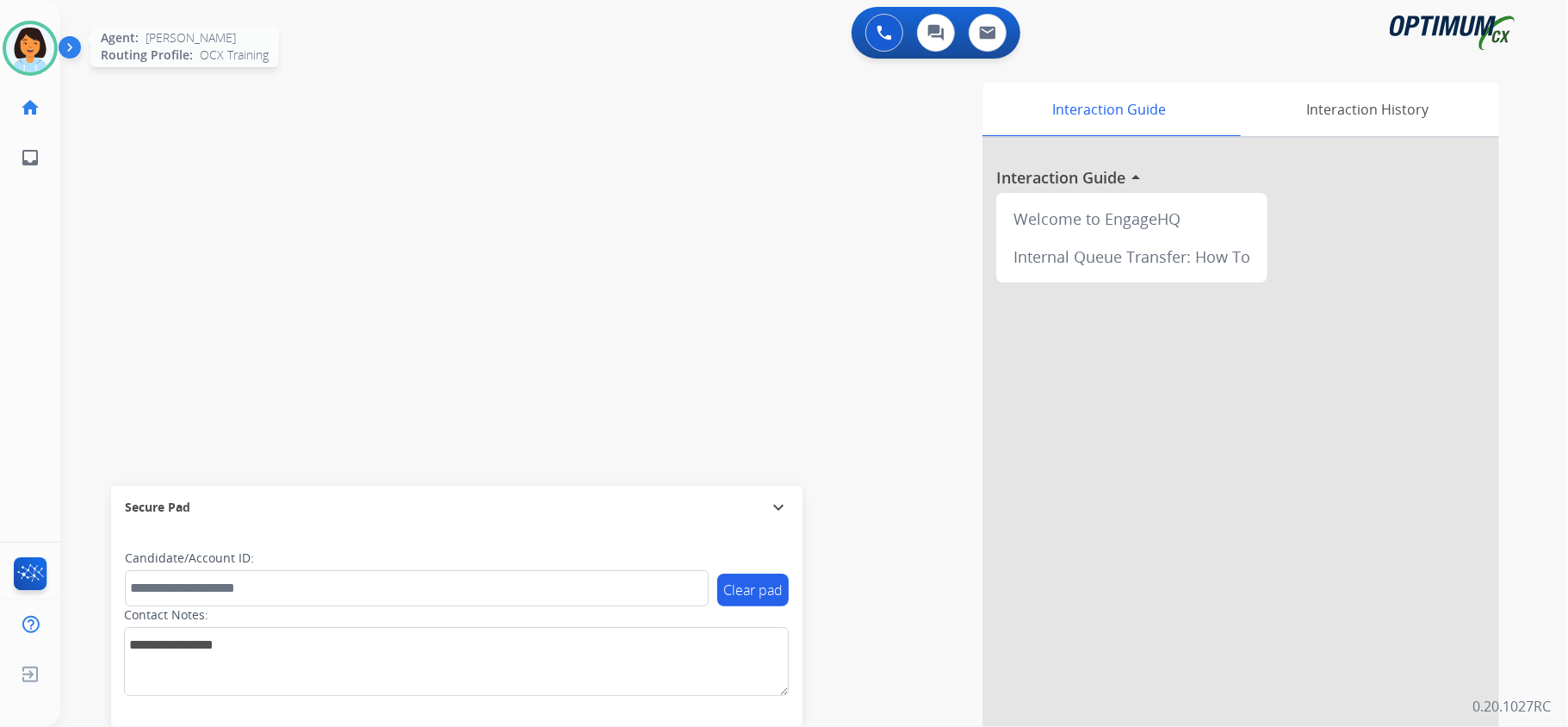
click at [32, 52] on img at bounding box center [30, 48] width 48 height 48
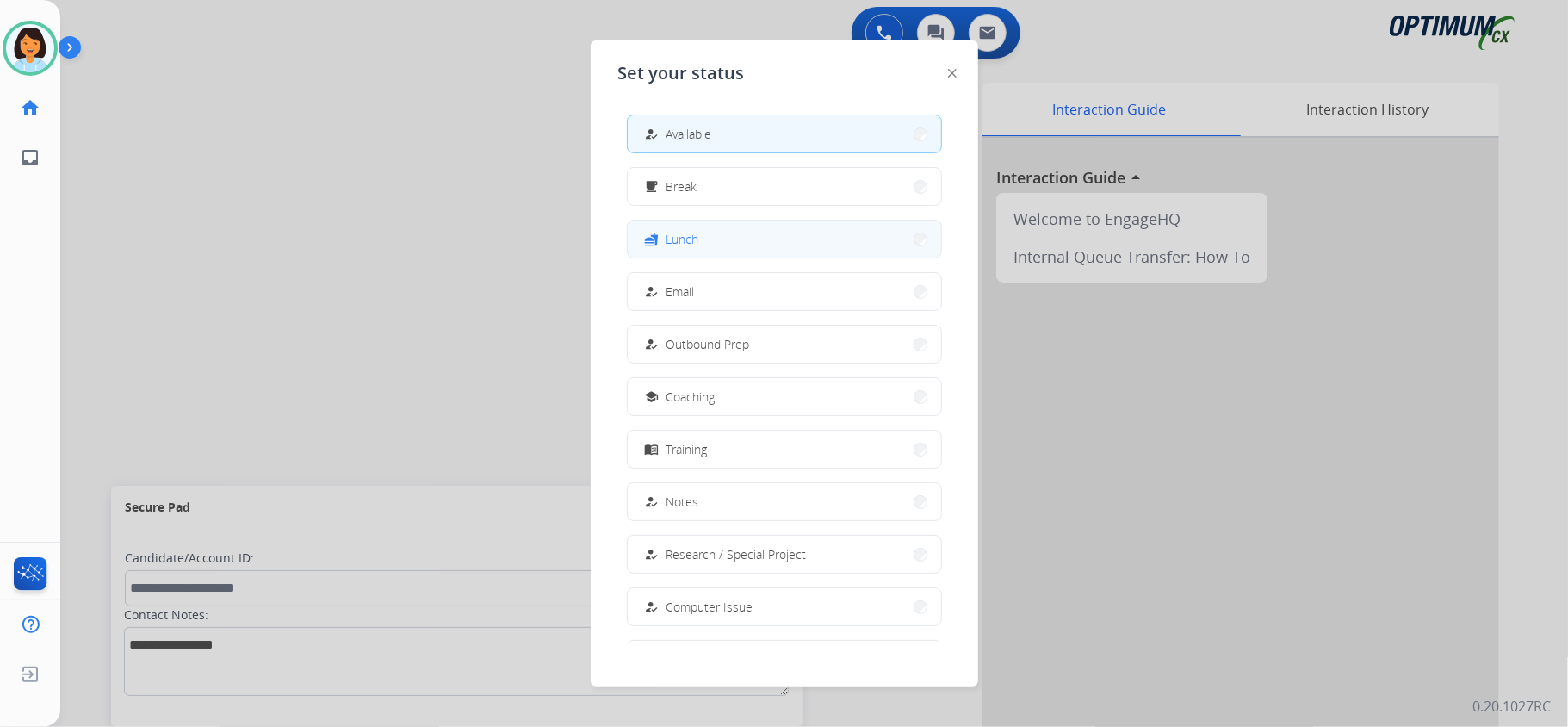
click at [791, 229] on button "fastfood Lunch" at bounding box center [784, 239] width 314 height 37
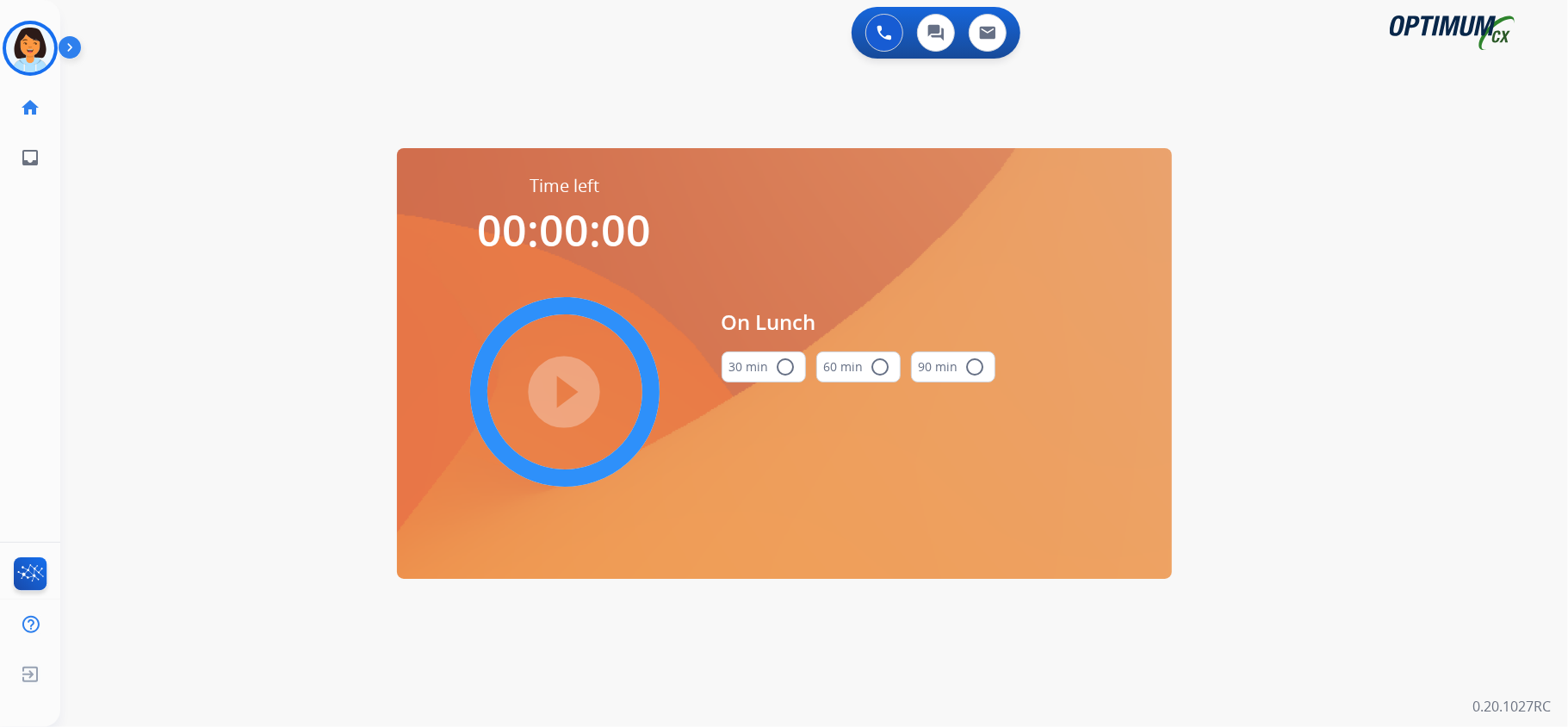
click at [782, 370] on mat-icon "radio_button_unchecked" at bounding box center [786, 367] width 20 height 20
click at [575, 387] on mat-icon "play_circle_filled" at bounding box center [565, 392] width 20 height 20
